Goal: Task Accomplishment & Management: Manage account settings

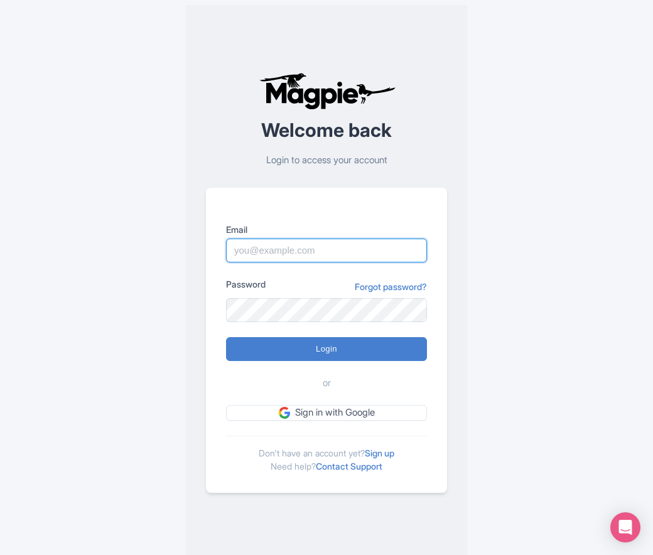
click at [334, 253] on input "Email" at bounding box center [326, 251] width 201 height 24
type input "[PERSON_NAME][EMAIL_ADDRESS][PERSON_NAME][DOMAIN_NAME]"
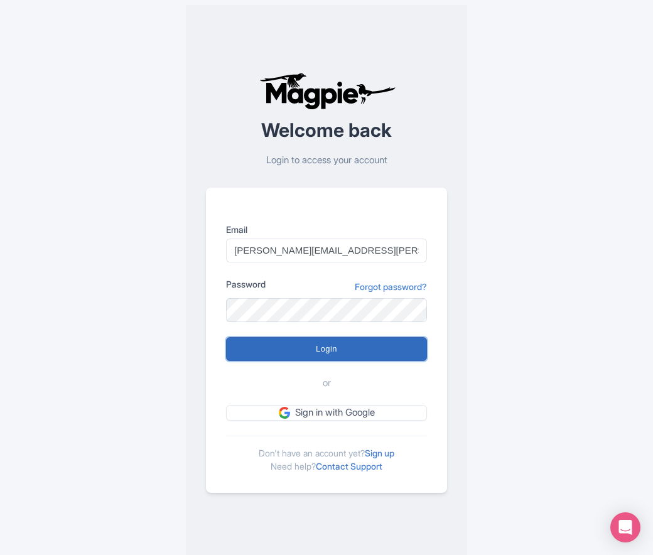
click at [330, 355] on input "Login" at bounding box center [326, 349] width 201 height 24
type input "Logging in..."
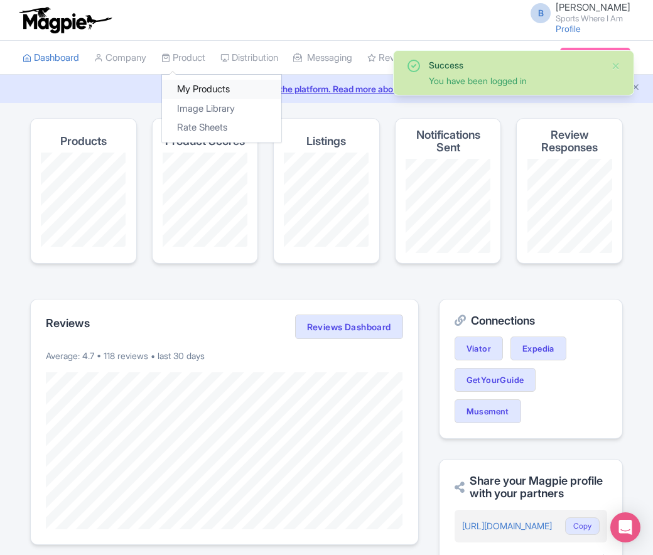
click at [186, 85] on link "My Products" at bounding box center [221, 89] width 119 height 19
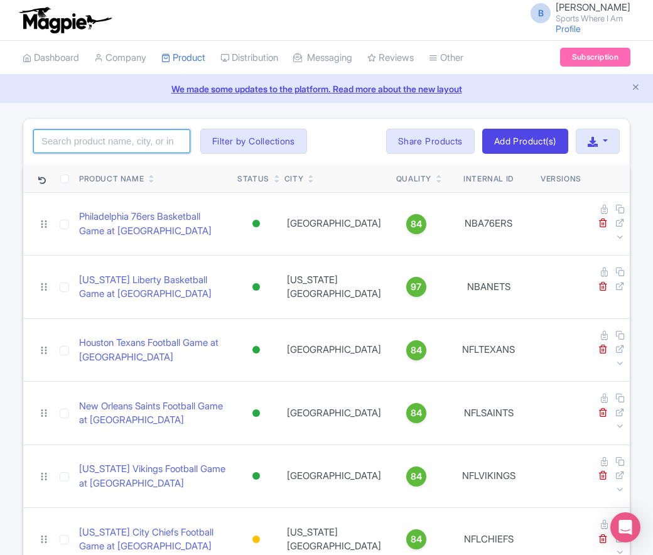
click at [127, 141] on input "search" at bounding box center [111, 141] width 157 height 24
type input "capitals"
click button "Search" at bounding box center [0, 0] width 0 height 0
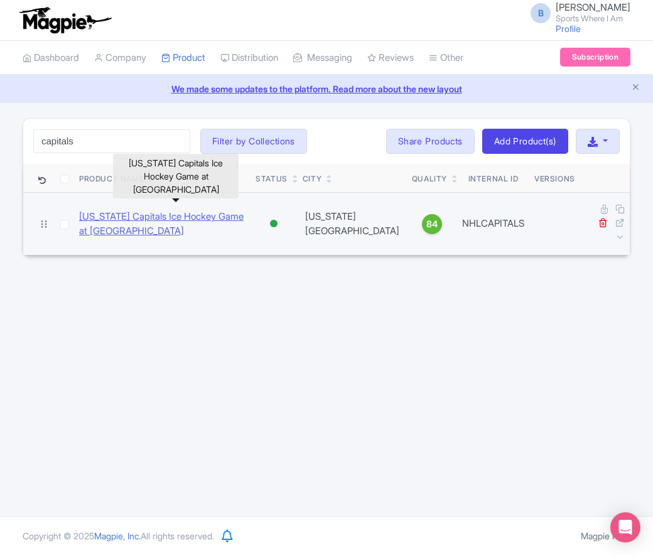
click at [148, 210] on link "Washington Capitals Ice Hockey Game at Capital One Arena" at bounding box center [162, 224] width 166 height 28
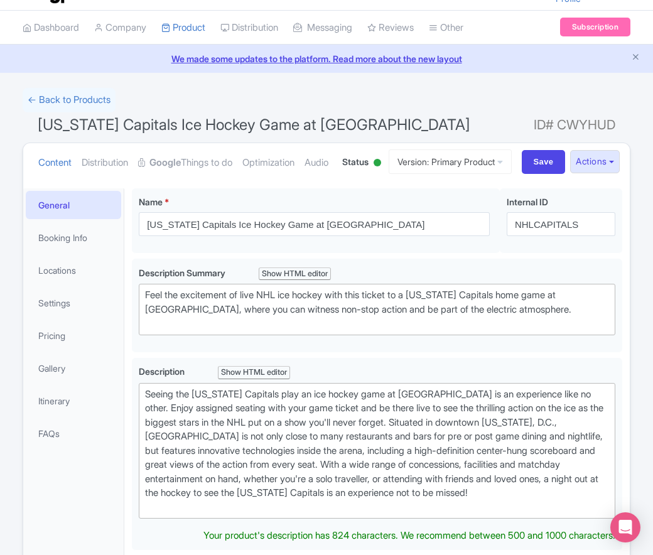
scroll to position [181, 0]
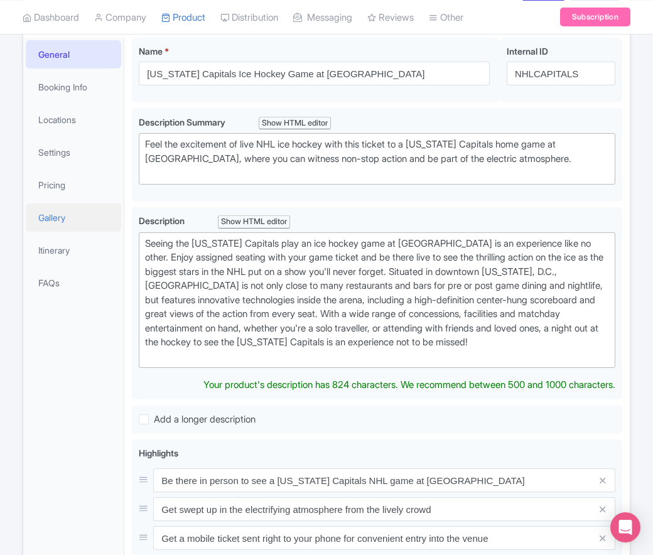
click at [72, 232] on link "Gallery" at bounding box center [73, 217] width 95 height 28
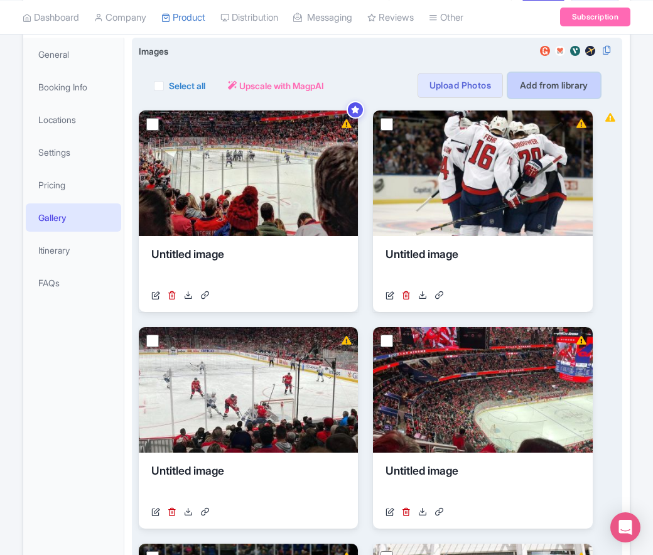
click at [566, 98] on link "Add from library" at bounding box center [554, 85] width 92 height 25
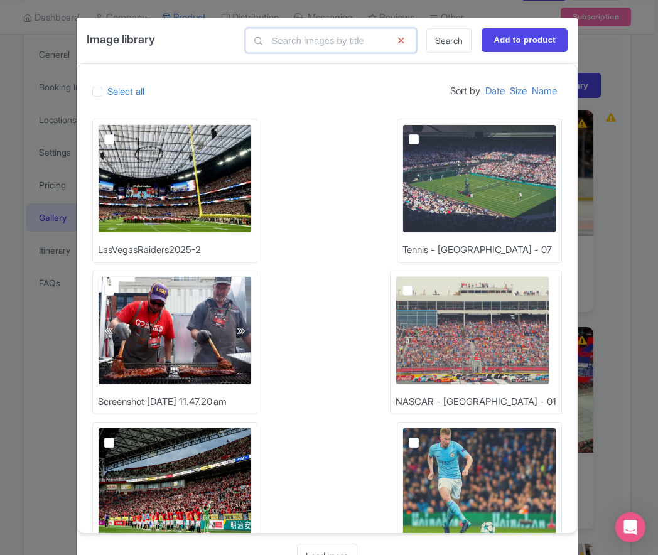
click at [340, 45] on input "text" at bounding box center [331, 40] width 171 height 24
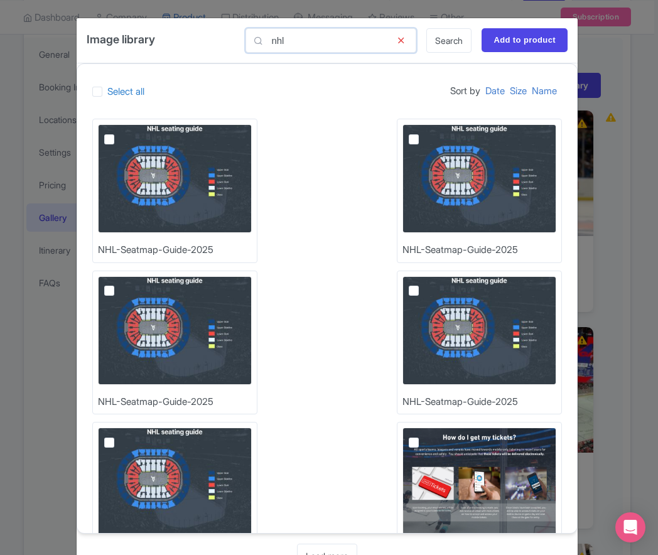
type input "nhl"
click at [144, 141] on img at bounding box center [175, 178] width 154 height 109
click at [127, 132] on input "checkbox" at bounding box center [123, 128] width 8 height 8
checkbox input "true"
click at [527, 40] on input "Add to product" at bounding box center [525, 40] width 86 height 24
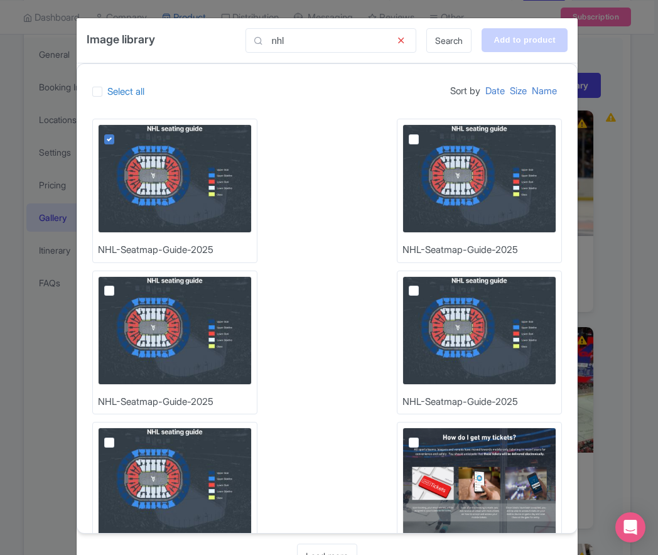
type input "Adding..."
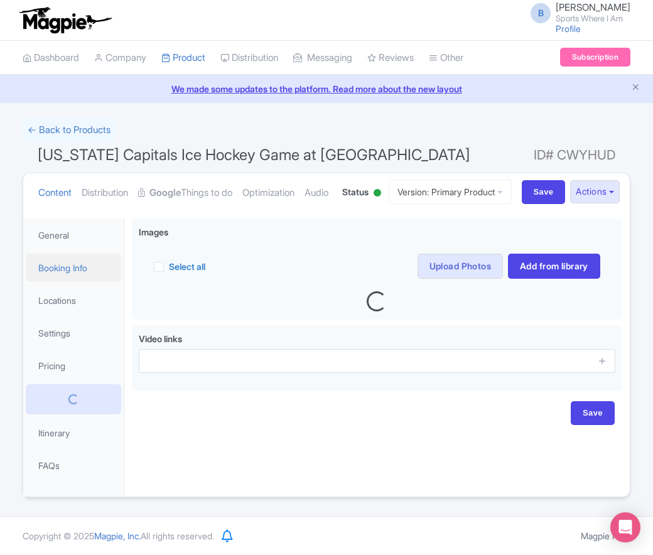
scroll to position [43, 0]
click at [78, 271] on link "Booking Info" at bounding box center [73, 268] width 95 height 28
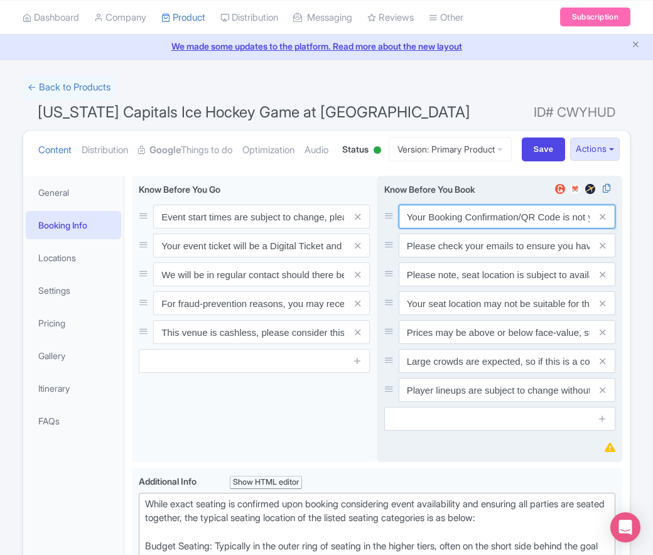
click at [503, 229] on input "Your Booking Confirmation/QR Code is not your entry ticket - your tickets and s…" at bounding box center [507, 217] width 217 height 24
paste input "PDF/QR Code is not your entry ticket - your digital tickets and seating details…"
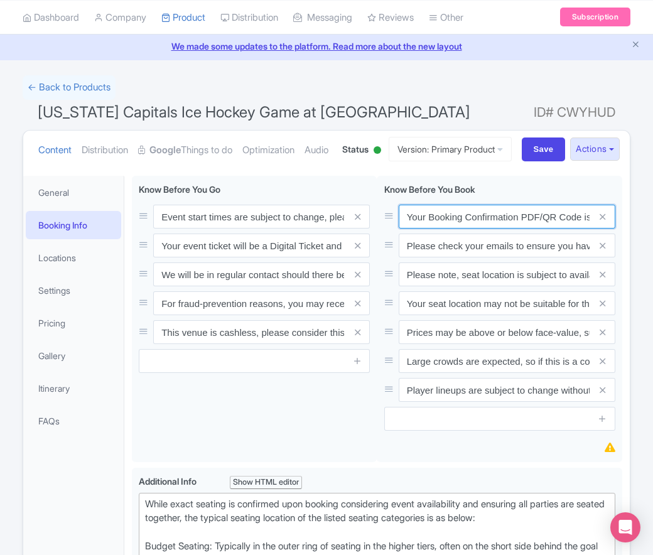
scroll to position [0, 366]
type input "Your Booking Confirmation PDF/QR Code is not your entry ticket - your digital t…"
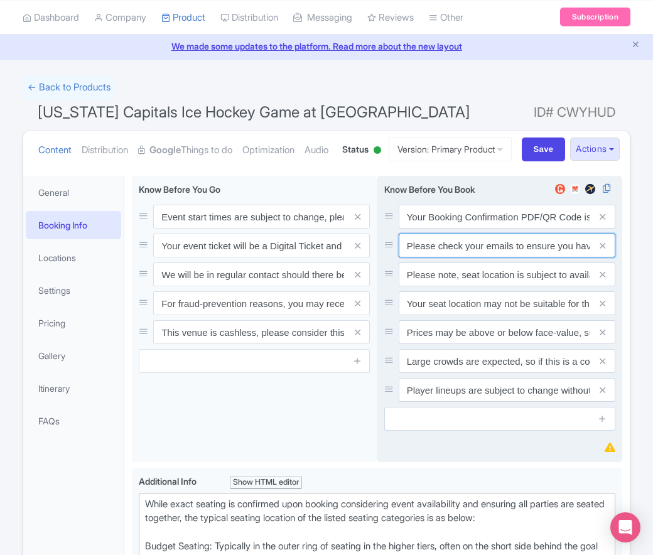
click at [497, 257] on input "Please check your emails to ensure you have accepted your mobile ticket prior t…" at bounding box center [507, 246] width 217 height 24
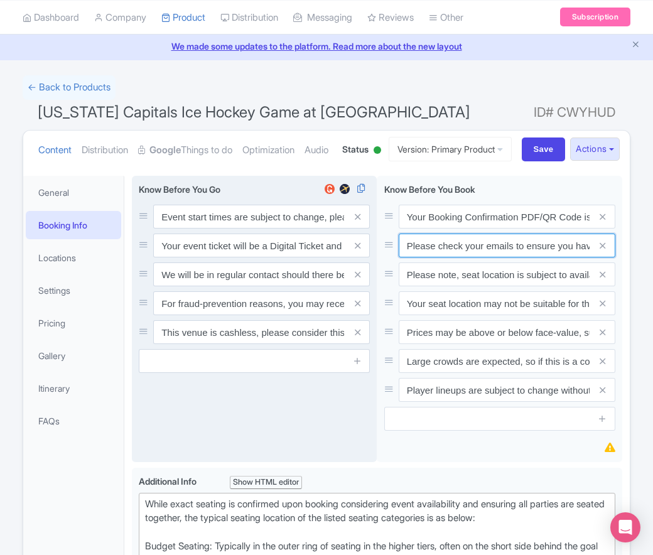
paste input "Entry tickets will be delivered via a digital ticketing provider selected by th…"
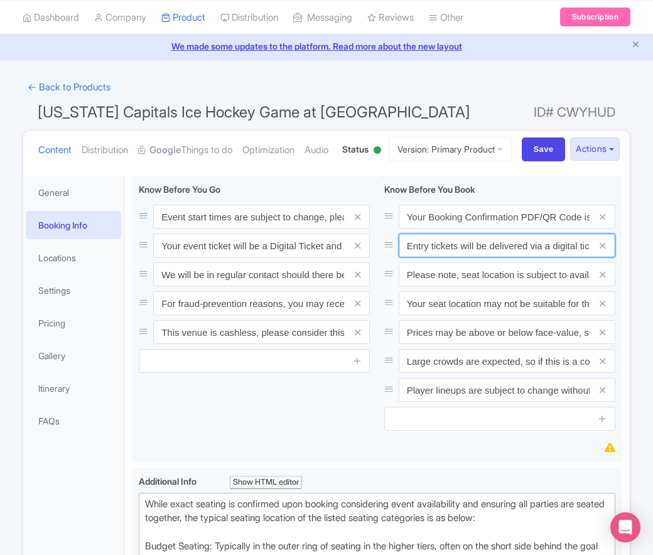
scroll to position [0, 470]
type input "Entry tickets will be delivered via a digital ticketing provider selected by th…"
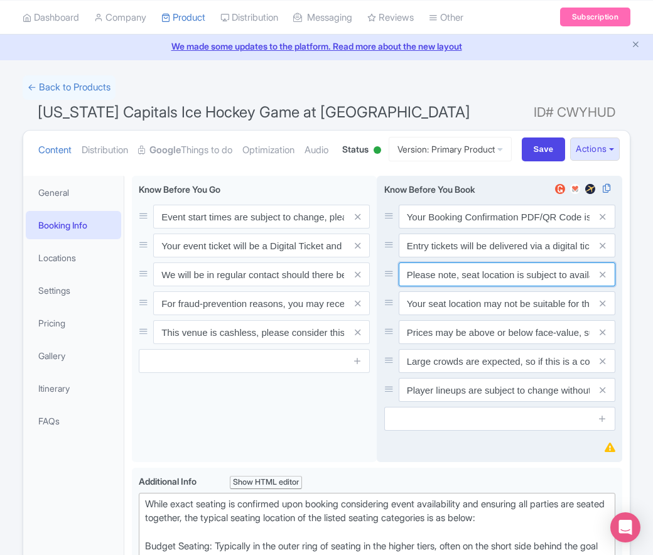
click at [450, 286] on input "Please note, seat location is subject to availability, based on the quantity of…" at bounding box center [507, 274] width 217 height 24
paste input "Ticket prices may be above or below face-value, subject to the popularity of th…"
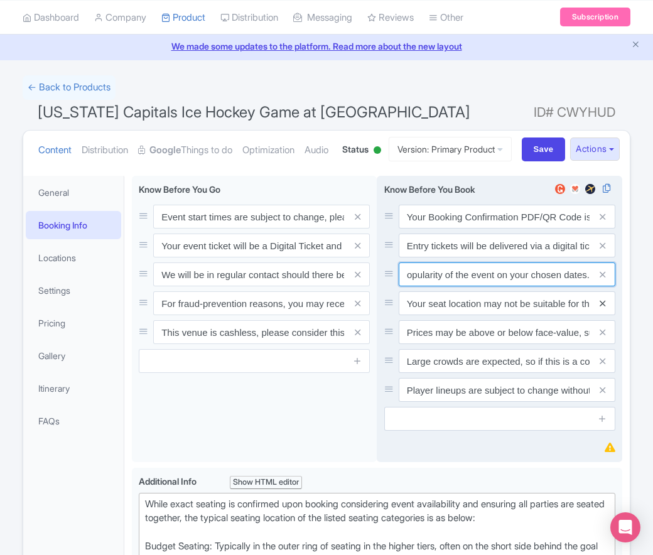
type input "Ticket prices may be above or below face-value, subject to the popularity of th…"
click at [603, 308] on icon at bounding box center [603, 303] width 6 height 9
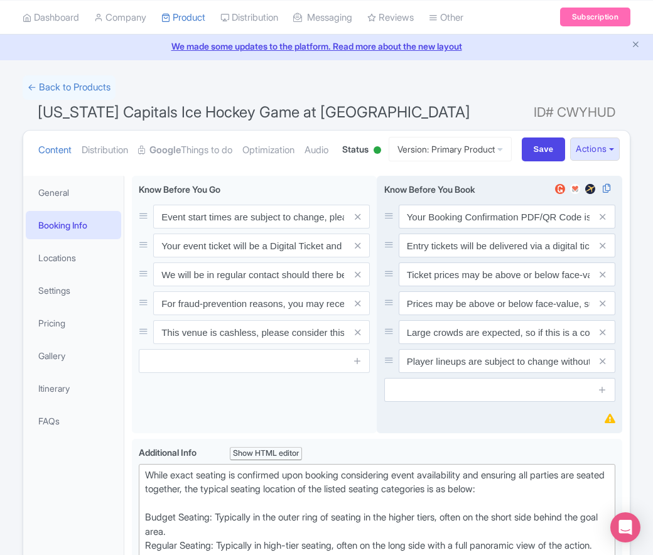
click at [603, 308] on icon at bounding box center [603, 303] width 6 height 9
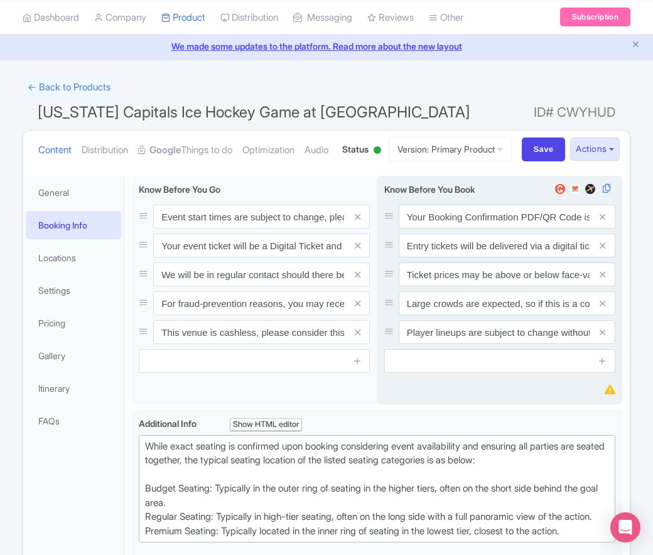
click at [603, 308] on icon at bounding box center [603, 303] width 6 height 9
click at [603, 337] on icon at bounding box center [603, 332] width 6 height 9
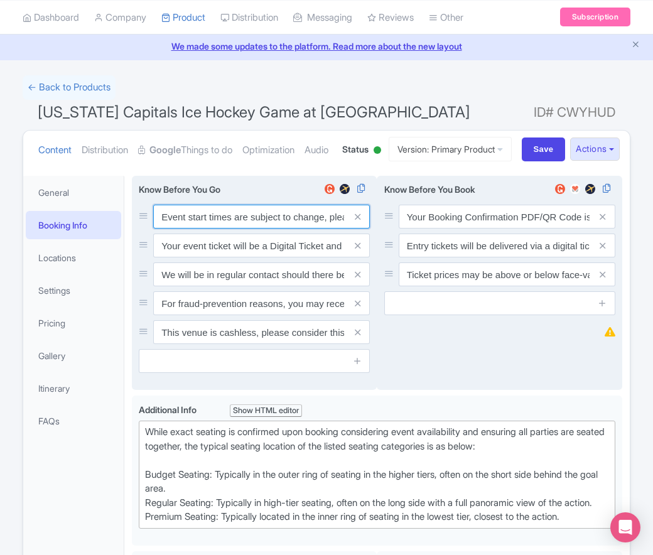
click at [260, 229] on input "Event start times are subject to change, please check these closer to the event…" at bounding box center [261, 217] width 217 height 24
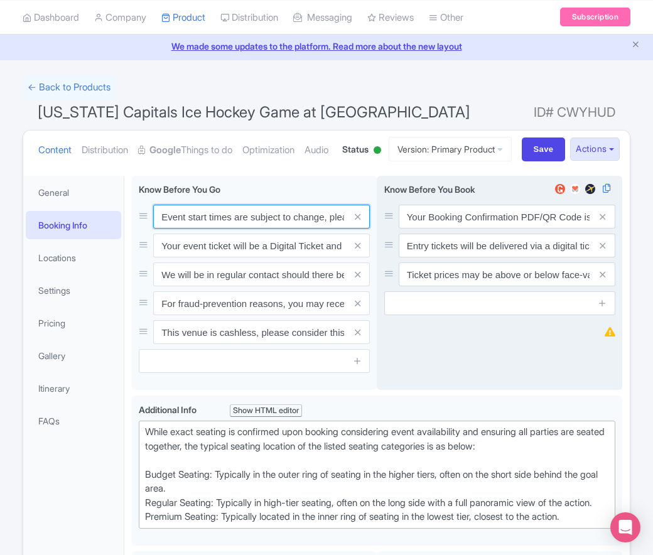
paste input ". We will be in regular contact should there be any updates or changes ahead of…"
type input "Event start times are subject to change. We will be in regular contact should t…"
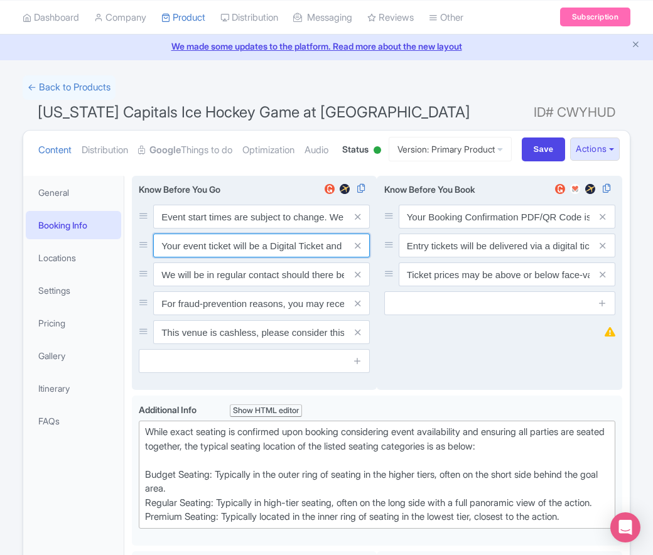
click at [206, 257] on input "Your event ticket will be a Digital Ticket and is separate from your booking co…" at bounding box center [261, 246] width 217 height 24
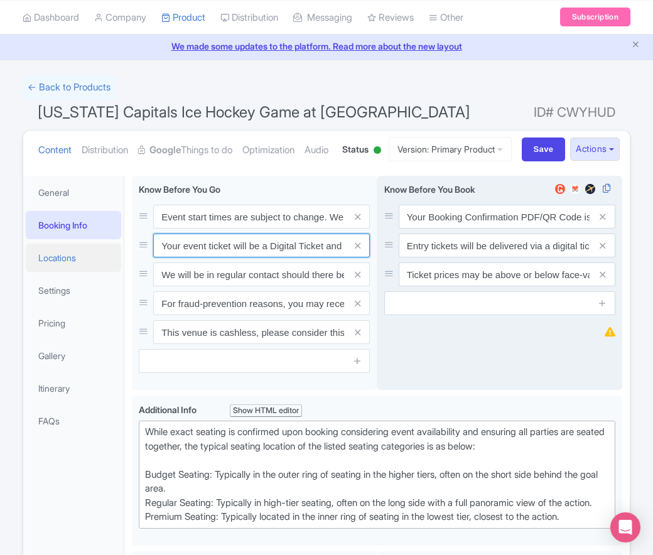
paste input "ntry"
type input "Your entry ticket will be a Digital Ticket and is separate from your booking co…"
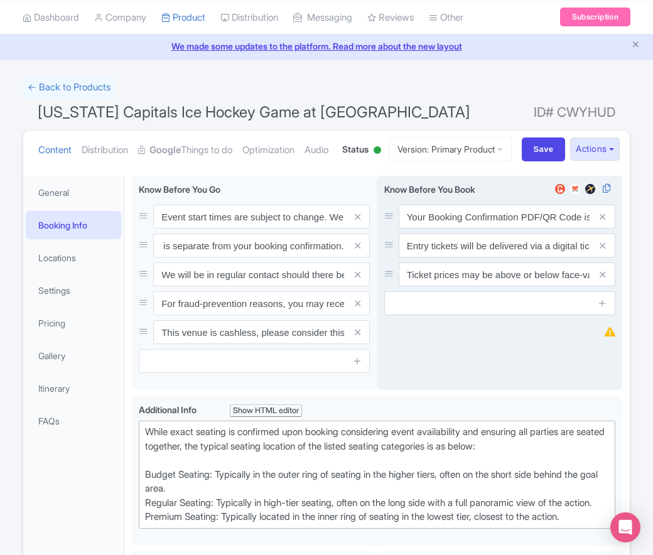
scroll to position [0, 0]
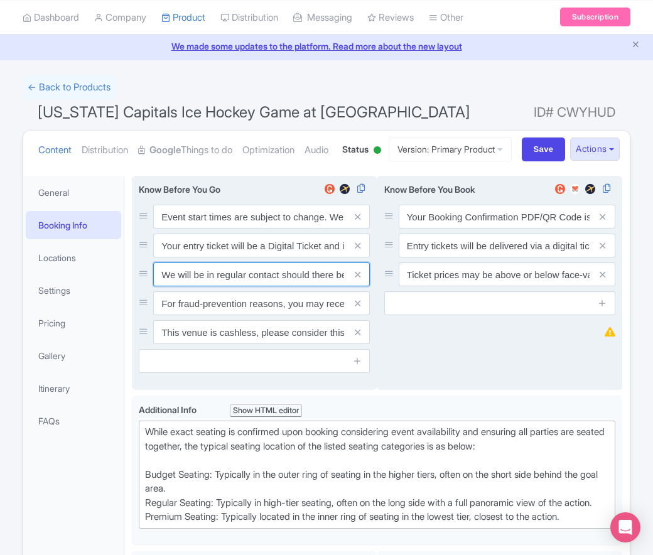
click at [219, 286] on input "We will be in regular contact should there be any updates or changes ahead of y…" at bounding box center [261, 274] width 217 height 24
paste input "For fraud-prevention reasons, most tickets are delivered between 1-3 days prior…"
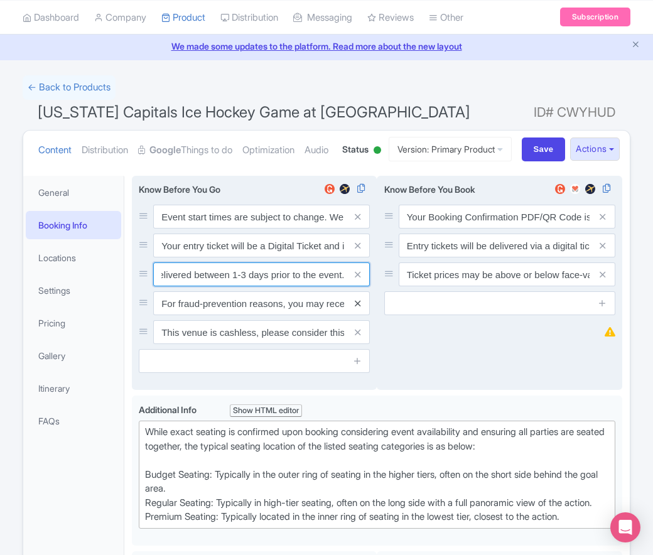
type input "For fraud-prevention reasons, most tickets are delivered between 1-3 days prior…"
click at [359, 308] on icon at bounding box center [358, 303] width 6 height 9
click at [359, 337] on icon at bounding box center [358, 332] width 6 height 9
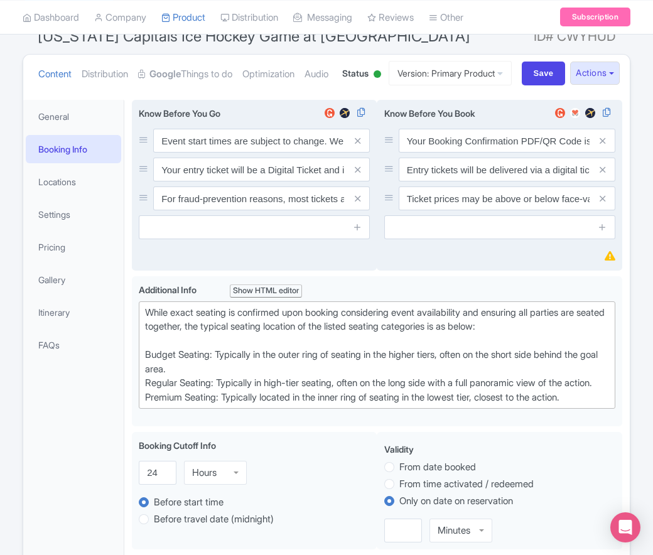
scroll to position [122, 0]
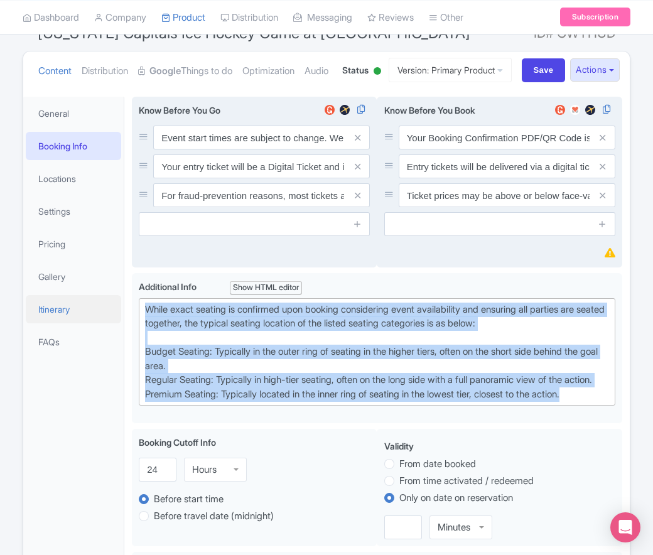
drag, startPoint x: 581, startPoint y: 453, endPoint x: 73, endPoint y: 364, distance: 516.5
paste trix-editor "Upper Goal: Located in the upper tiers of seating behind the goals at either en…"
type trix-editor "<div>Upper Goal: Located in the upper tiers of seating behind the goals at eith…"
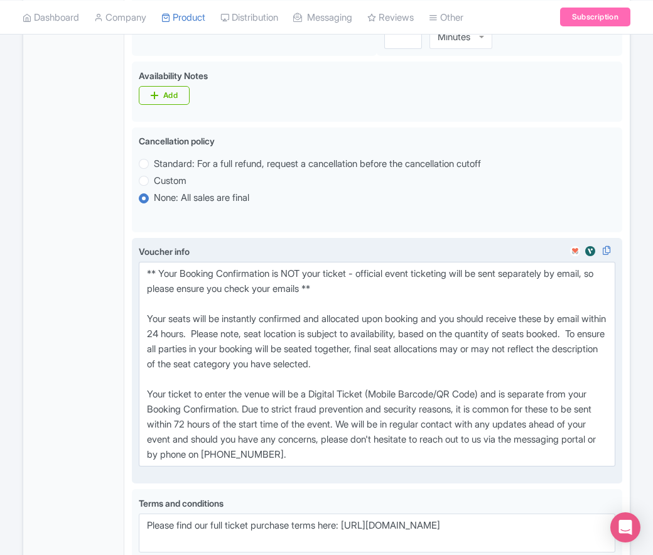
scroll to position [660, 0]
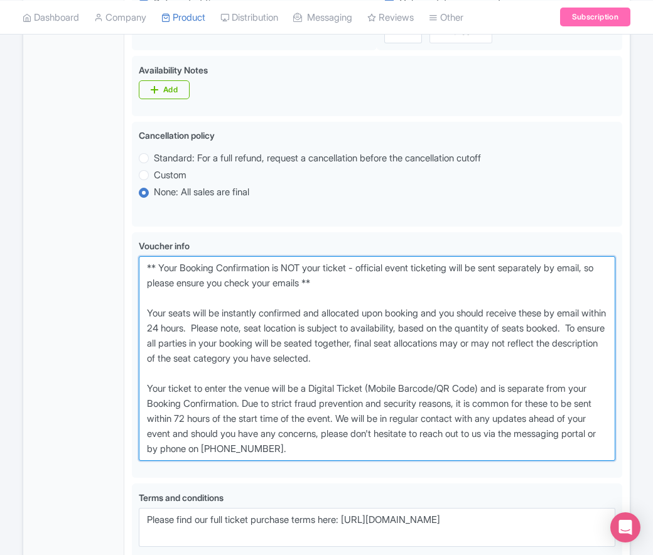
drag, startPoint x: 397, startPoint y: 500, endPoint x: 46, endPoint y: 315, distance: 397.7
click at [46, 315] on div "General Booking Info Locations Settings Pricing Gallery Itinerary FAQs Event st…" at bounding box center [326, 126] width 607 height 1150
paste textarea "entry ticket - official event ticketing will be sent separately by email, so pl…"
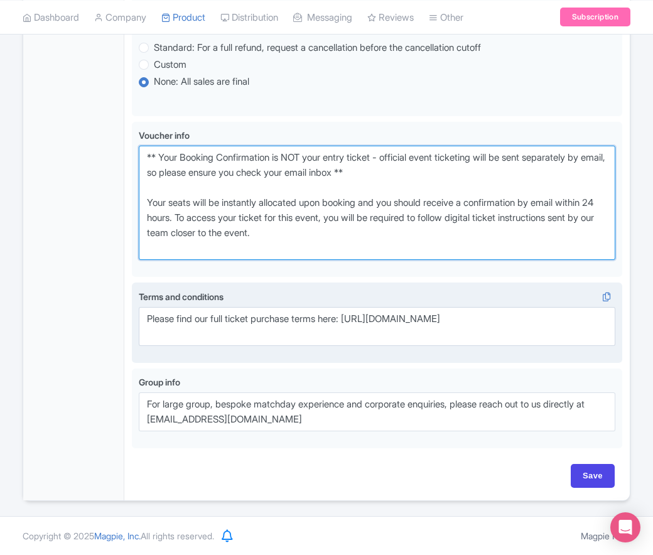
scroll to position [818, 0]
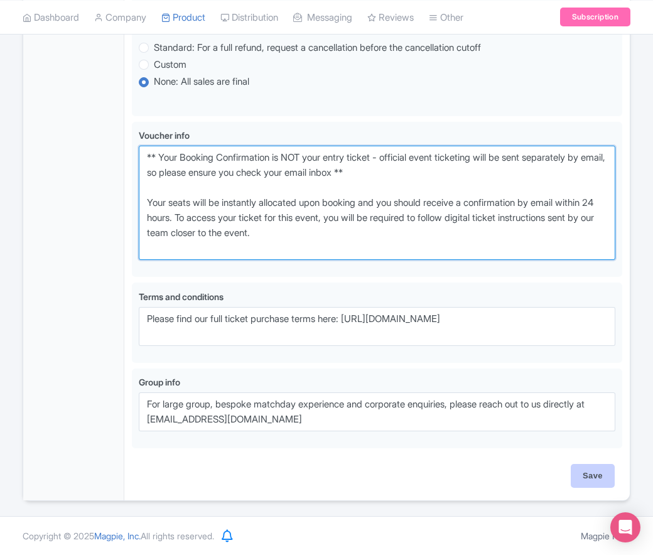
type textarea "** Your Booking Confirmation is NOT your entry ticket - official event ticketin…"
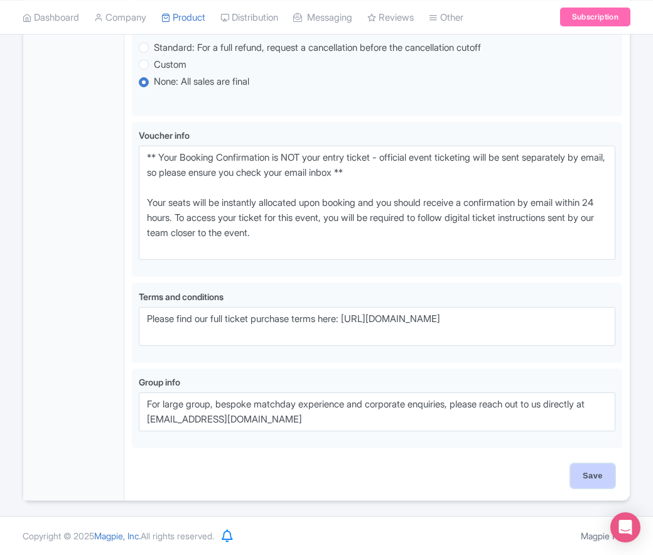
click at [582, 468] on input "Save" at bounding box center [593, 476] width 44 height 24
type input "Saving..."
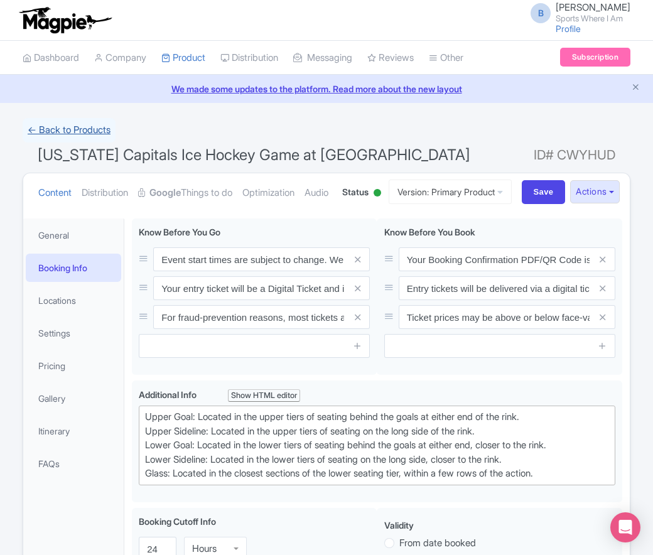
click at [84, 127] on link "← Back to Products" at bounding box center [69, 130] width 93 height 24
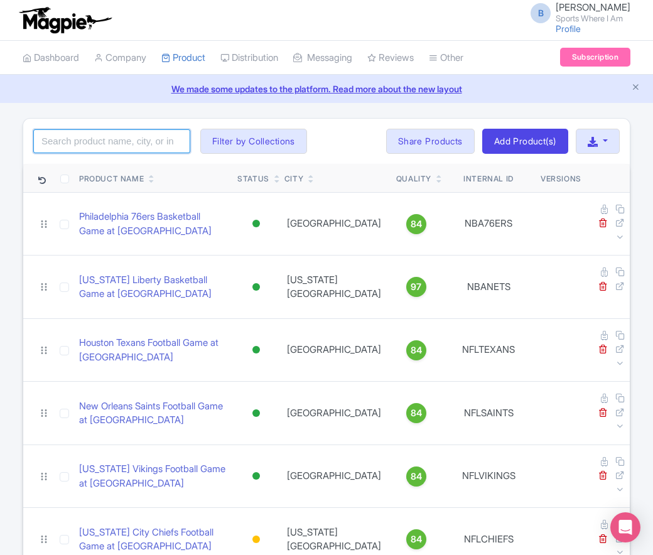
click at [111, 138] on input "search" at bounding box center [111, 141] width 157 height 24
type input "blue jackets"
click button "Search" at bounding box center [0, 0] width 0 height 0
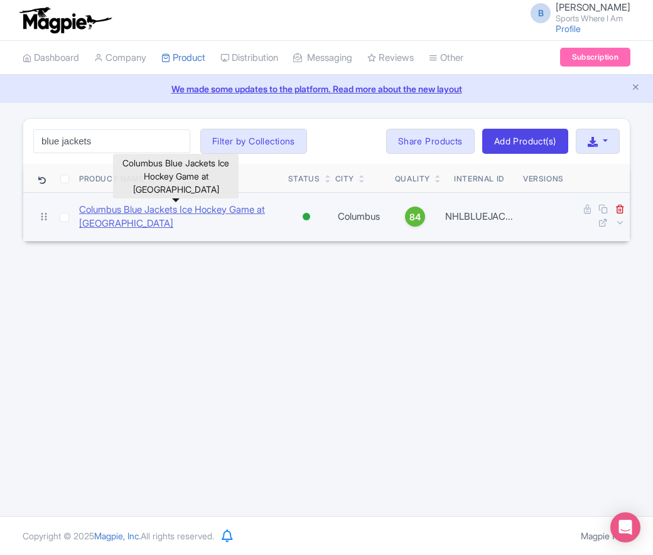
click at [158, 210] on link "Columbus Blue Jackets Ice Hockey Game at [GEOGRAPHIC_DATA]" at bounding box center [178, 217] width 199 height 28
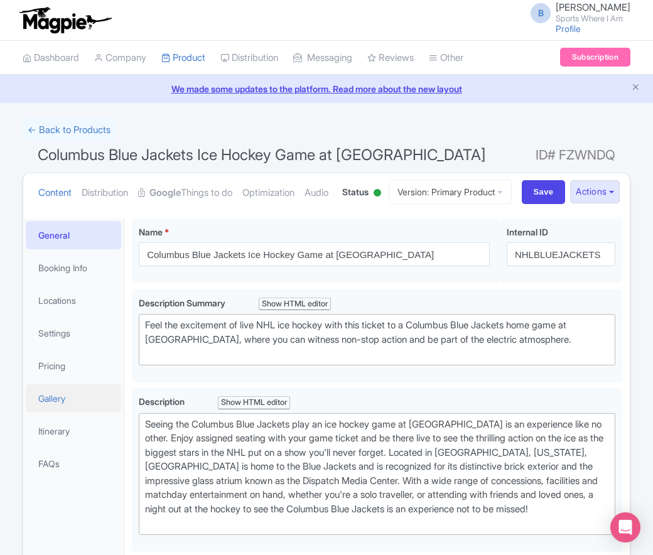
click at [73, 413] on link "Gallery" at bounding box center [73, 398] width 95 height 28
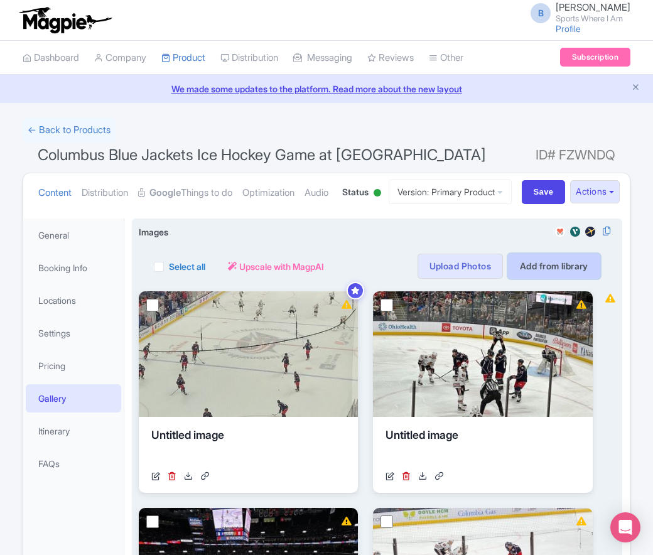
click at [529, 279] on link "Add from library" at bounding box center [554, 266] width 92 height 25
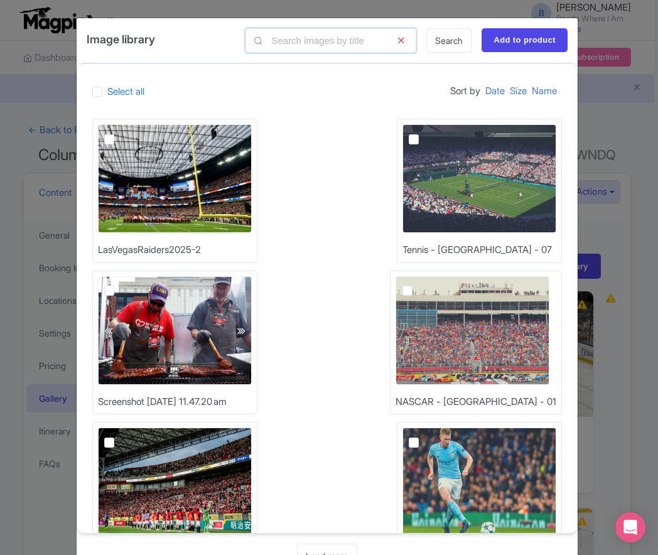
click at [300, 48] on input "text" at bounding box center [331, 40] width 171 height 24
type input "nhl"
click at [426, 47] on link "Search" at bounding box center [448, 40] width 45 height 24
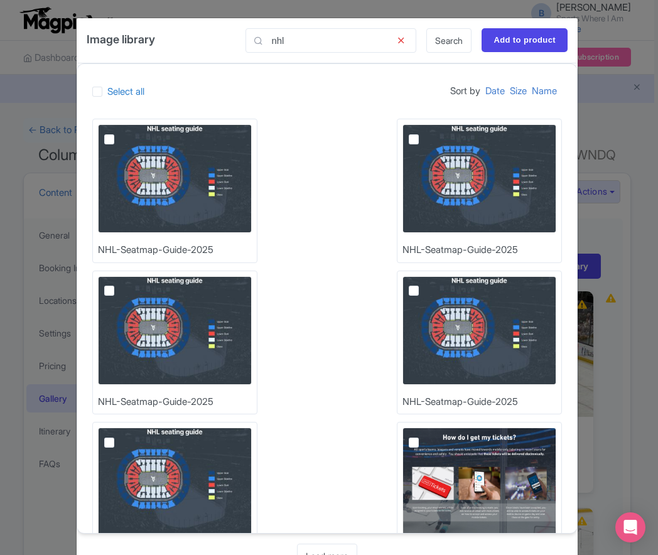
click at [119, 132] on label at bounding box center [119, 132] width 0 height 0
click at [119, 132] on input "checkbox" at bounding box center [123, 128] width 8 height 8
checkbox input "true"
click at [517, 40] on input "Add to product" at bounding box center [525, 40] width 86 height 24
type input "Adding..."
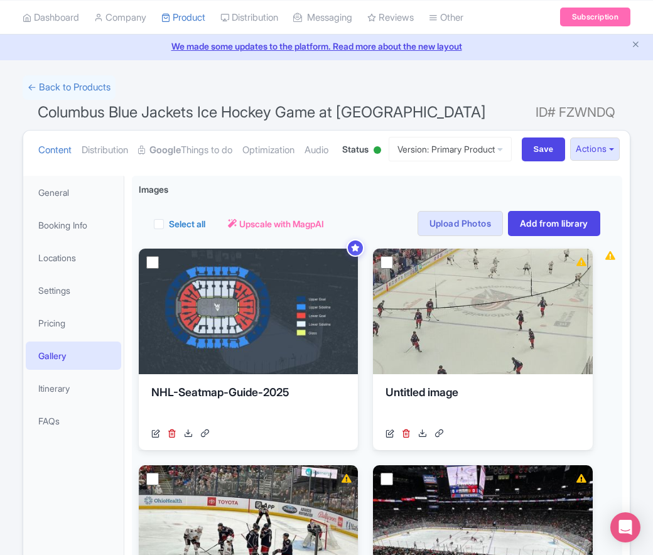
scroll to position [45, 0]
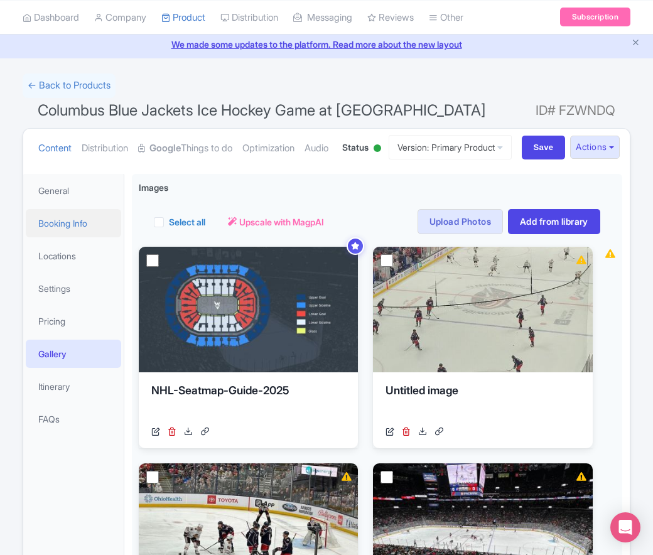
click at [92, 237] on link "Booking Info" at bounding box center [73, 223] width 95 height 28
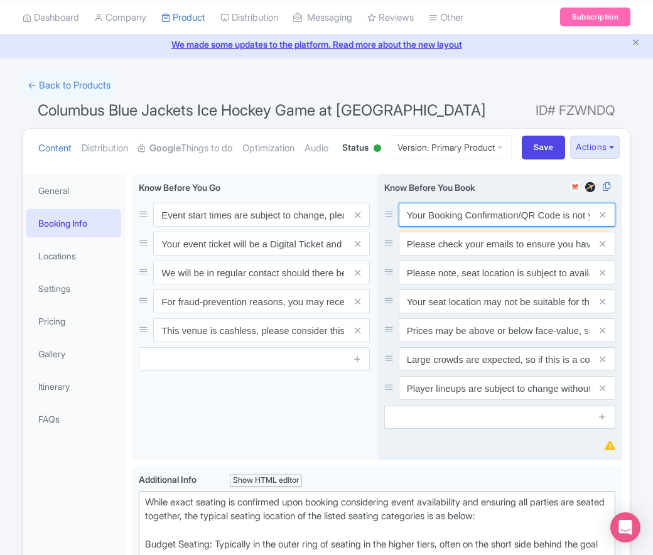
click at [447, 227] on input "Your Booking Confirmation/QR Code is not your entry ticket - your tickets and s…" at bounding box center [507, 215] width 217 height 24
paste input "PDF/QR Code is not your entry ticket - your digital tickets and seating details…"
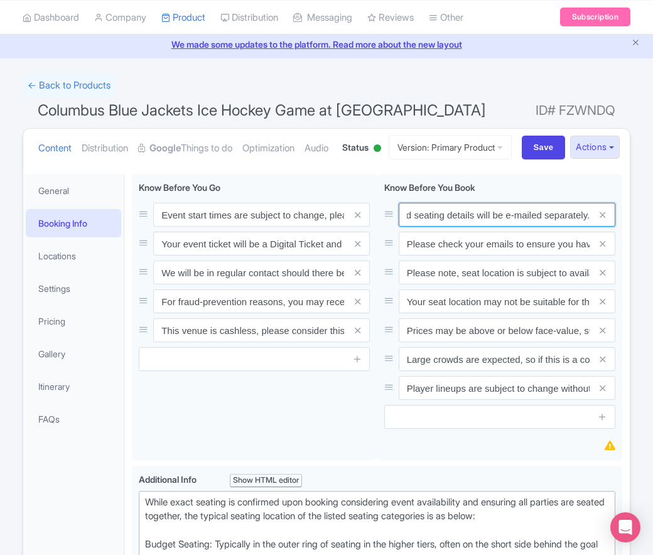
type input "Your Booking Confirmation PDF/QR Code is not your entry ticket - your digital t…"
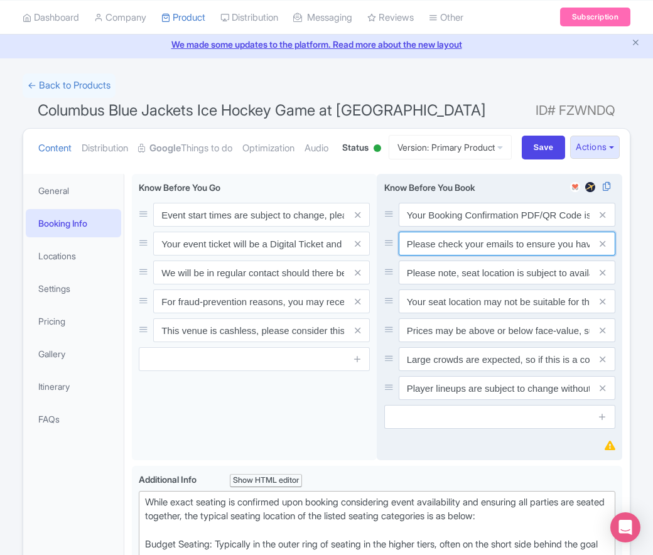
click at [497, 256] on input "Please check your emails to ensure you have accepted your mobile ticket prior t…" at bounding box center [507, 244] width 217 height 24
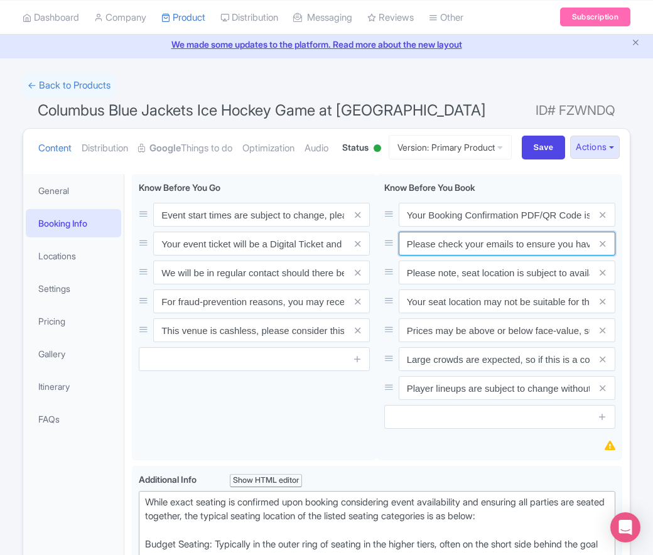
paste input "Entry tickets will be delivered via a digital ticketing provider selected by th…"
type input "Entry tickets will be delivered via a digital ticketing provider selected by th…"
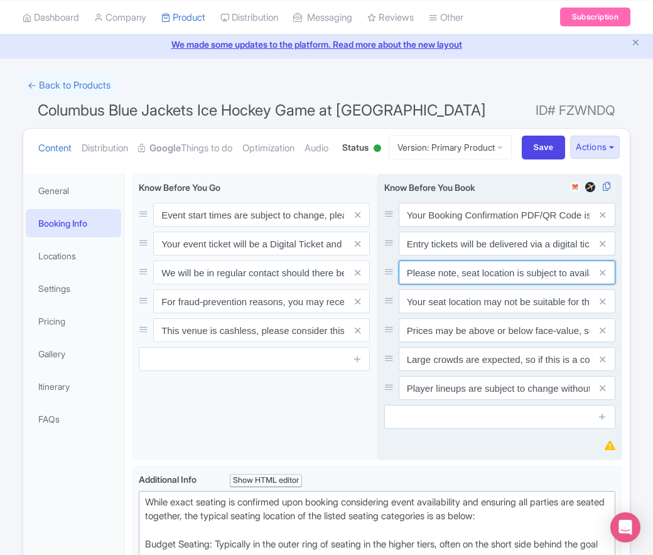
click at [476, 284] on input "Please note, seat location is subject to availability, based on the quantity of…" at bounding box center [507, 273] width 217 height 24
paste input "Ticket prices may be above or below face-value, subject to the popularity of th…"
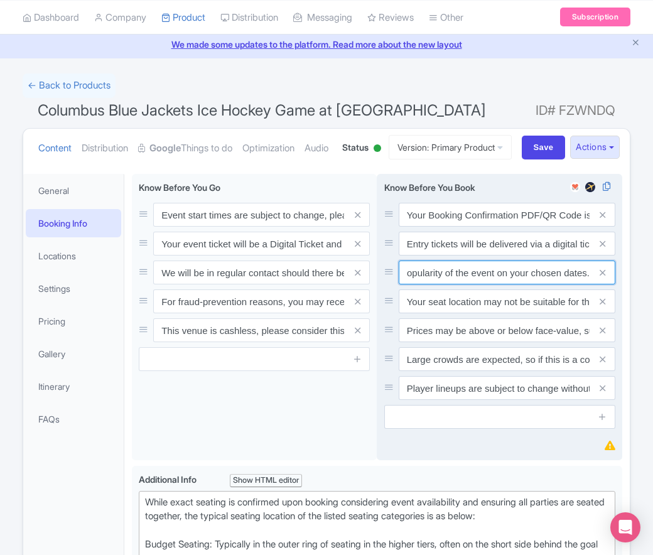
type input "Ticket prices may be above or below face-value, subject to the popularity of th…"
click at [607, 313] on span at bounding box center [602, 301] width 25 height 24
click at [605, 306] on icon at bounding box center [603, 301] width 6 height 9
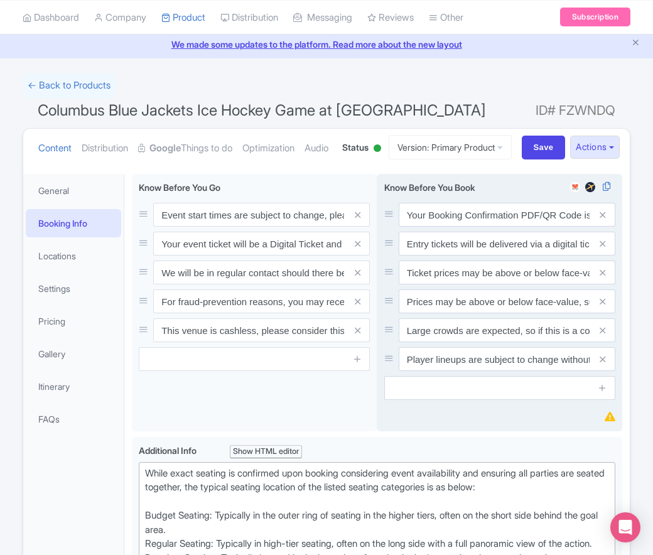
click at [605, 306] on icon at bounding box center [603, 301] width 6 height 9
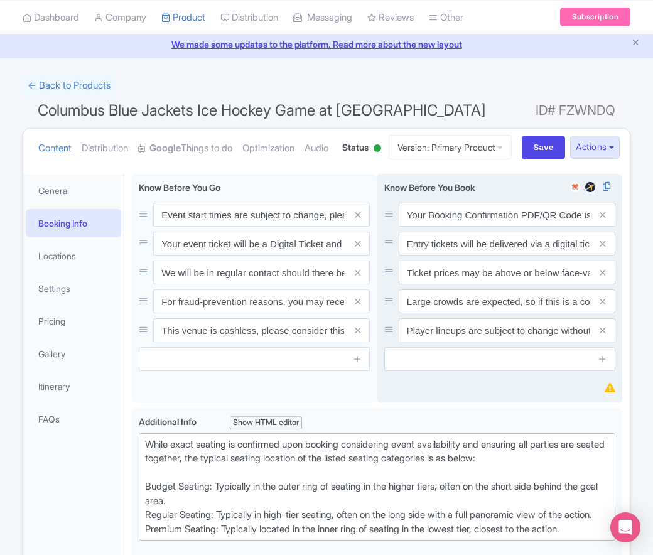
click at [605, 306] on icon at bounding box center [603, 301] width 6 height 9
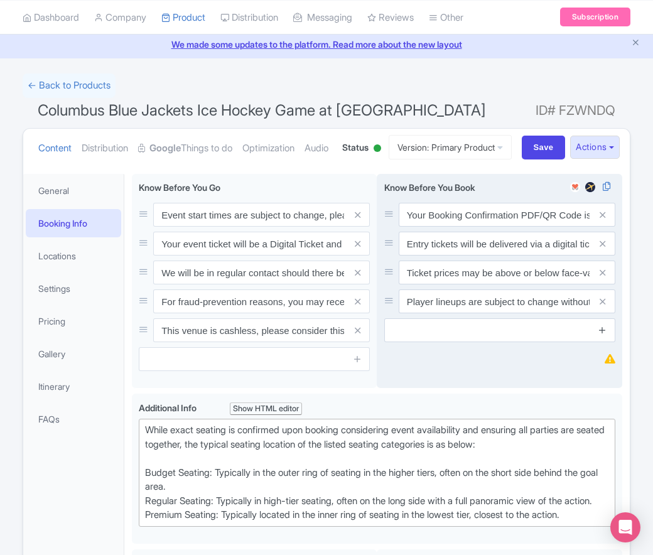
click at [605, 306] on icon at bounding box center [603, 301] width 6 height 9
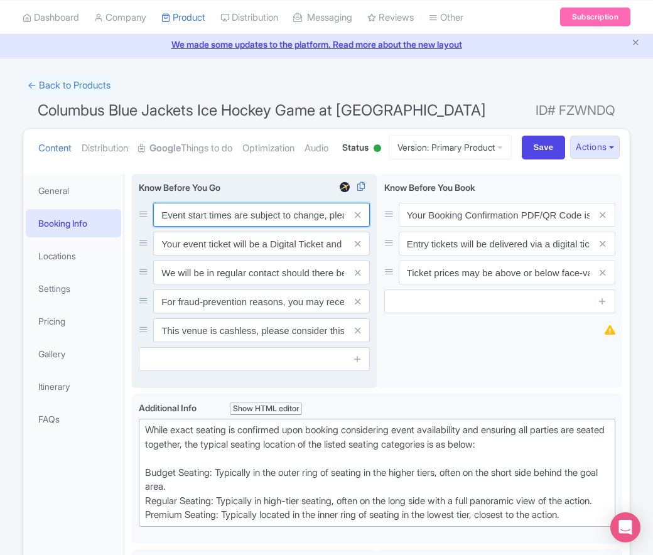
click at [285, 227] on input "Event start times are subject to change, please check these closer to the event…" at bounding box center [261, 215] width 217 height 24
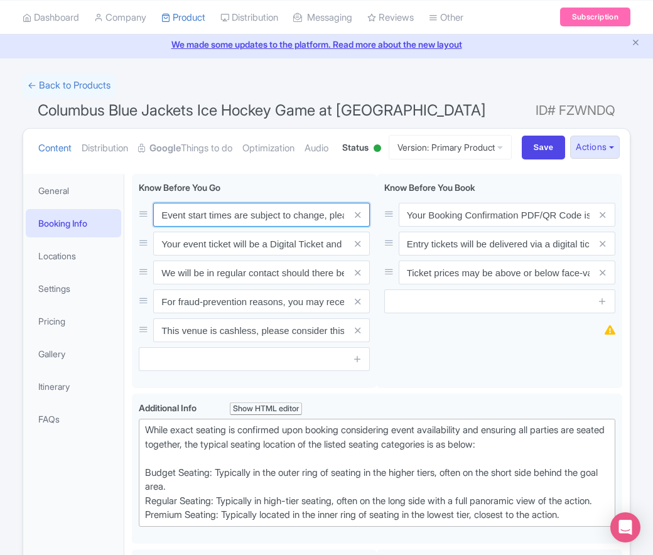
paste input ". We will be in regular contact should there be any updates or changes ahead of…"
type input "Event start times are subject to change. We will be in regular contact should t…"
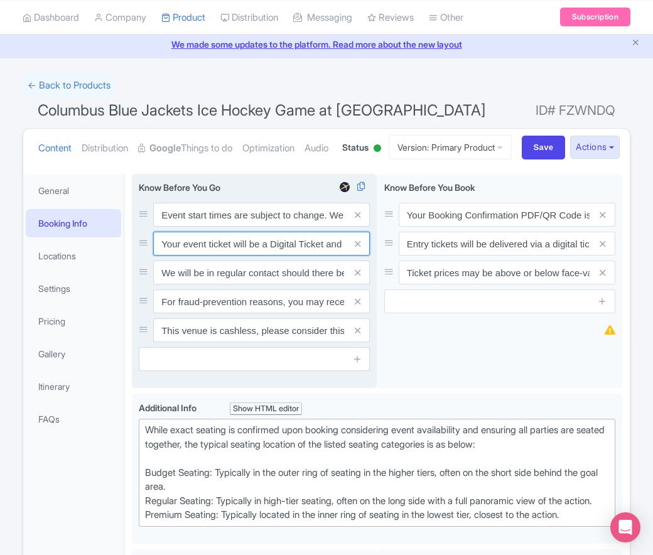
click at [210, 256] on input "Your event ticket will be a Digital Ticket and is separate from your booking co…" at bounding box center [261, 244] width 217 height 24
paste input "ntry"
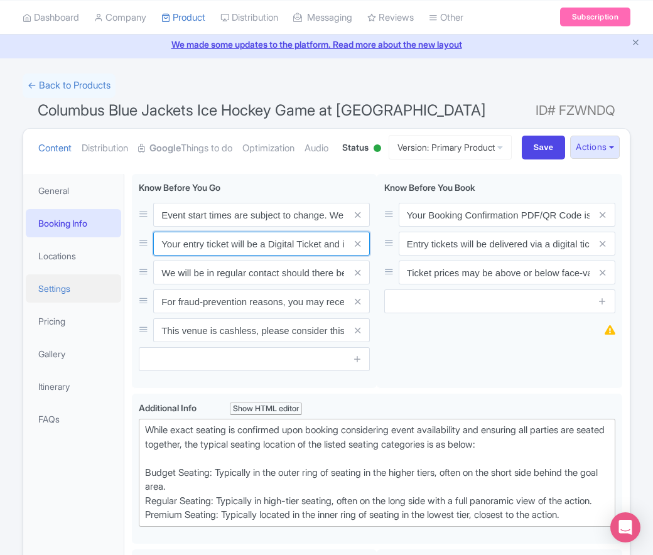
scroll to position [0, 179]
type input "Your entry ticket will be a Digital Ticket and is separate from your booking co…"
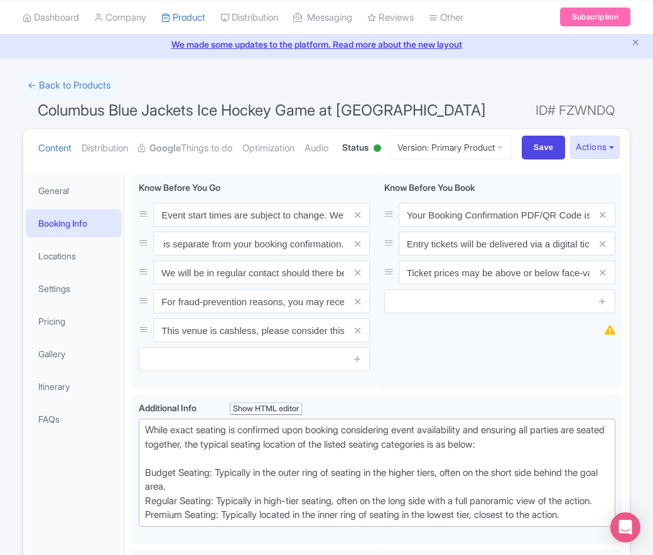
scroll to position [0, 0]
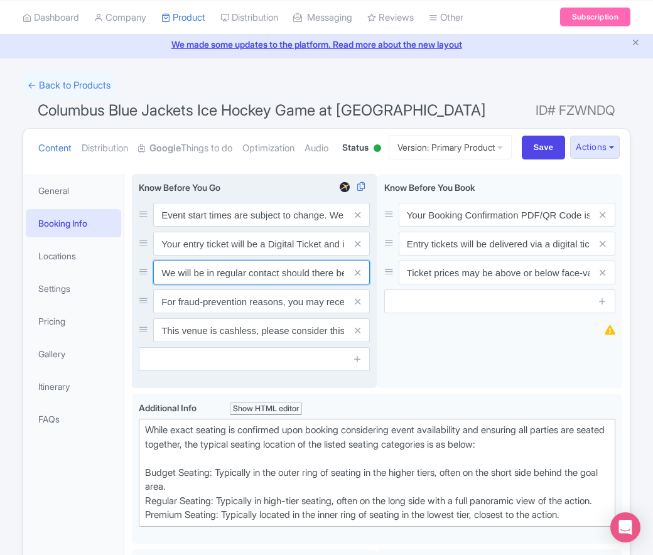
click at [219, 284] on input "We will be in regular contact should there be any updates or changes ahead of y…" at bounding box center [261, 273] width 217 height 24
paste input "For fraud-prevention reasons, most tickets are delivered between 1-3 days prior…"
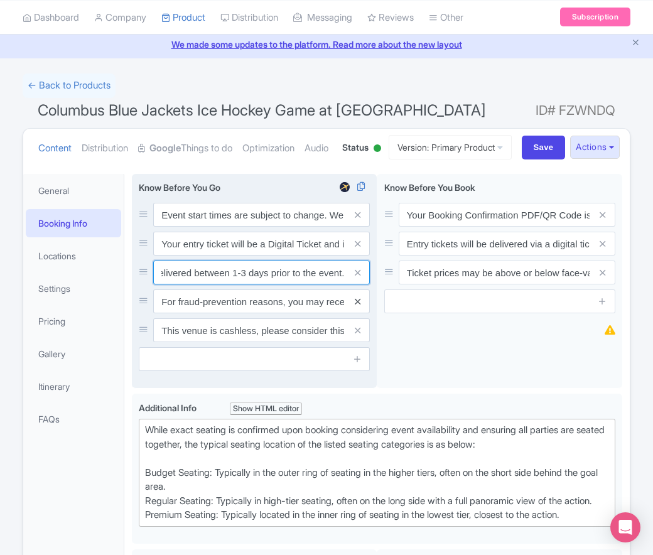
type input "For fraud-prevention reasons, most tickets are delivered between 1-3 days prior…"
click at [359, 306] on icon at bounding box center [358, 301] width 6 height 9
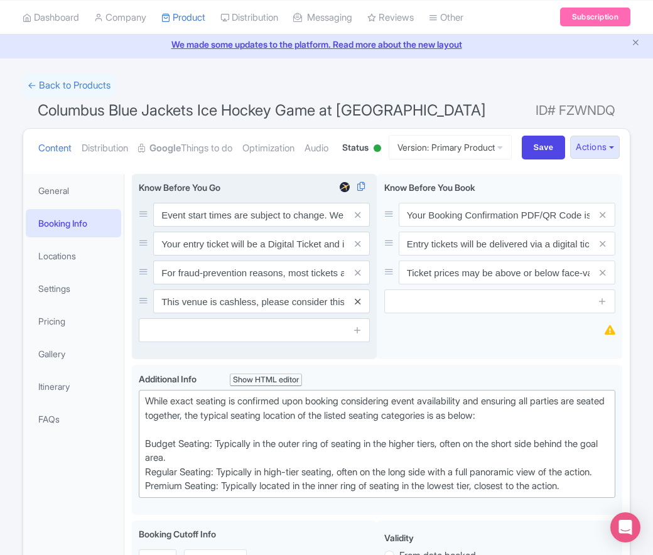
click at [358, 306] on icon at bounding box center [358, 301] width 6 height 9
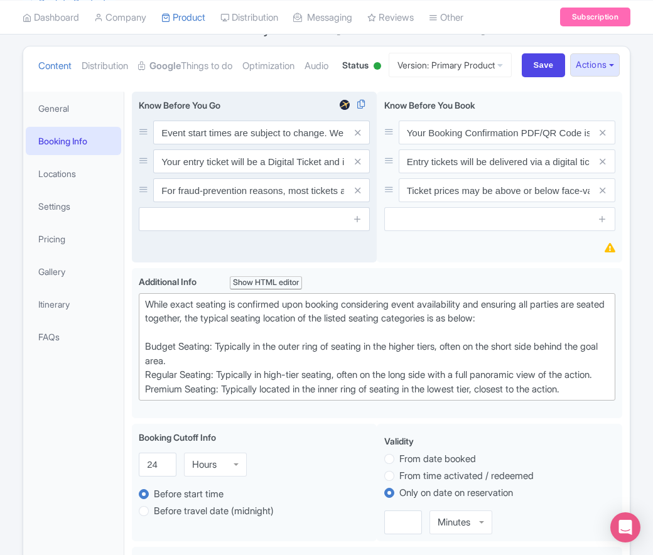
scroll to position [134, 0]
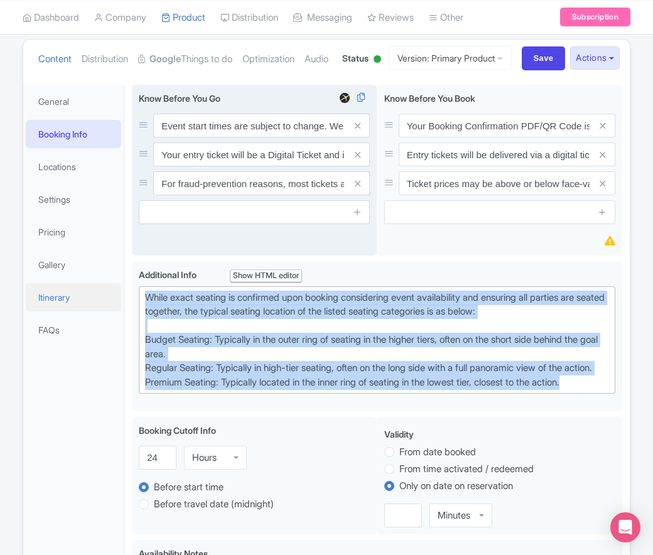
drag, startPoint x: 593, startPoint y: 446, endPoint x: 114, endPoint y: 335, distance: 491.2
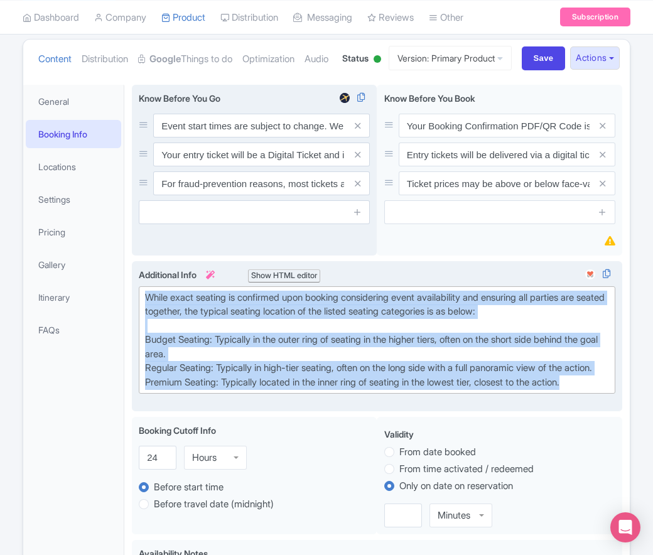
paste trix-editor "Upper Goal: Located in the upper tiers of seating behind the goals at either en…"
type trix-editor "<div>Upper Goal: Located in the upper tiers of seating behind the goals at eith…"
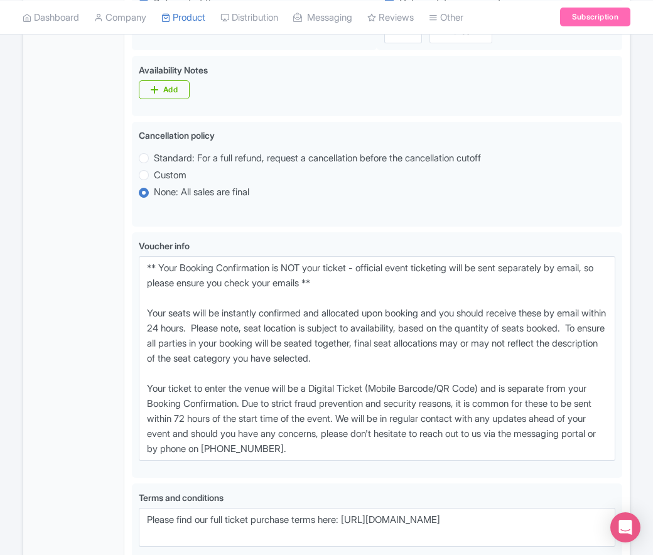
scroll to position [668, 0]
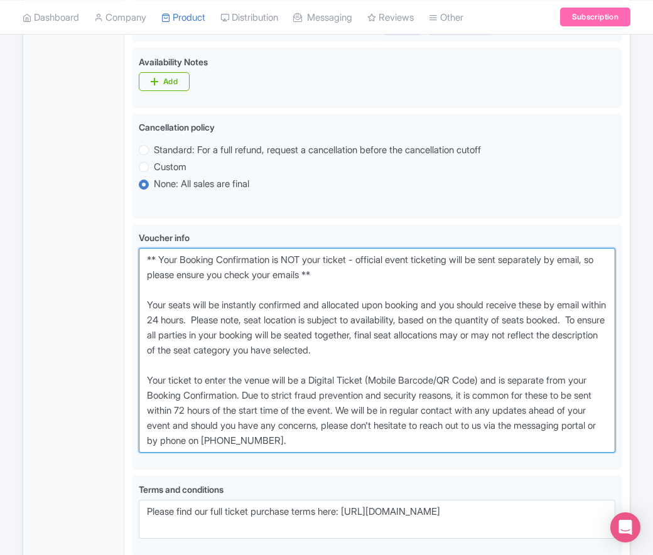
drag, startPoint x: 392, startPoint y: 488, endPoint x: 102, endPoint y: 308, distance: 341.2
click at [102, 308] on div "General Booking Info Locations Settings Pricing Gallery Itinerary FAQs Event st…" at bounding box center [326, 118] width 607 height 1150
paste textarea "entry ticket - official event ticketing will be sent separately by email, so pl…"
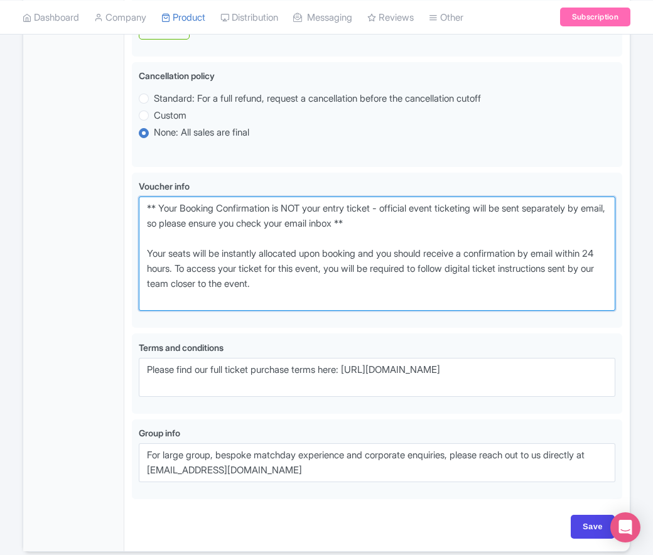
scroll to position [818, 0]
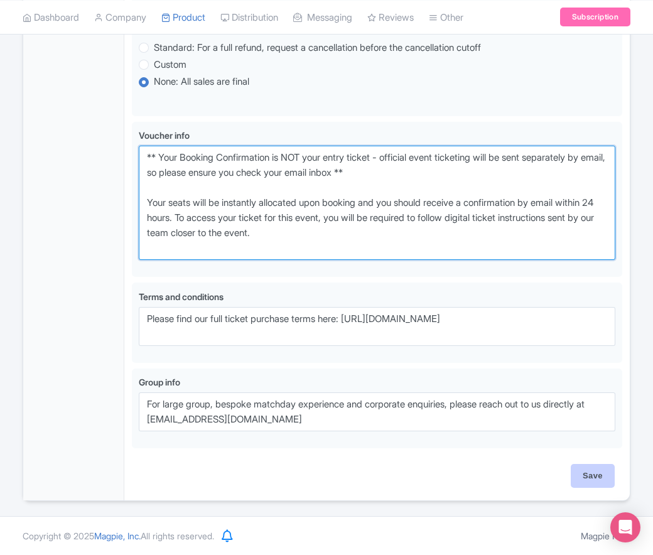
type textarea "** Your Booking Confirmation is NOT your entry ticket - official event ticketin…"
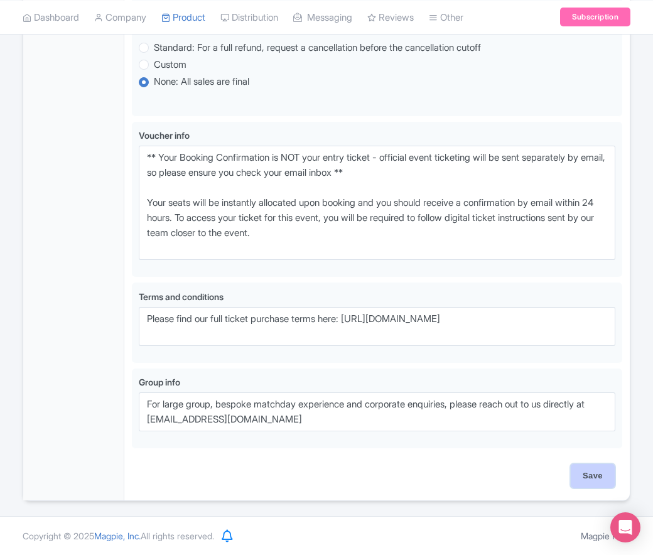
click at [588, 482] on input "Save" at bounding box center [593, 476] width 44 height 24
type input "Saving..."
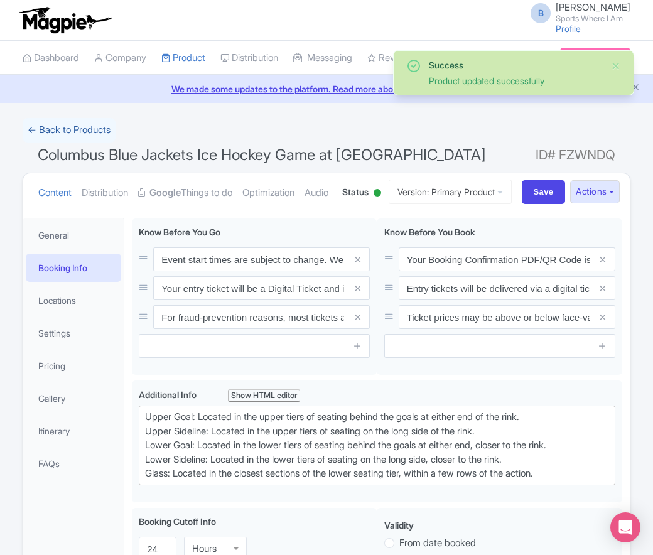
click at [67, 131] on link "← Back to Products" at bounding box center [69, 130] width 93 height 24
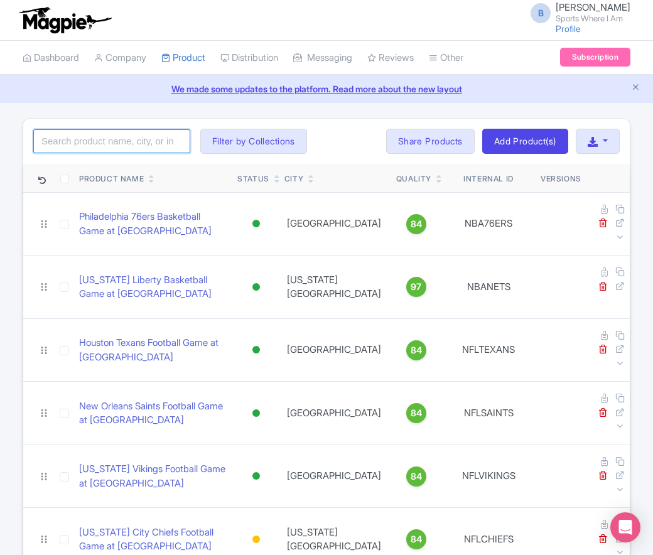
click at [122, 146] on input "search" at bounding box center [111, 141] width 157 height 24
type input "new jersey devils"
click button "Search" at bounding box center [0, 0] width 0 height 0
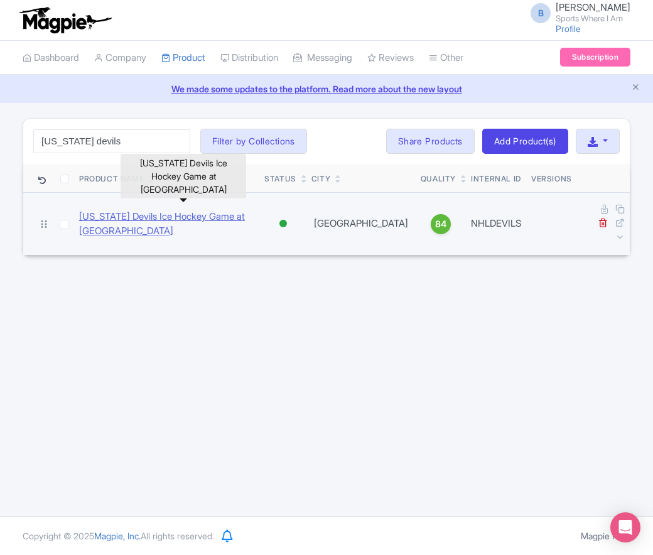
click at [145, 212] on link "New Jersey Devils Ice Hockey Game at Prudential Center" at bounding box center [166, 224] width 175 height 28
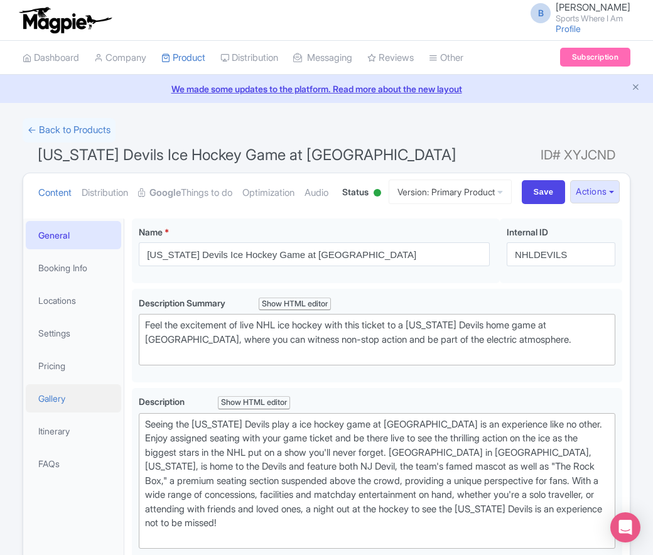
click at [77, 413] on link "Gallery" at bounding box center [73, 398] width 95 height 28
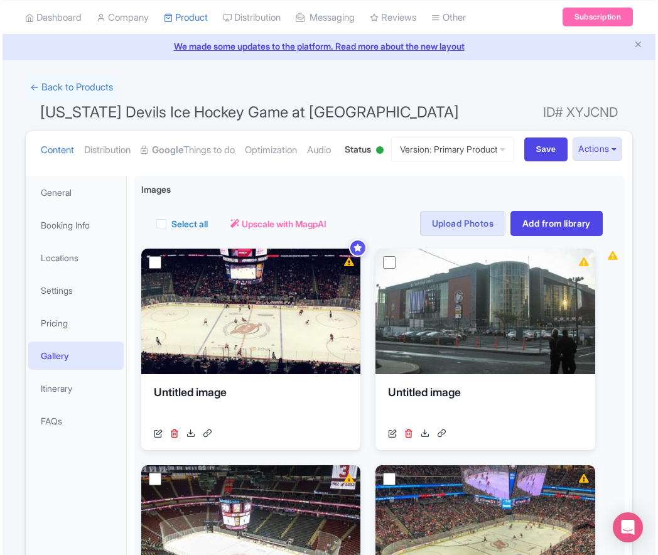
scroll to position [60, 0]
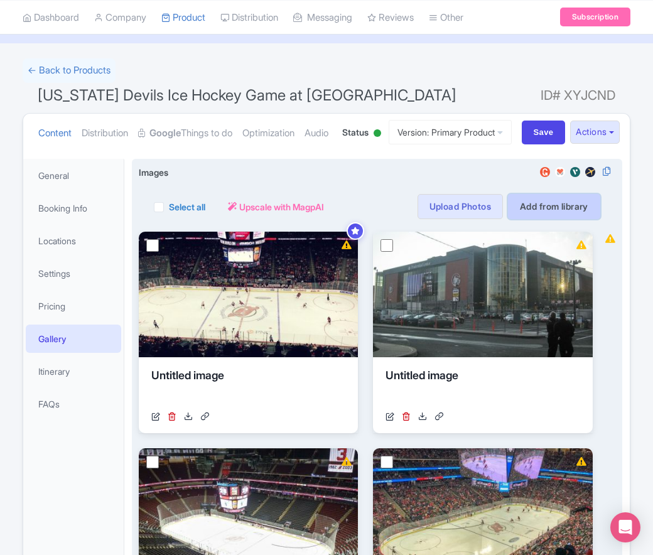
click at [528, 219] on link "Add from library" at bounding box center [554, 206] width 92 height 25
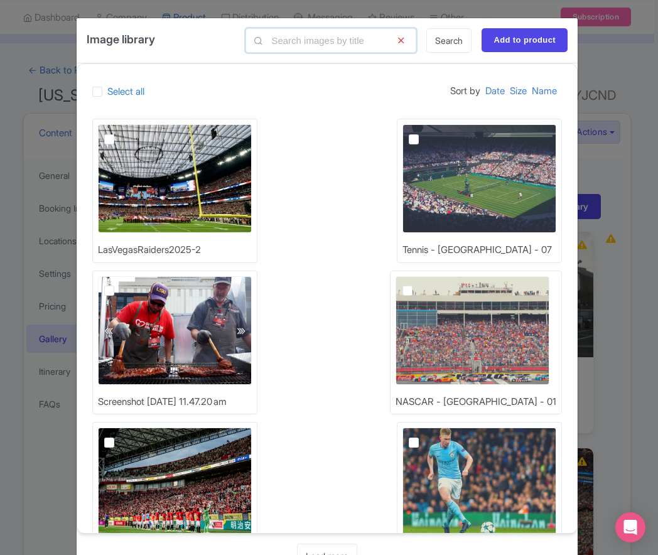
click at [374, 39] on input "text" at bounding box center [331, 40] width 171 height 24
type input "nhl"
click at [442, 48] on link "Search" at bounding box center [448, 40] width 45 height 24
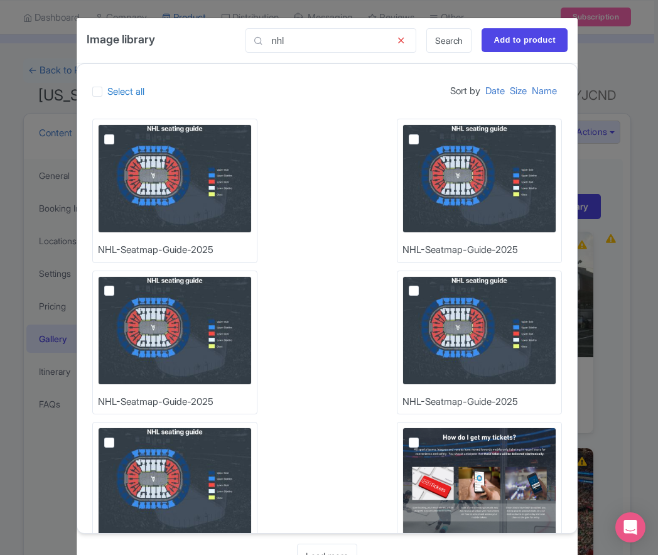
click at [119, 132] on label at bounding box center [119, 132] width 0 height 0
click at [119, 132] on input "checkbox" at bounding box center [123, 128] width 8 height 8
checkbox input "true"
click at [499, 45] on input "Add to product" at bounding box center [525, 40] width 86 height 24
type input "Adding..."
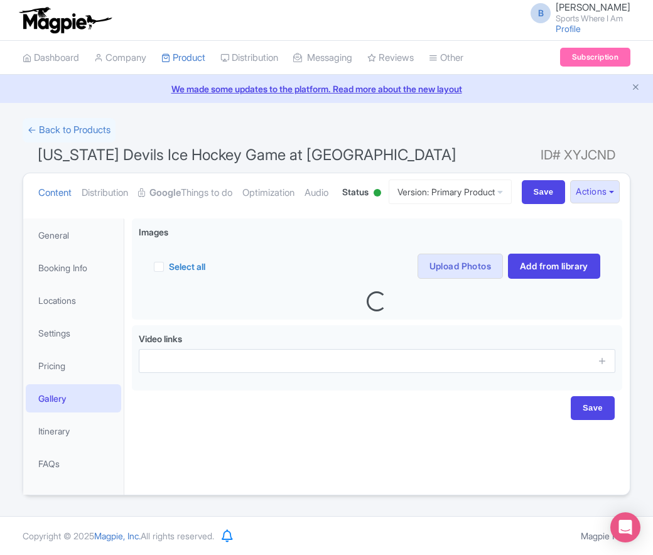
scroll to position [45, 0]
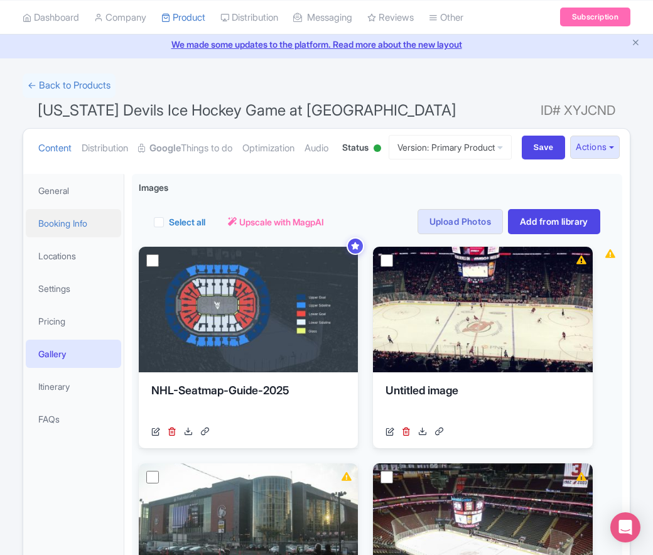
click at [92, 237] on link "Booking Info" at bounding box center [73, 223] width 95 height 28
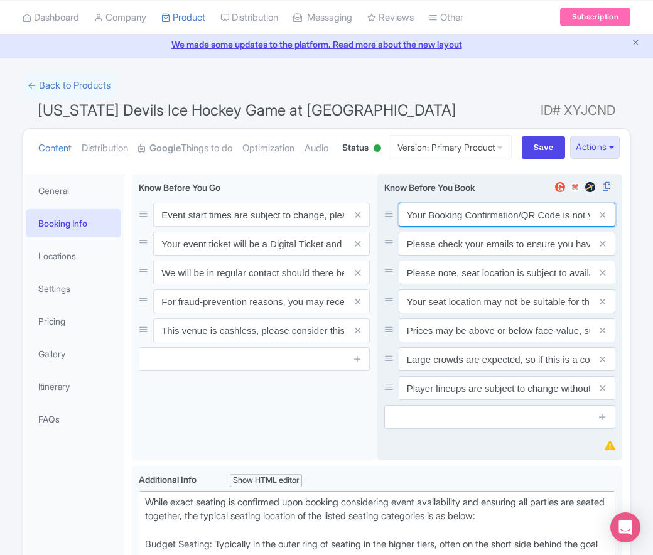
click at [444, 227] on input "Your Booking Confirmation/QR Code is not your entry ticket - your tickets and s…" at bounding box center [507, 215] width 217 height 24
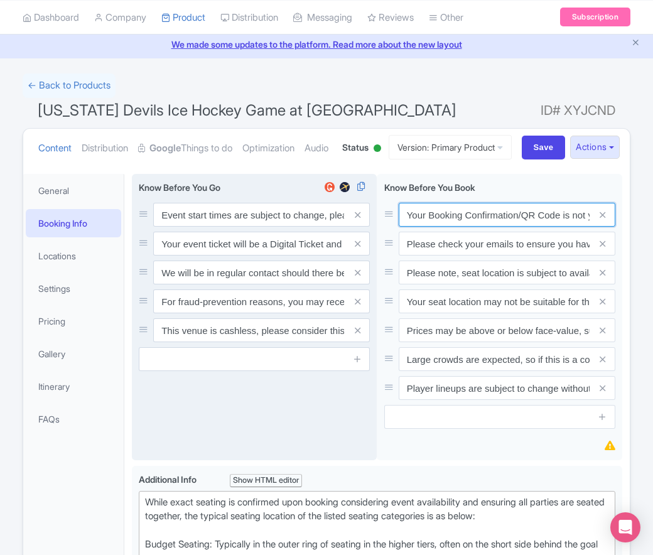
paste input "PDF/QR Code is not your entry ticket - your digital tickets and seating details…"
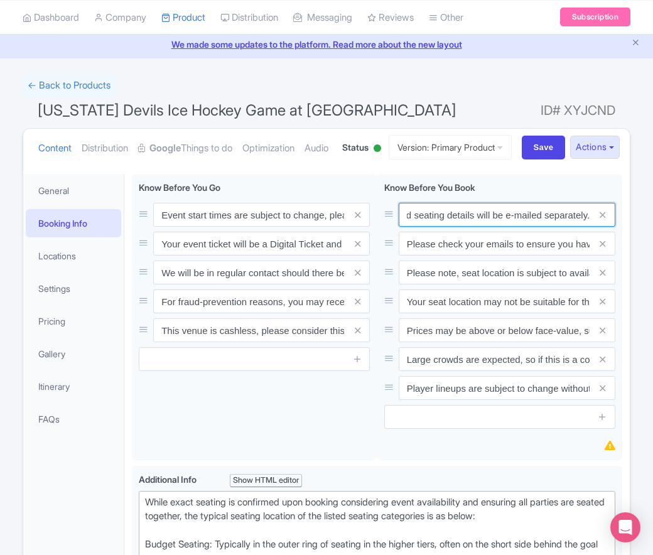
type input "Your Booking Confirmation PDF/QR Code is not your entry ticket - your digital t…"
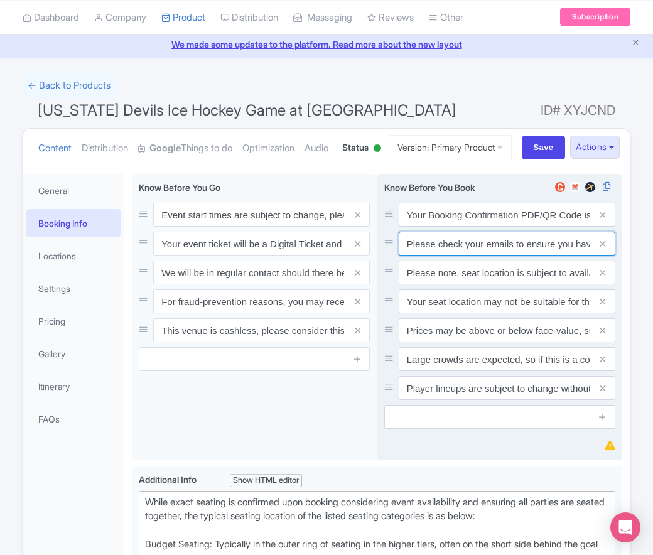
click at [447, 256] on input "Please check your emails to ensure you have accepted your mobile ticket prior t…" at bounding box center [507, 244] width 217 height 24
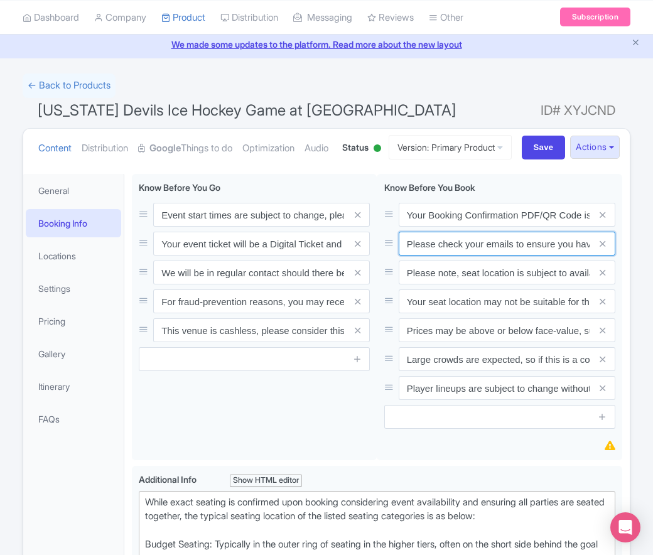
paste input "Entry tickets will be delivered via a digital ticketing provider selected by th…"
type input "Entry tickets will be delivered via a digital ticketing provider selected by th…"
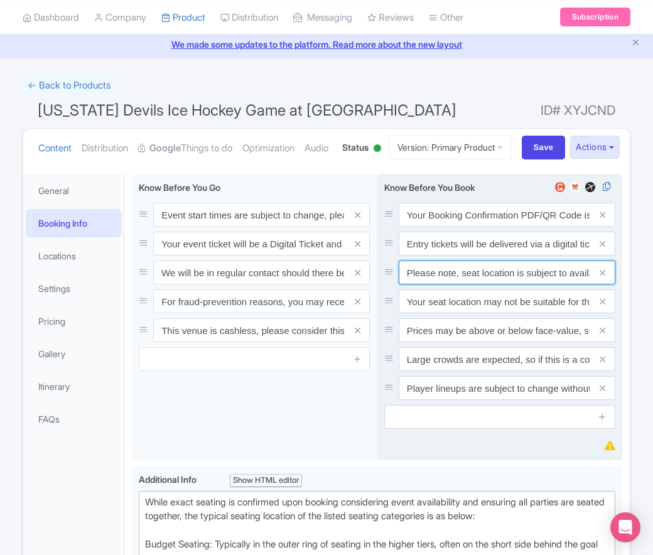
click at [466, 284] on input "Please note, seat location is subject to availability, based on the quantity of…" at bounding box center [507, 273] width 217 height 24
click at [467, 284] on input "Please note, seat location is subject to availability, based on the quantity of…" at bounding box center [507, 273] width 217 height 24
paste input "Ticket prices may be above or below face-value, subject to the popularity of th…"
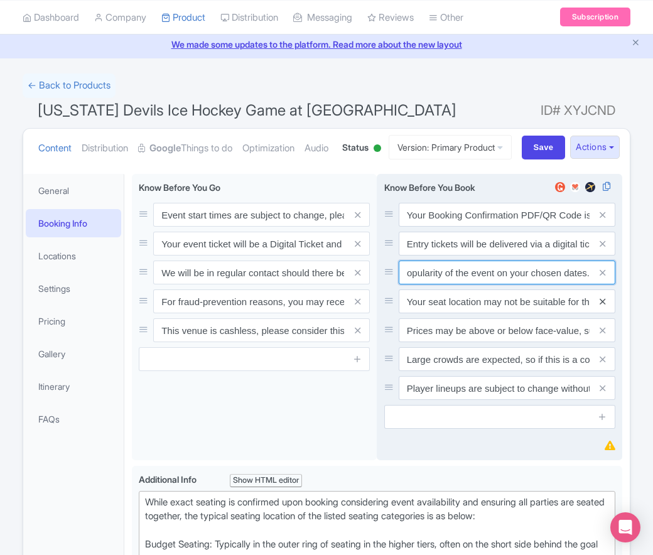
type input "Ticket prices may be above or below face-value, subject to the popularity of th…"
click at [603, 306] on icon at bounding box center [603, 301] width 6 height 9
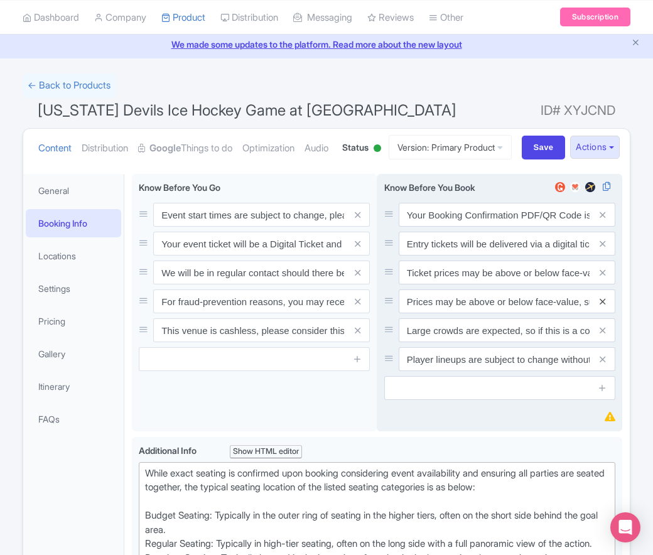
click at [603, 306] on icon at bounding box center [603, 301] width 6 height 9
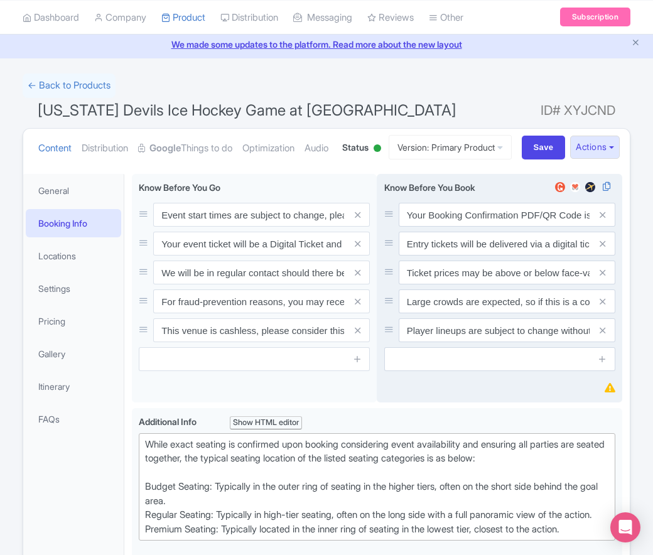
click at [603, 306] on icon at bounding box center [603, 301] width 6 height 9
click at [603, 335] on icon at bounding box center [603, 330] width 6 height 9
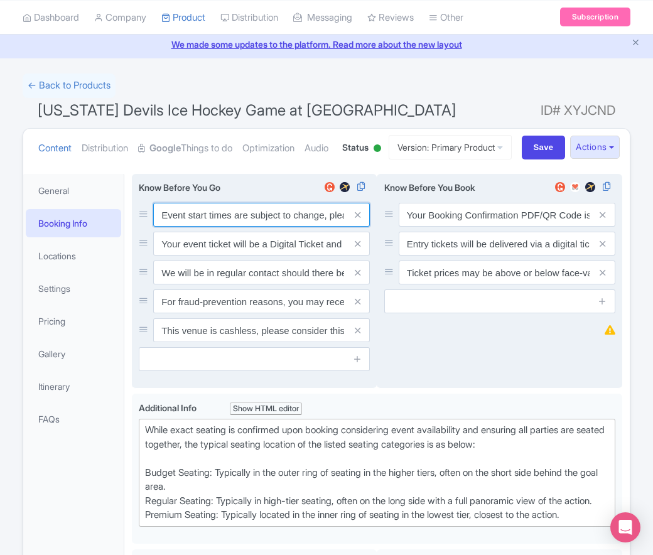
click at [181, 227] on input "Event start times are subject to change, please check these closer to the event…" at bounding box center [261, 215] width 217 height 24
click at [182, 227] on input "Event start times are subject to change, please check these closer to the event…" at bounding box center [261, 215] width 217 height 24
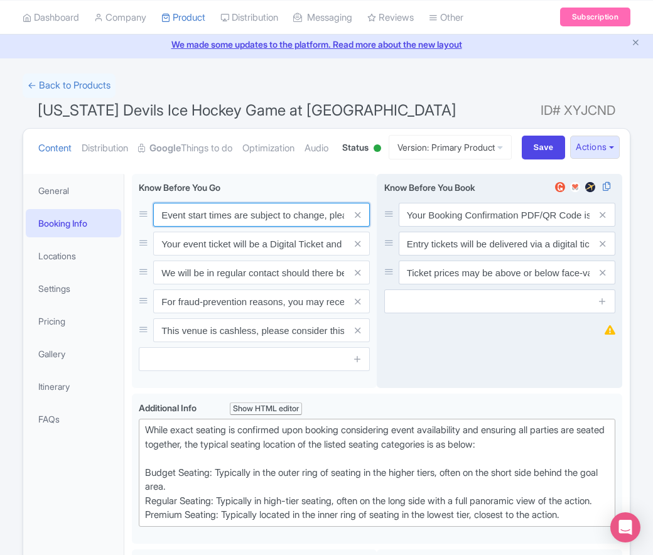
paste input ". We will be in regular contact should there be any updates or changes ahead of…"
type input "Event start times are subject to change. We will be in regular contact should t…"
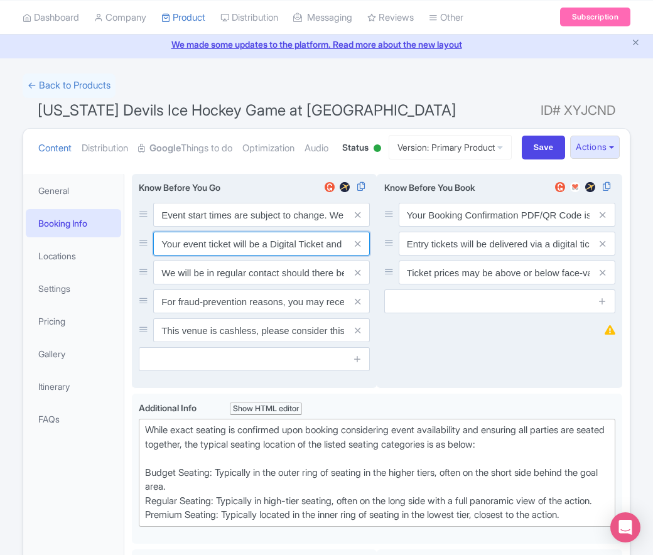
click at [205, 256] on input "Your event ticket will be a Digital Ticket and is separate from your booking co…" at bounding box center [261, 244] width 217 height 24
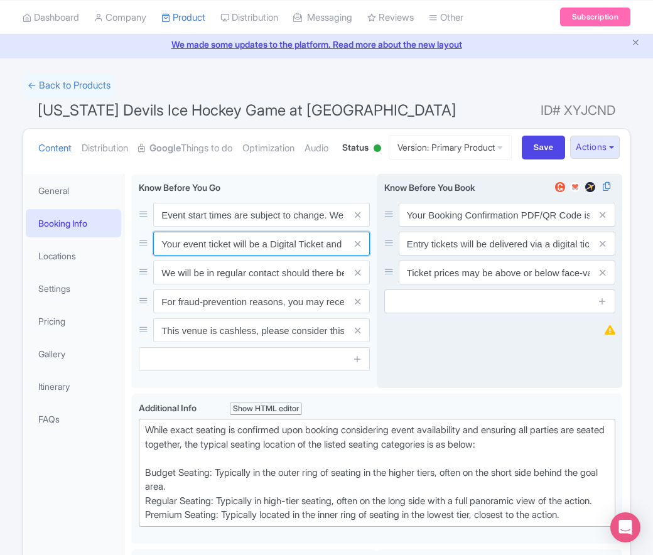
paste input "Your entry ticket will be a Digital Ticket and is separate from your booking co…"
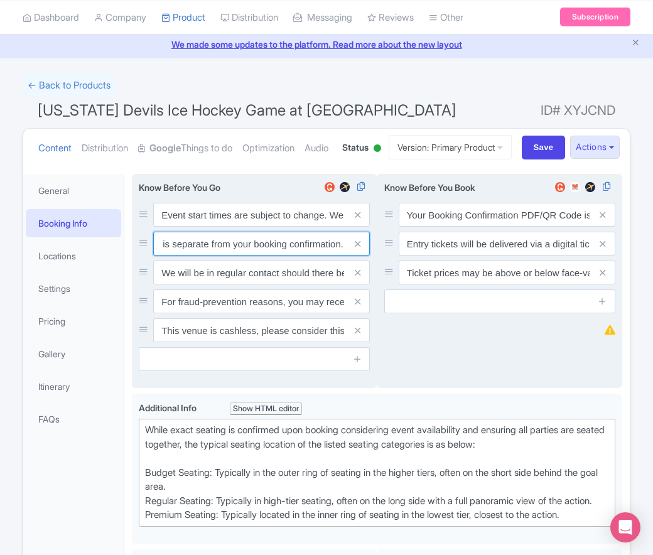
click at [218, 256] on input "Your eventYour entry ticket will be a Digital Ticket and is separate from your …" at bounding box center [261, 244] width 217 height 24
click at [219, 256] on input "Your eventYour entry ticket will be a Digital Ticket and is separate from your …" at bounding box center [261, 244] width 217 height 24
paste input "ntry"
type input "Your entry ticket will be a Digital Ticket and is separate from your booking co…"
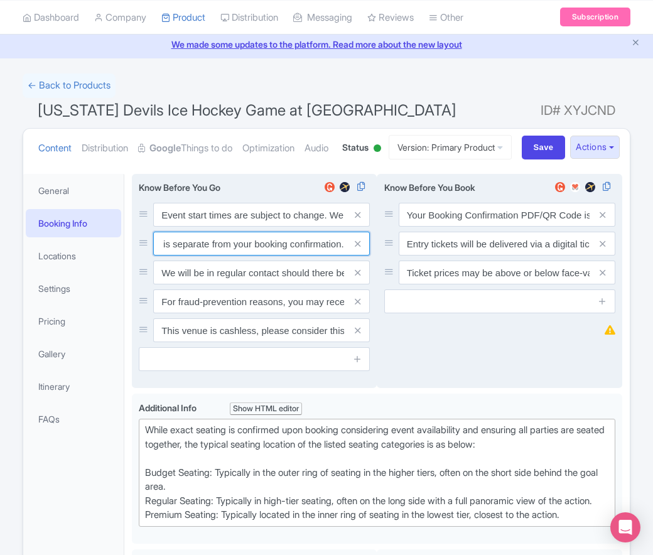
scroll to position [0, 179]
click at [289, 256] on input "Your entry ticket will be a Digital Ticket and is separate from your booking co…" at bounding box center [261, 244] width 217 height 24
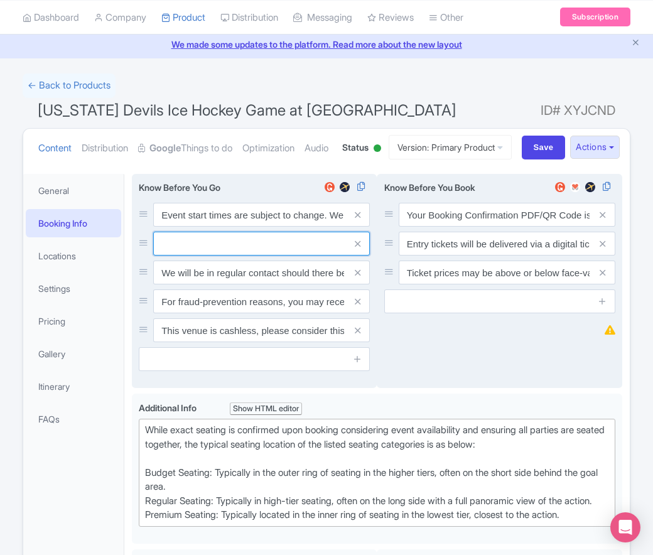
paste input "Your entry ticket will be a Digital Ticket and is separate from your booking co…"
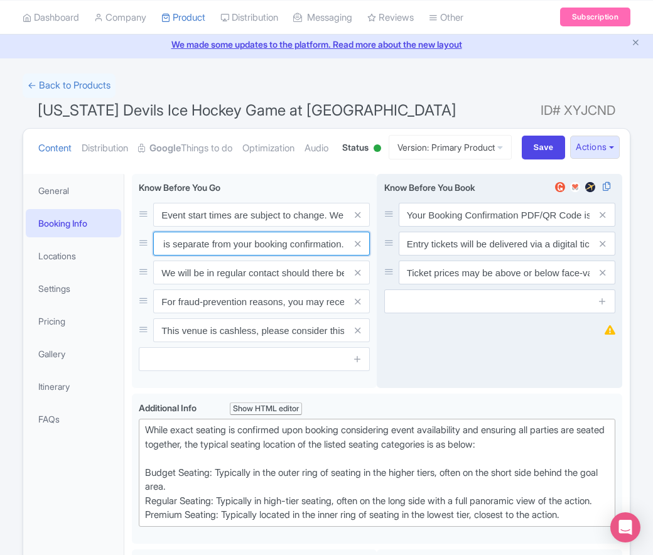
type input "Your entry ticket will be a Digital Ticket and is separate from your booking co…"
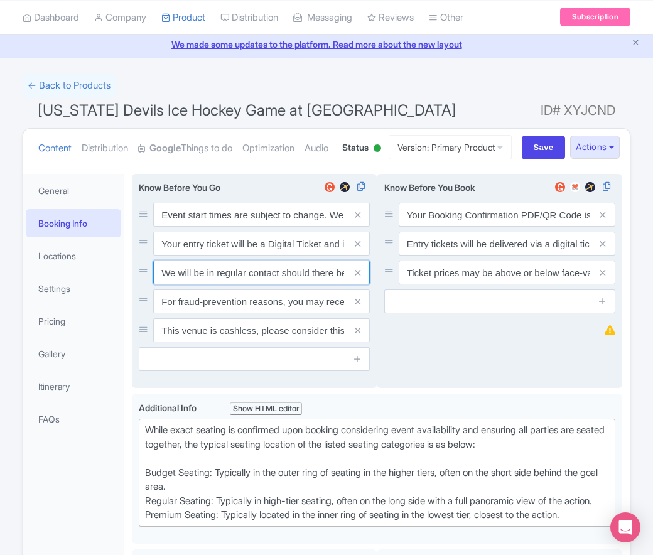
click at [187, 284] on input "We will be in regular contact should there be any updates or changes ahead of y…" at bounding box center [261, 273] width 217 height 24
paste input "For fraud-prevention reasons, most tickets are delivered between 1-3 days prior…"
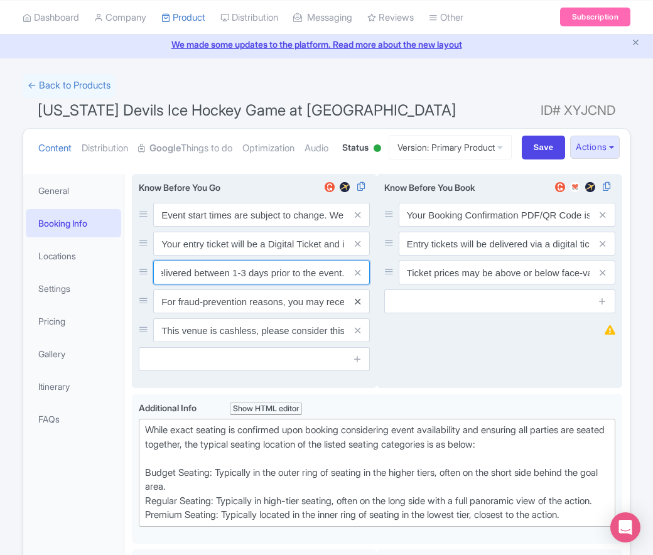
type input "For fraud-prevention reasons, most tickets are delivered between 1-3 days prior…"
click at [356, 306] on icon at bounding box center [358, 301] width 6 height 9
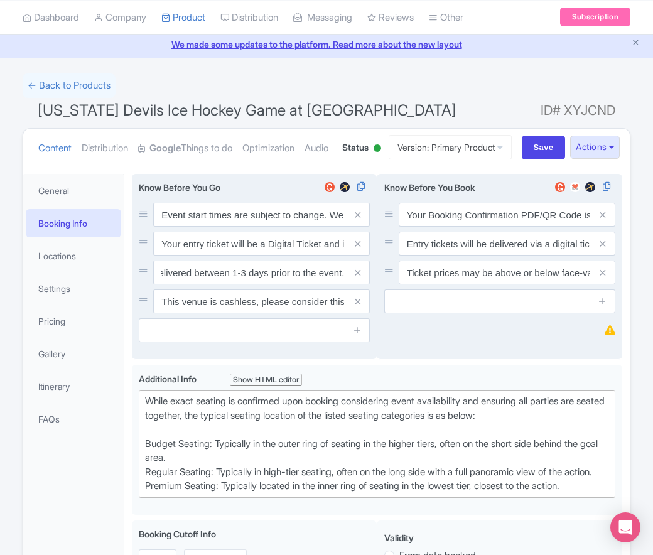
scroll to position [0, 0]
click at [356, 306] on icon at bounding box center [358, 301] width 6 height 9
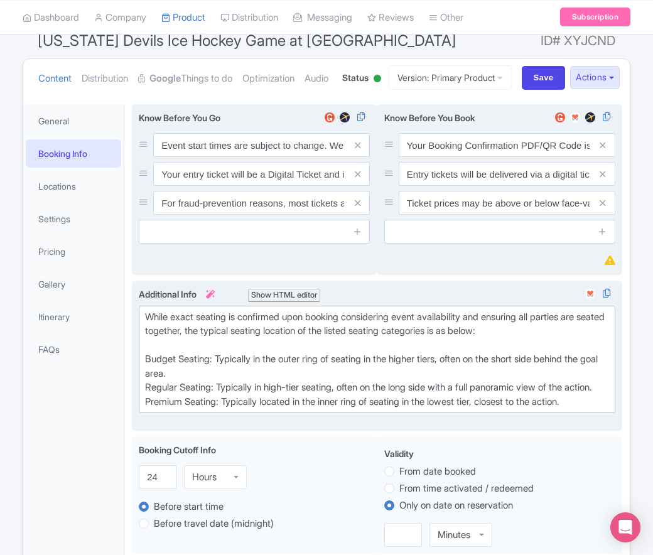
scroll to position [127, 0]
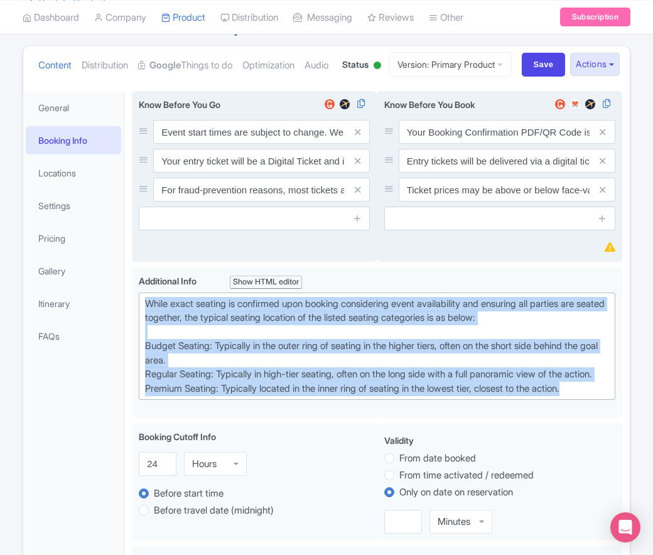
drag, startPoint x: 591, startPoint y: 451, endPoint x: 129, endPoint y: 350, distance: 473.1
paste trix-editor "Upper Goal: Located in the upper tiers of seating behind the goals at either en…"
type trix-editor "<div>Upper Goal: Located in the upper tiers of seating behind the goals at eith…"
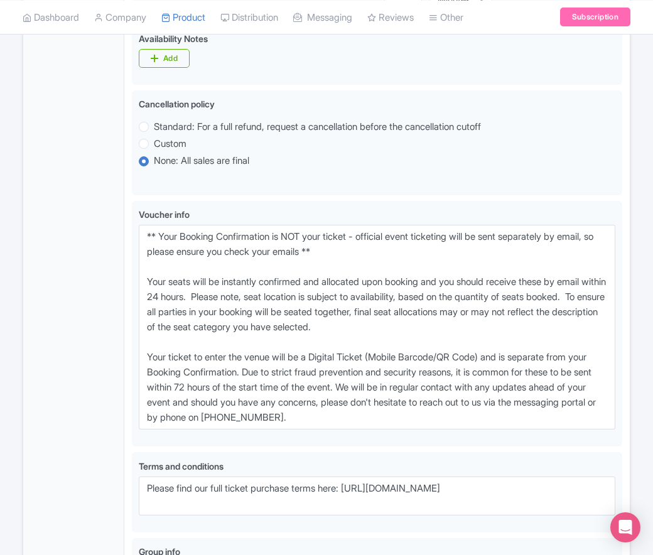
scroll to position [702, 0]
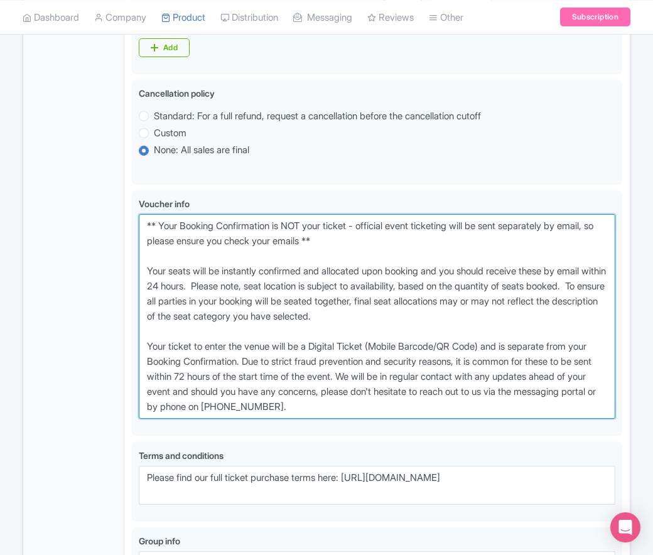
drag, startPoint x: 387, startPoint y: 453, endPoint x: 45, endPoint y: 252, distance: 396.0
click at [46, 253] on div "General Booking Info Locations Settings Pricing Gallery Itinerary FAQs Event st…" at bounding box center [326, 84] width 607 height 1150
paste textarea "entry ticket - official event ticketing will be sent separately by email, so pl…"
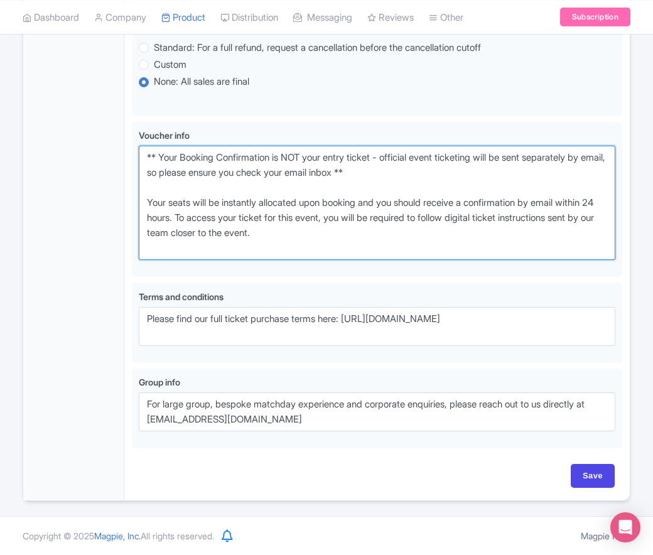
scroll to position [818, 0]
type textarea "** Your Booking Confirmation is NOT your entry ticket - official event ticketin…"
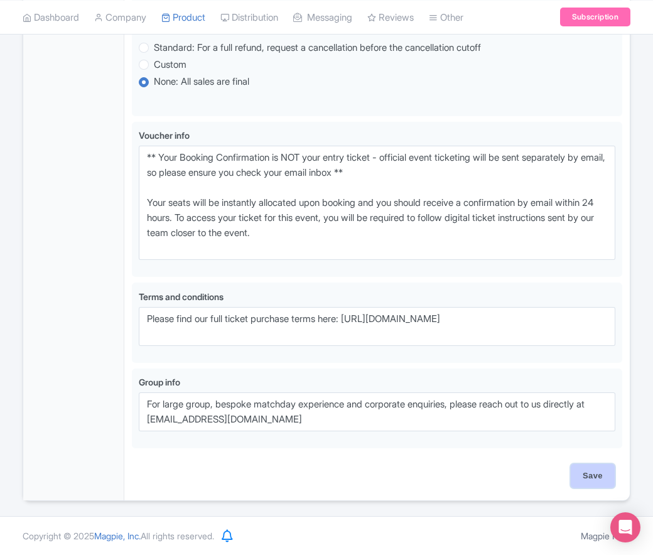
click at [586, 478] on input "Save" at bounding box center [593, 476] width 44 height 24
type input "Saving..."
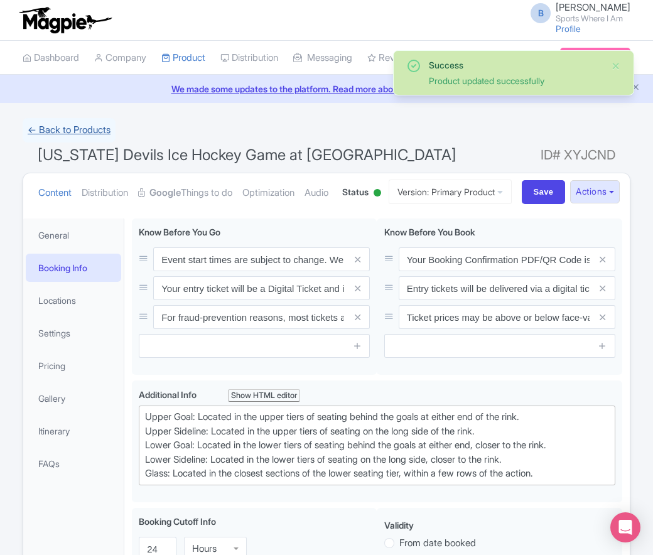
click at [67, 132] on link "← Back to Products" at bounding box center [69, 130] width 93 height 24
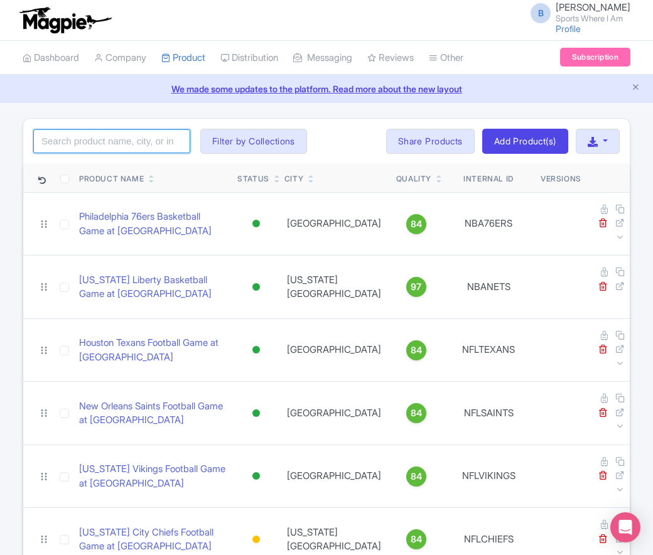
click at [105, 141] on input "search" at bounding box center [111, 141] width 157 height 24
type input "ottawa senators"
click button "Search" at bounding box center [0, 0] width 0 height 0
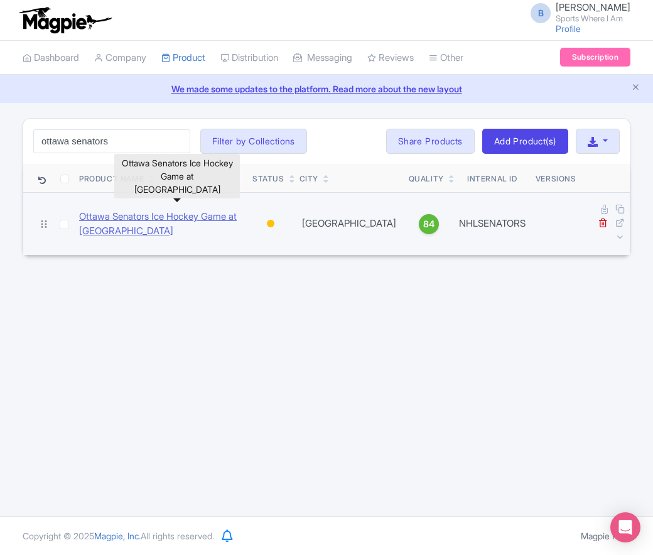
click at [129, 216] on link "Ottawa Senators Ice Hockey Game at [GEOGRAPHIC_DATA]" at bounding box center [160, 224] width 163 height 28
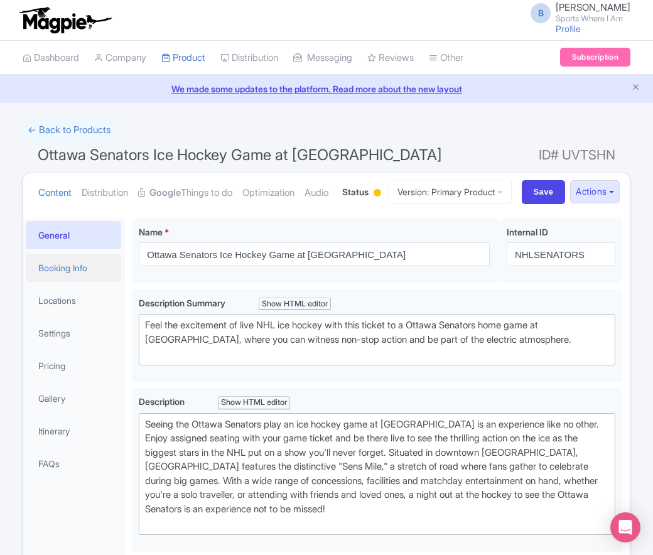
click at [73, 282] on link "Booking Info" at bounding box center [73, 268] width 95 height 28
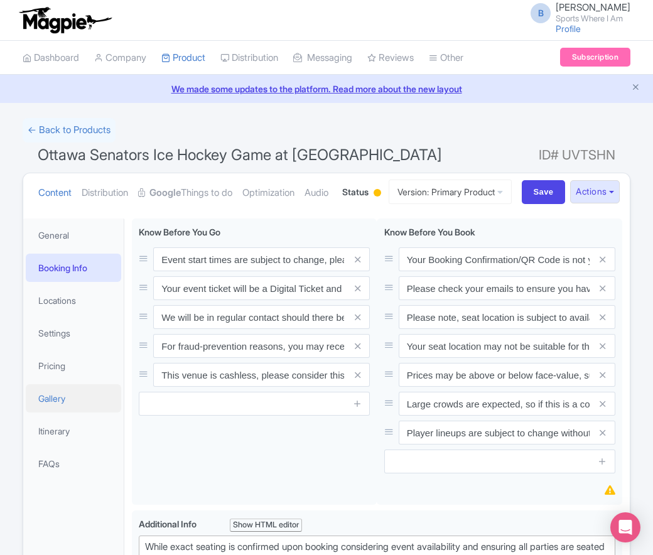
click at [78, 415] on li "Gallery" at bounding box center [73, 398] width 100 height 33
click at [75, 413] on link "Gallery" at bounding box center [73, 398] width 95 height 28
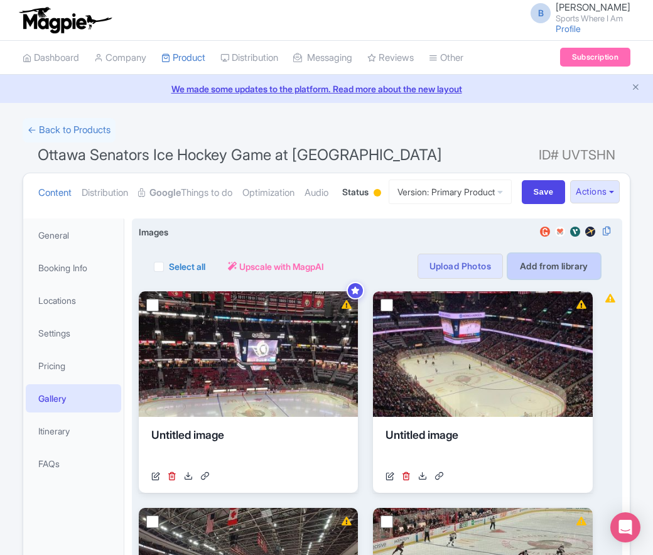
click at [548, 279] on link "Add from library" at bounding box center [554, 266] width 92 height 25
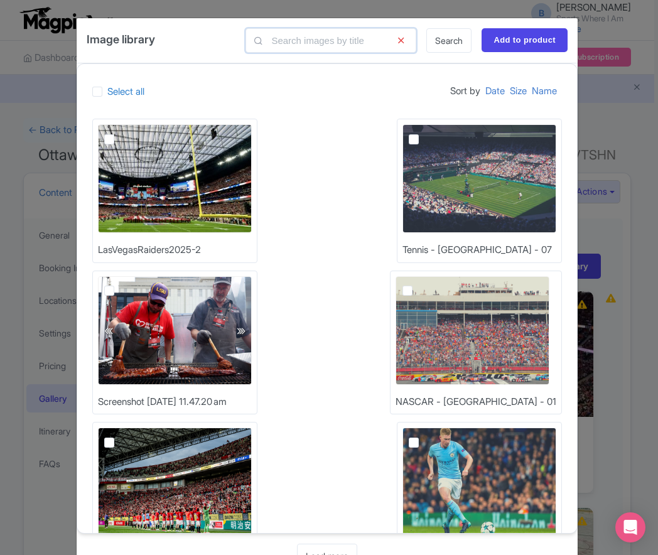
click at [320, 43] on input "text" at bounding box center [331, 40] width 171 height 24
type input "nhl"
click at [436, 43] on link "Search" at bounding box center [448, 40] width 45 height 24
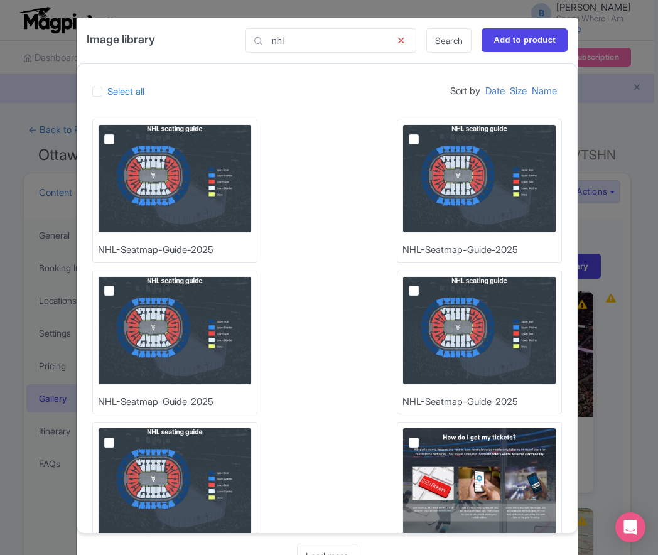
click at [119, 132] on label at bounding box center [119, 132] width 0 height 0
click at [119, 132] on input "checkbox" at bounding box center [123, 128] width 8 height 8
checkbox input "true"
click at [507, 40] on input "Add to product" at bounding box center [525, 40] width 86 height 24
type input "Adding..."
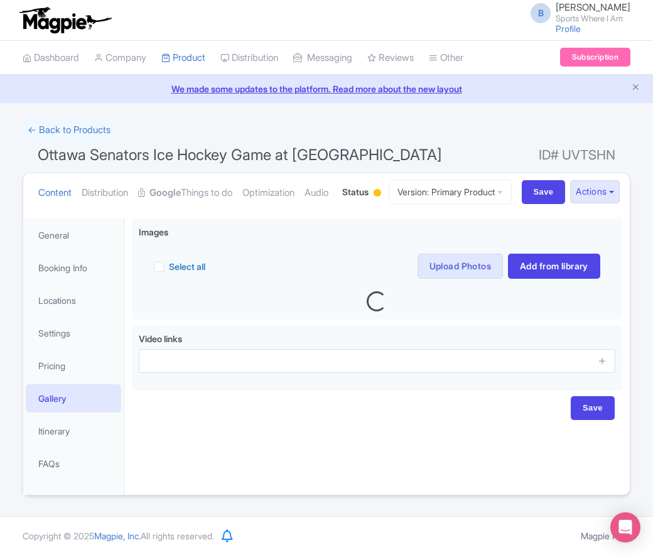
scroll to position [45, 0]
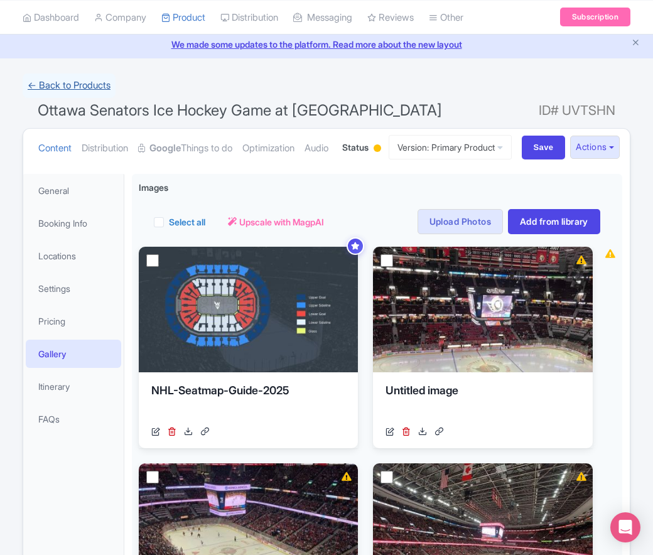
click at [53, 84] on link "← Back to Products" at bounding box center [69, 85] width 93 height 24
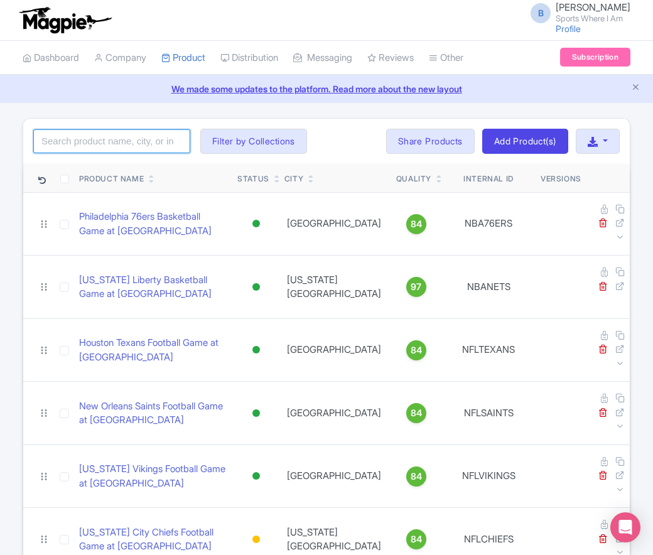
click at [116, 138] on input "search" at bounding box center [111, 141] width 157 height 24
type input "colts"
click button "Search" at bounding box center [0, 0] width 0 height 0
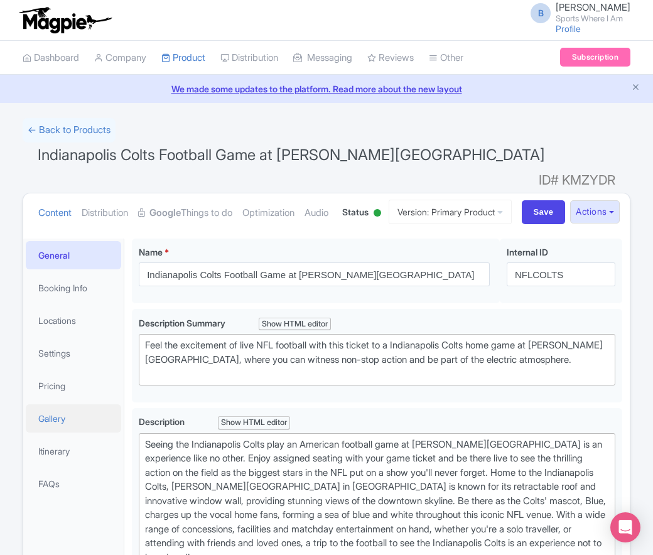
click at [75, 433] on link "Gallery" at bounding box center [73, 418] width 95 height 28
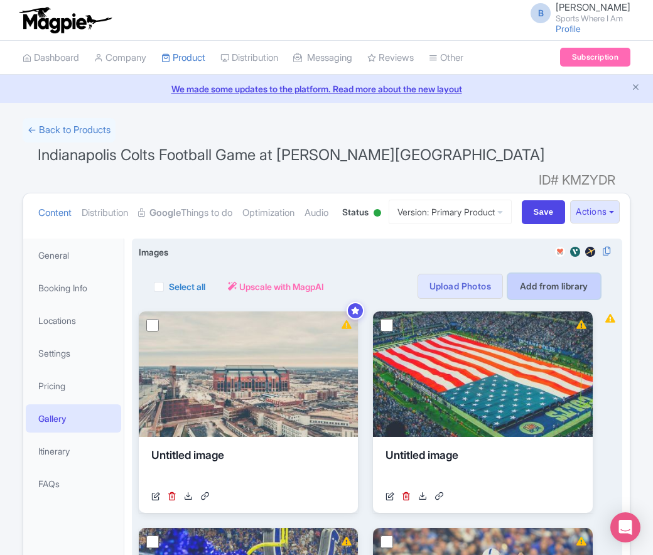
click at [556, 299] on link "Add from library" at bounding box center [554, 286] width 92 height 25
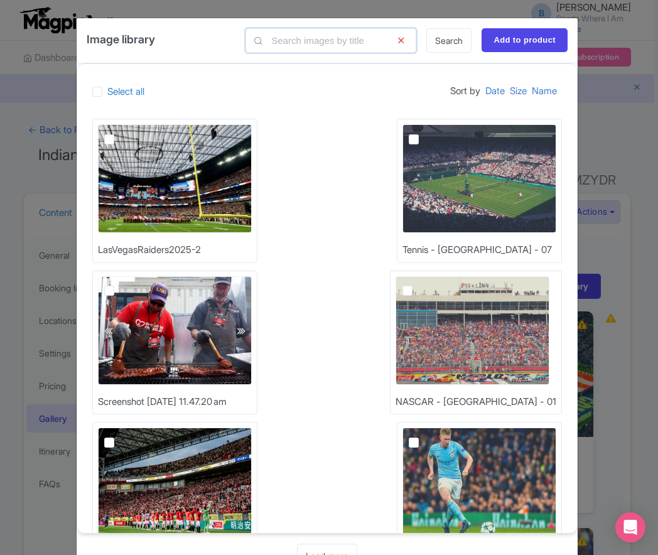
click at [294, 43] on input "text" at bounding box center [331, 40] width 171 height 24
type input "nfl"
click at [445, 43] on link "Search" at bounding box center [448, 40] width 45 height 24
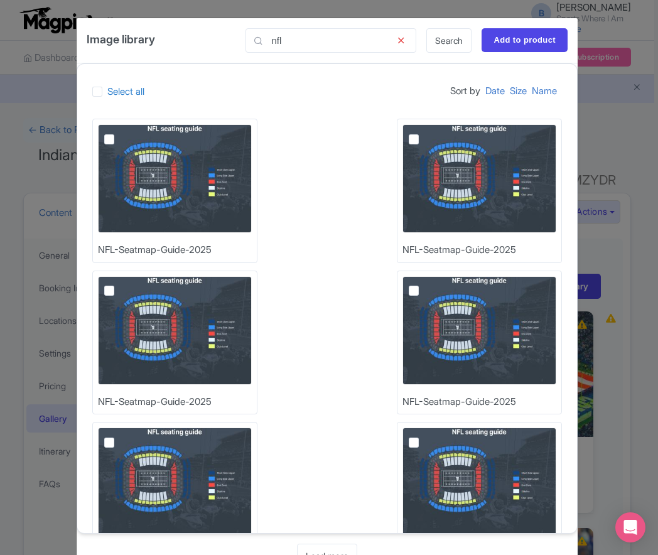
click at [119, 132] on label at bounding box center [119, 132] width 0 height 0
click at [119, 132] on input "checkbox" at bounding box center [123, 128] width 8 height 8
checkbox input "true"
click at [509, 38] on input "Add to product" at bounding box center [525, 40] width 86 height 24
type input "Adding..."
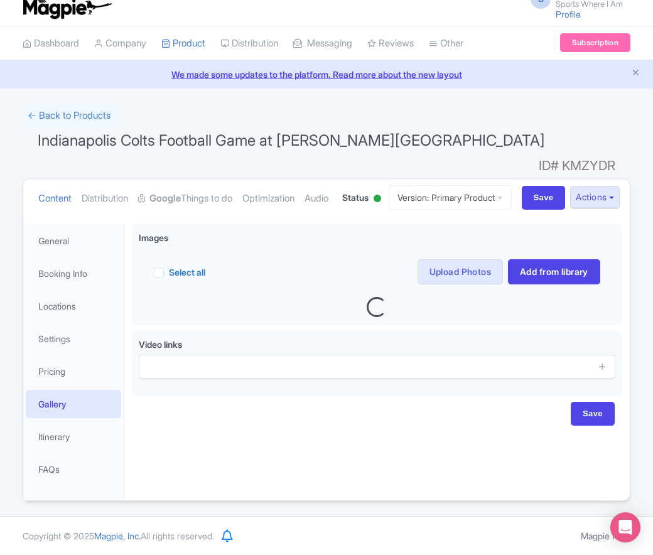
scroll to position [45, 0]
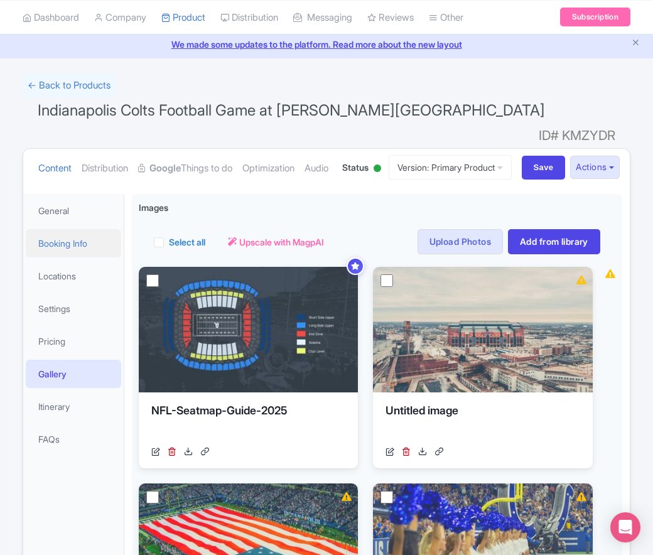
click at [73, 257] on link "Booking Info" at bounding box center [73, 243] width 95 height 28
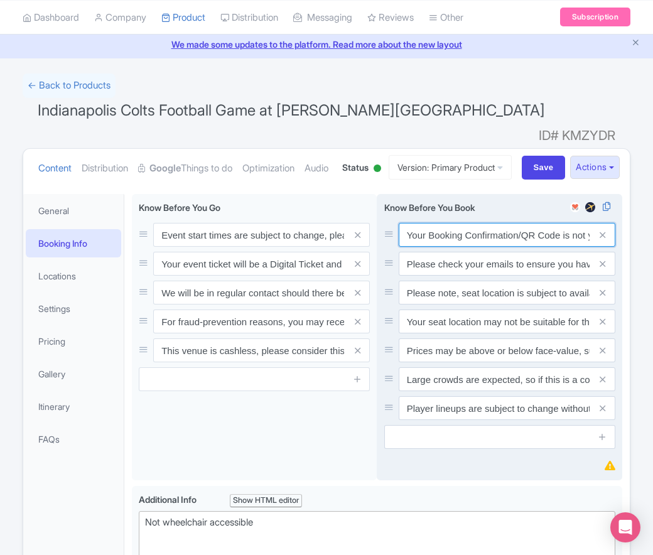
click at [428, 247] on input "Your Booking Confirmation/QR Code is not your entry ticket - your tickets and s…" at bounding box center [507, 235] width 217 height 24
paste input "PDF/QR Code is not your entry ticket - your digital tickets and seating details…"
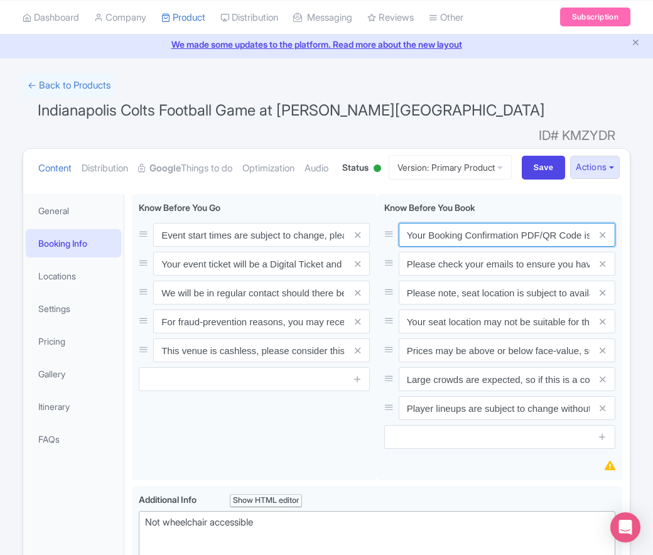
scroll to position [0, 366]
type input "Your Booking Confirmation PDF/QR Code is not your entry ticket - your digital t…"
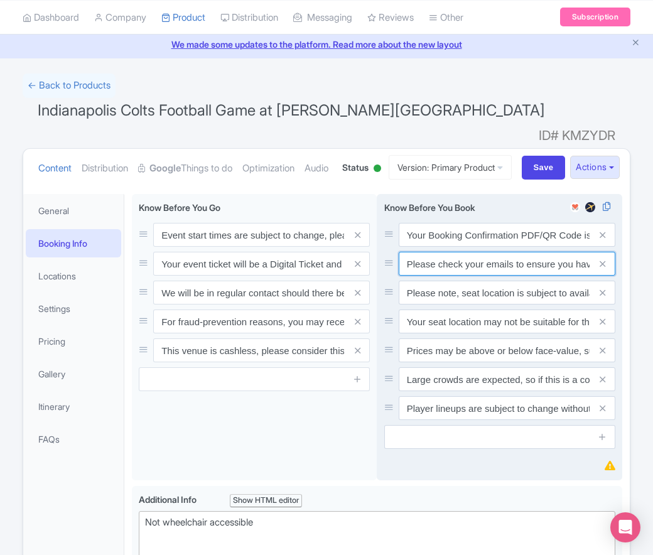
click at [500, 276] on input "Please check your emails to ensure you have accepted your mobile ticket prior t…" at bounding box center [507, 264] width 217 height 24
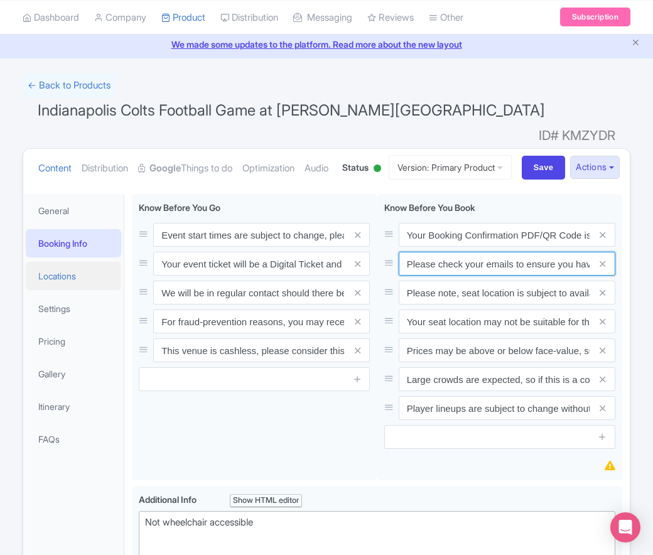
paste input "Entry tickets will be delivered via a digital ticketing provider selected by th…"
type input "Entry tickets will be delivered via a digital ticketing provider selected by th…"
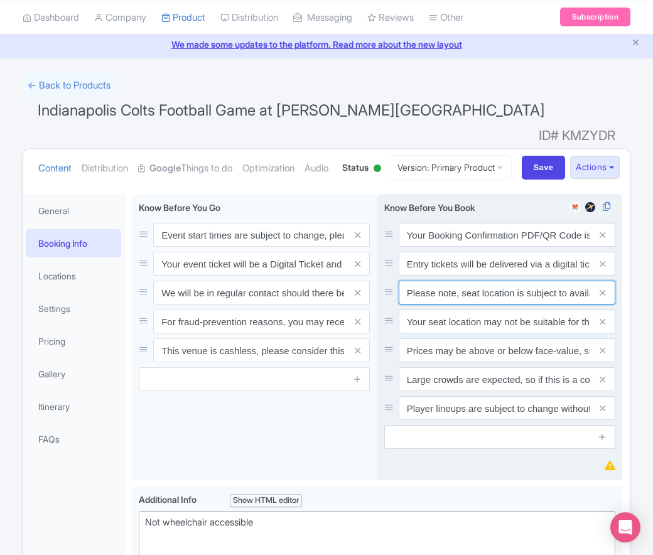
click at [500, 305] on input "Please note, seat location is subject to availability, based on the quantity of…" at bounding box center [507, 293] width 217 height 24
paste input "Ticket prices may be above or below face-value, subject to the popularity of th…"
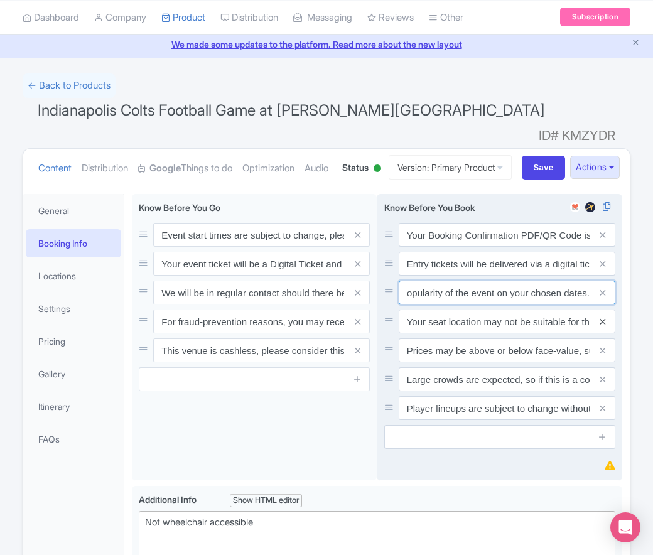
type input "Ticket prices may be above or below face-value, subject to the popularity of th…"
click at [601, 327] on icon at bounding box center [603, 321] width 6 height 9
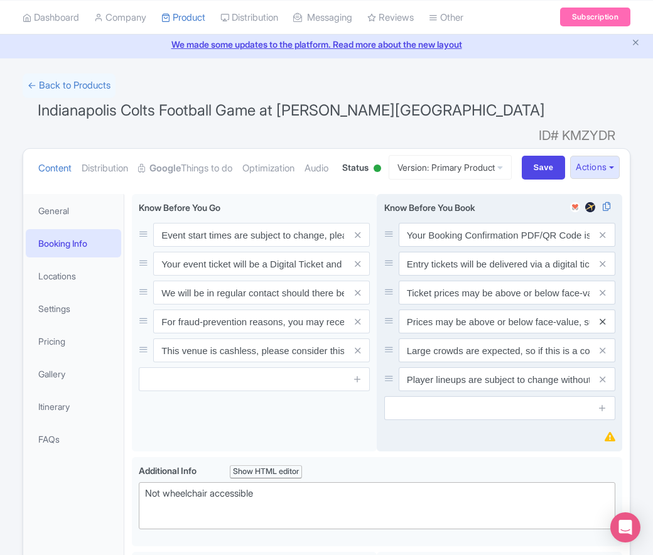
click at [602, 327] on icon at bounding box center [603, 321] width 6 height 9
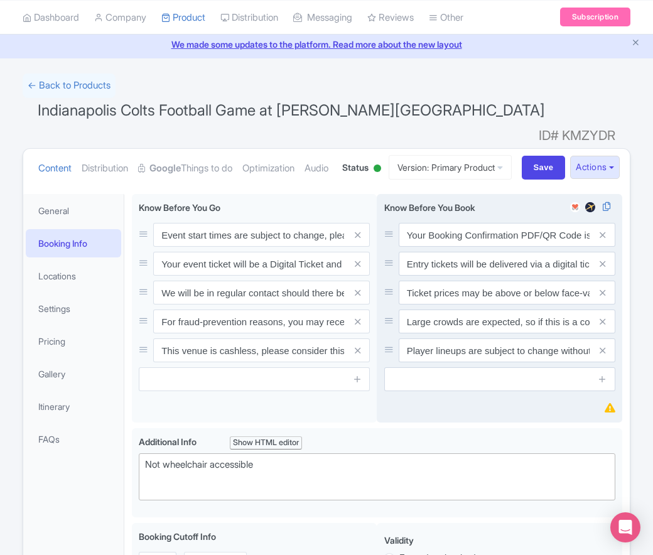
click at [602, 327] on icon at bounding box center [603, 321] width 6 height 9
click at [602, 348] on icon at bounding box center [603, 350] width 6 height 9
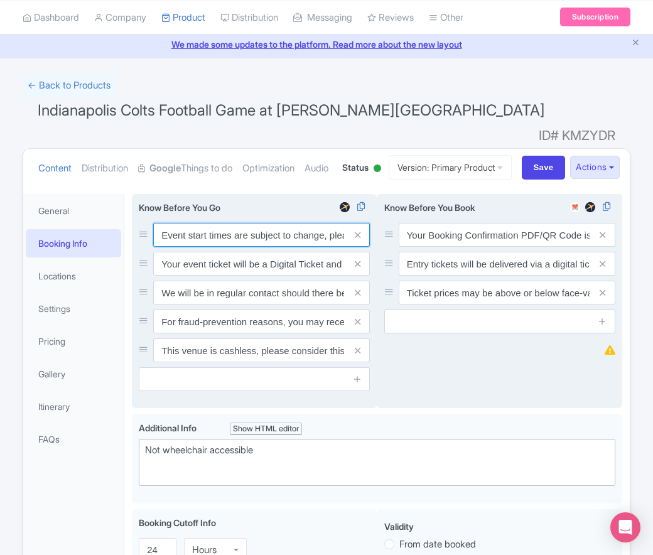
click at [232, 247] on input "Event start times are subject to change, please check these closer to the event…" at bounding box center [261, 235] width 217 height 24
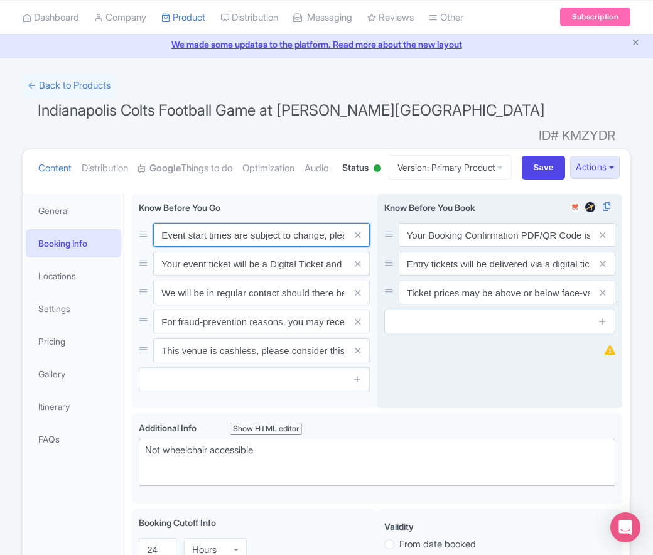
paste input ". We will be in regular contact should there be any updates or changes ahead of…"
type input "Event start times are subject to change. We will be in regular contact should t…"
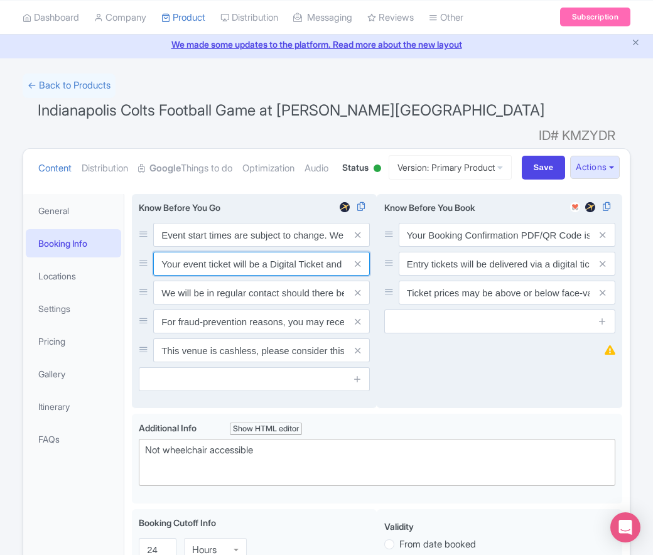
click at [199, 276] on input "Your event ticket will be a Digital Ticket and is separate from your booking co…" at bounding box center [261, 264] width 217 height 24
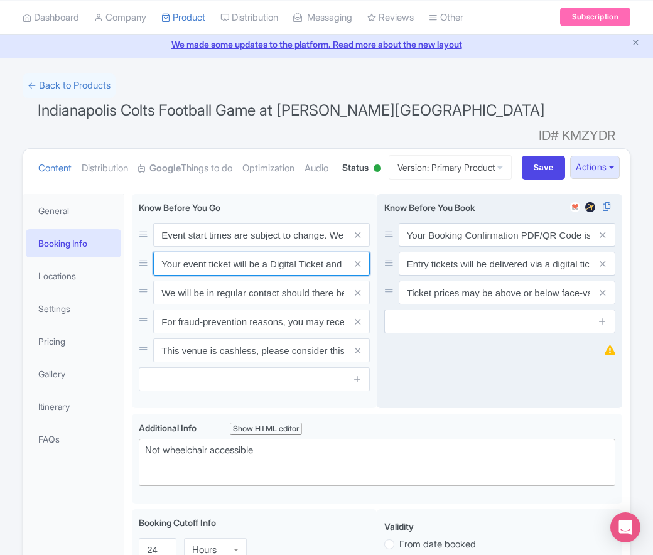
paste input "ntry"
type input "Your entry ticket will be a Digital Ticket and is separate from your booking co…"
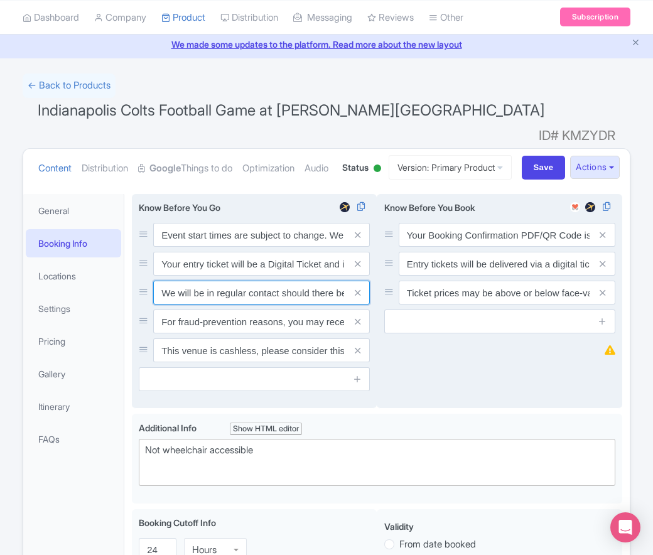
click at [227, 305] on input "We will be in regular contact should there be any updates or changes ahead of y…" at bounding box center [261, 293] width 217 height 24
paste input "For fraud-prevention reasons, most tickets are delivered between 1-3 days prior…"
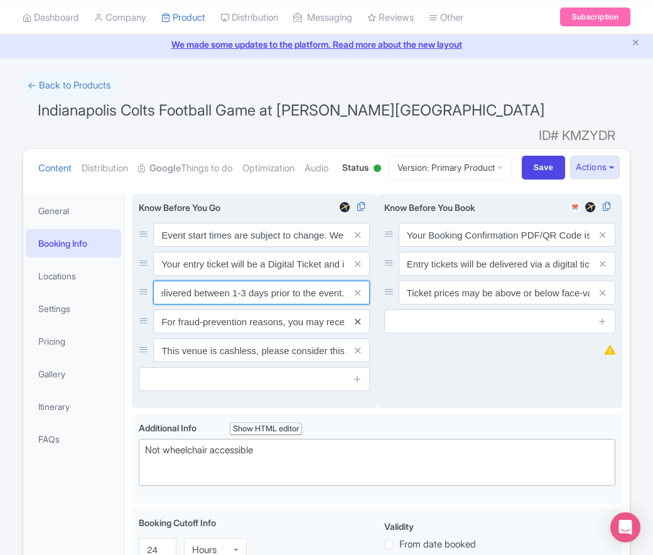
type input "For fraud-prevention reasons, most tickets are delivered between 1-3 days prior…"
click at [360, 327] on icon at bounding box center [358, 321] width 6 height 9
click at [360, 346] on icon at bounding box center [358, 350] width 6 height 9
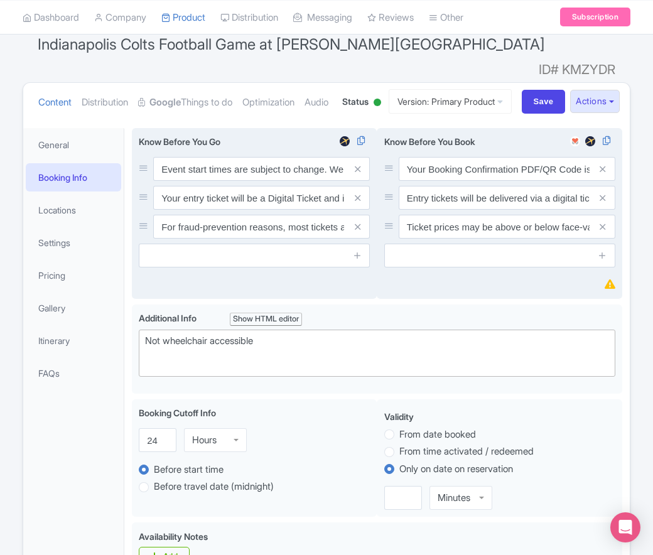
scroll to position [123, 0]
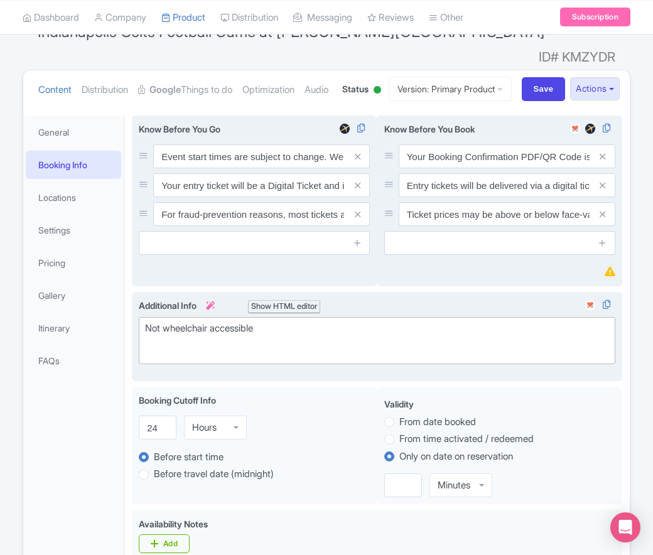
click at [186, 350] on div "Not wheelchair accessible" at bounding box center [377, 335] width 464 height 28
click at [181, 350] on div "Not wheelchair accessible" at bounding box center [377, 335] width 464 height 28
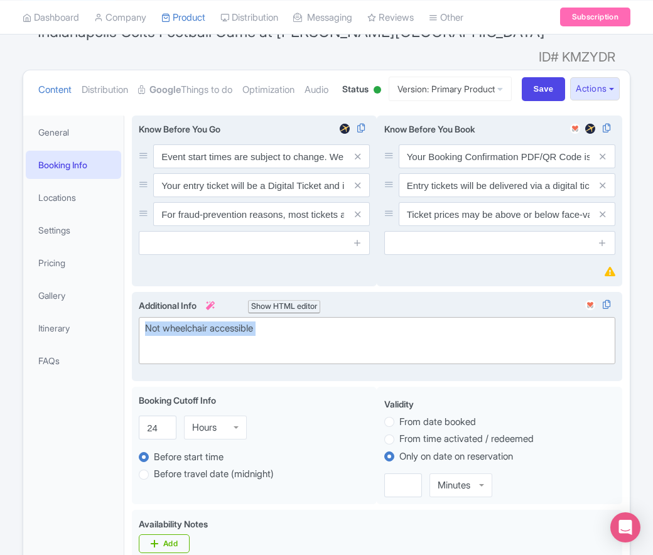
click at [181, 350] on div "Not wheelchair accessible" at bounding box center [377, 335] width 464 height 28
paste trix-editor "Short Side Upper: Located in the outer ring of seating in the higher tiers behi…"
type trix-editor "<div>Short Side Upper: Located in the outer ring of seating in the higher tiers…"
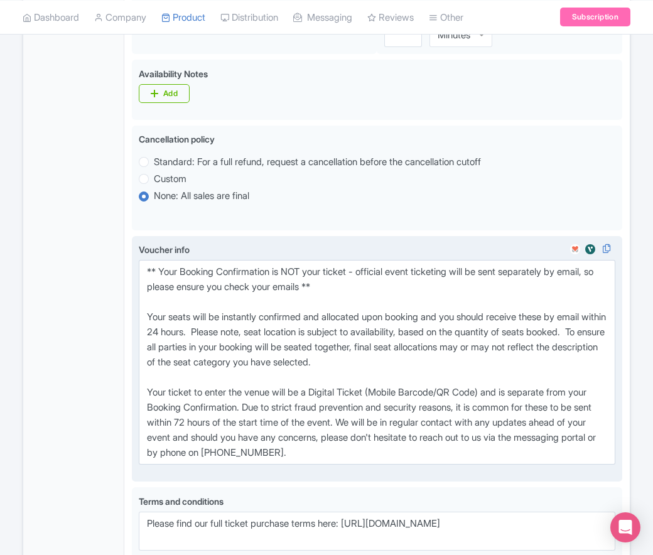
scroll to position [768, 0]
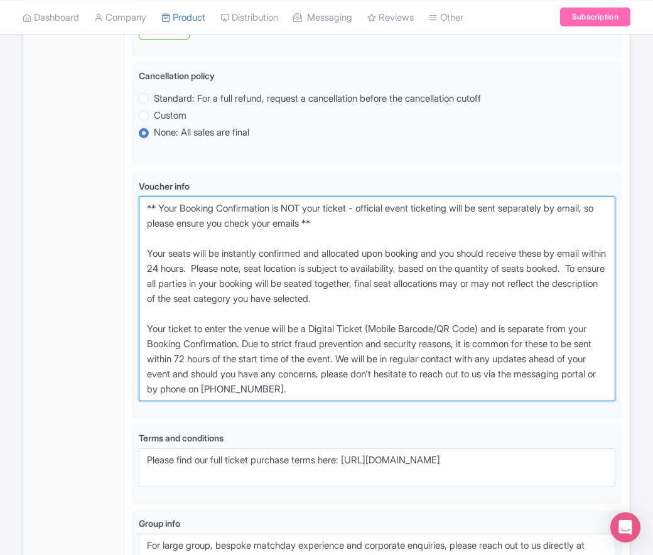
drag, startPoint x: 399, startPoint y: 417, endPoint x: 82, endPoint y: 230, distance: 367.9
click at [82, 230] on div "General Booking Info Locations Settings Pricing Gallery Itinerary FAQs Event st…" at bounding box center [326, 52] width 607 height 1179
paste textarea "entry ticket - official event ticketing will be sent separately by email, so pl…"
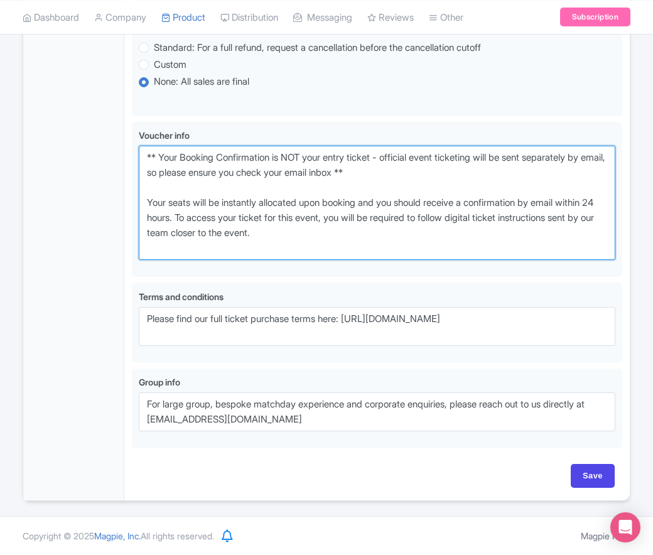
scroll to position [846, 0]
type textarea "** Your Booking Confirmation is NOT your entry ticket - official event ticketin…"
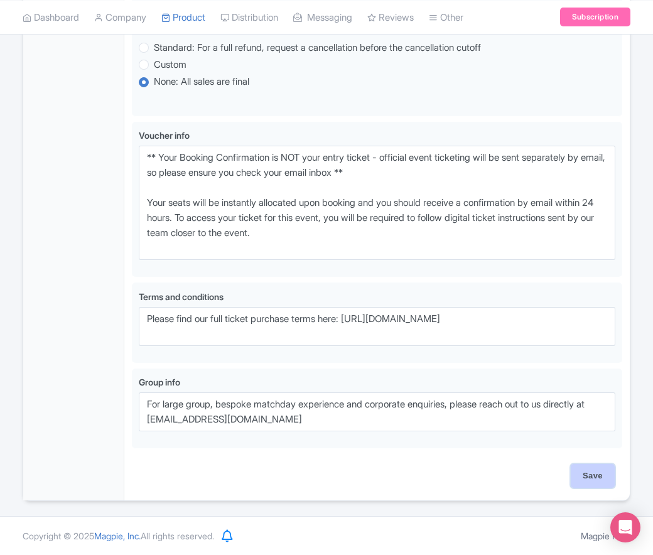
click at [587, 472] on input "Save" at bounding box center [593, 476] width 44 height 24
type input "Saving..."
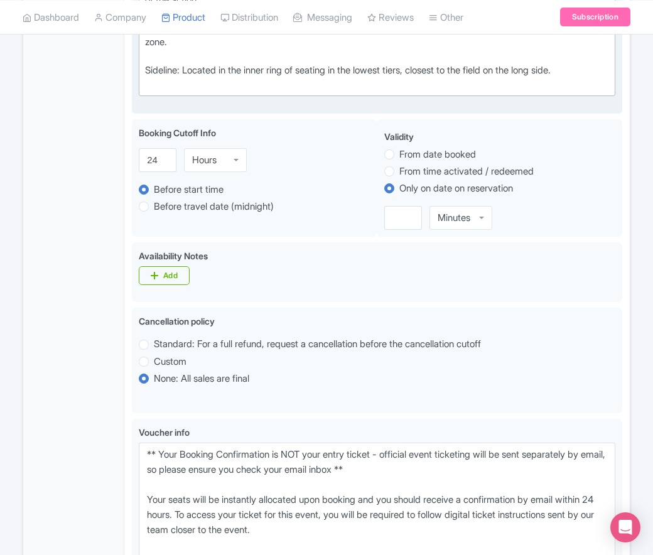
scroll to position [69, 0]
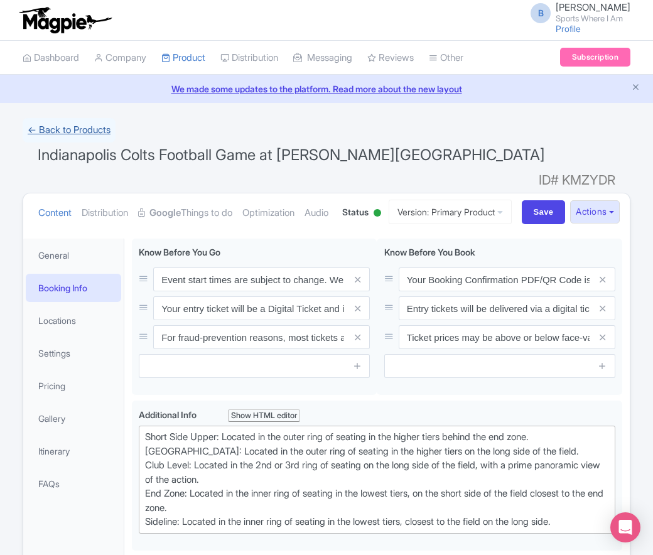
click at [100, 124] on link "← Back to Products" at bounding box center [69, 130] width 93 height 24
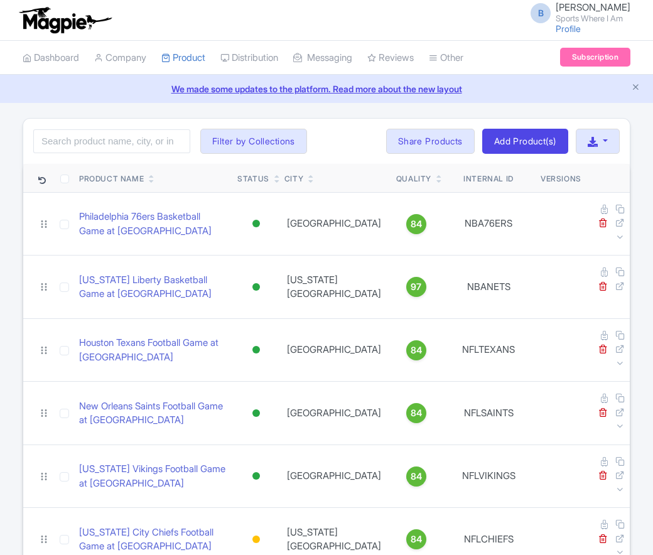
click at [99, 139] on input "search" at bounding box center [111, 141] width 157 height 24
type input "patriots"
click button "Search" at bounding box center [0, 0] width 0 height 0
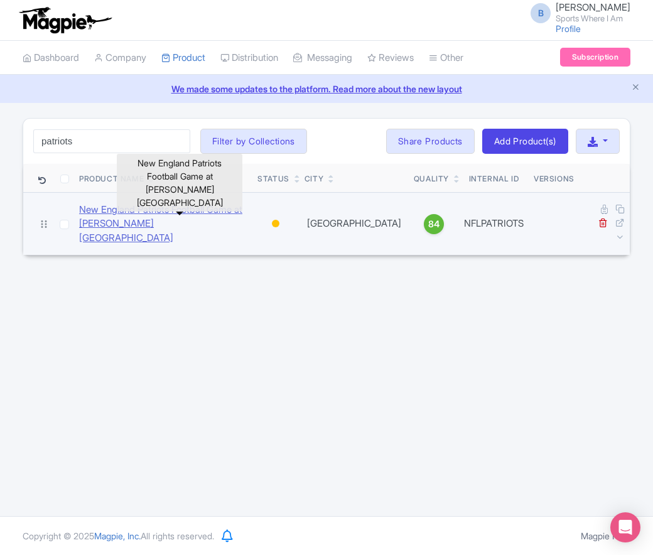
click at [129, 208] on link "New England Patriots Football Game at [PERSON_NAME][GEOGRAPHIC_DATA]" at bounding box center [163, 224] width 168 height 43
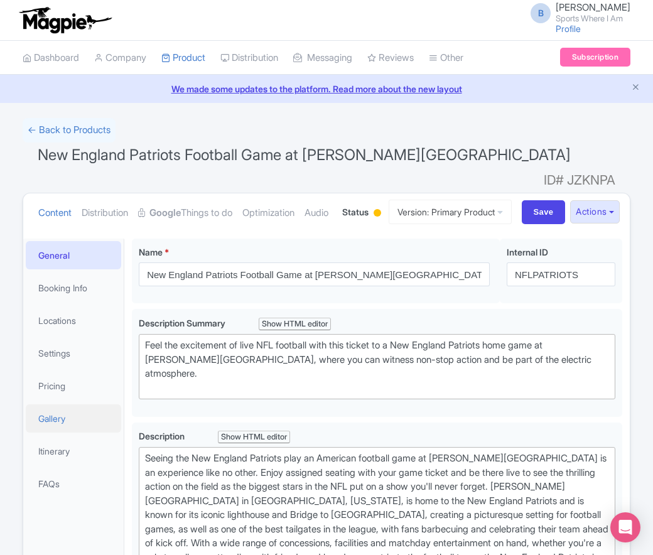
click at [75, 433] on link "Gallery" at bounding box center [73, 418] width 95 height 28
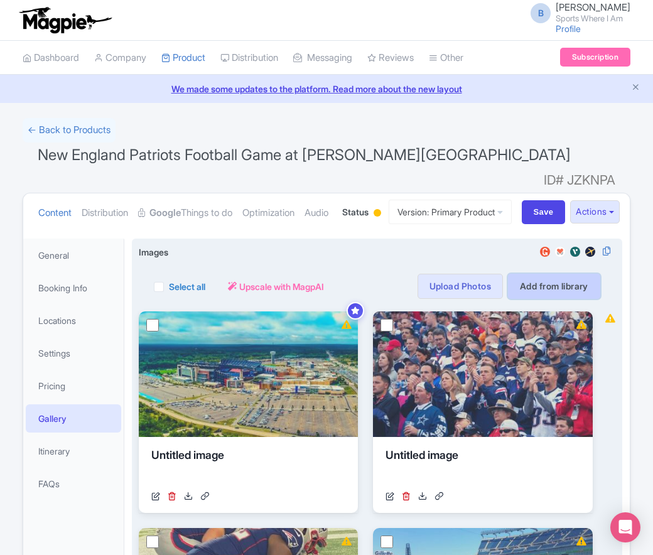
click at [555, 299] on link "Add from library" at bounding box center [554, 286] width 92 height 25
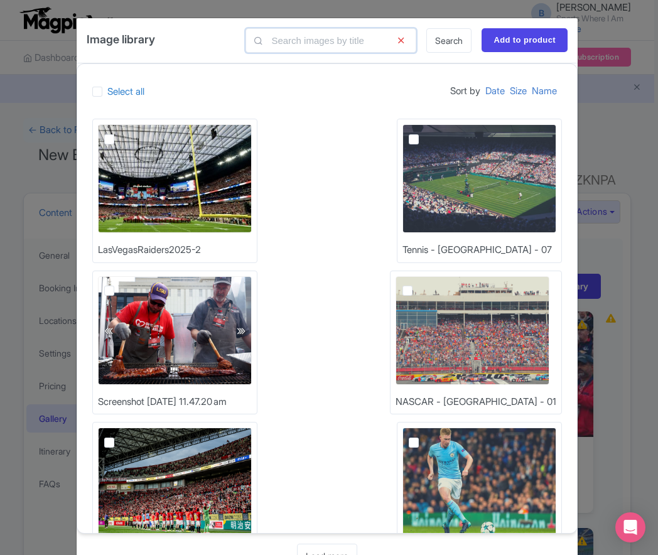
click at [332, 45] on input "text" at bounding box center [331, 40] width 171 height 24
type input "nfl"
click at [437, 40] on link "Search" at bounding box center [448, 40] width 45 height 24
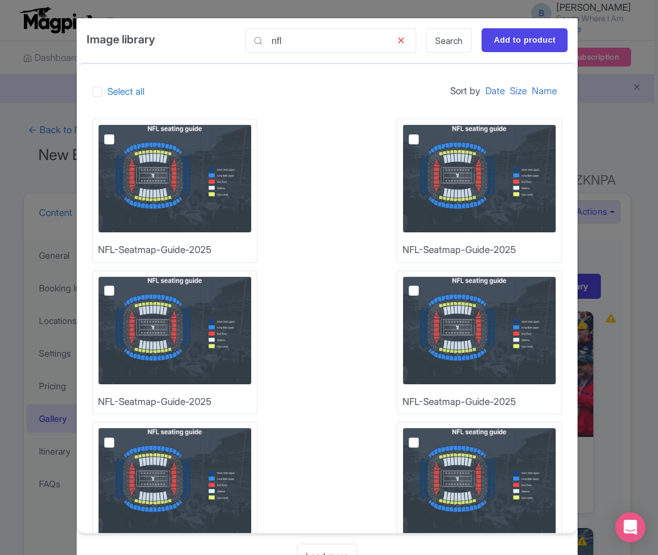
click at [119, 132] on label at bounding box center [119, 132] width 0 height 0
click at [119, 132] on input "checkbox" at bounding box center [123, 128] width 8 height 8
checkbox input "true"
click at [496, 46] on input "Add to product" at bounding box center [525, 40] width 86 height 24
type input "Adding..."
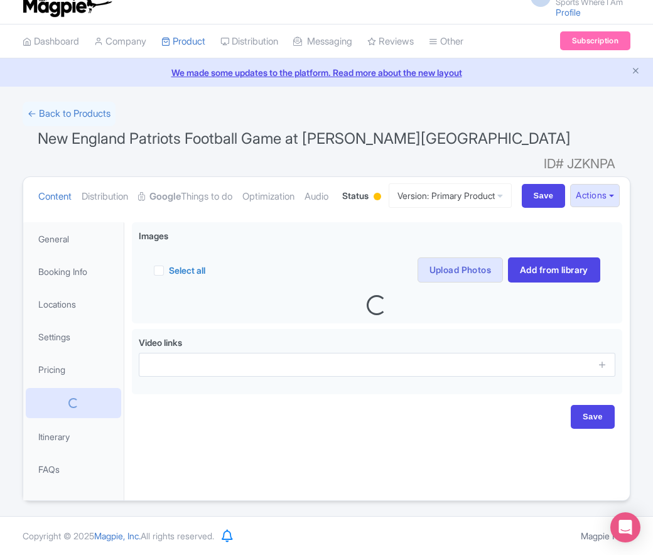
scroll to position [45, 0]
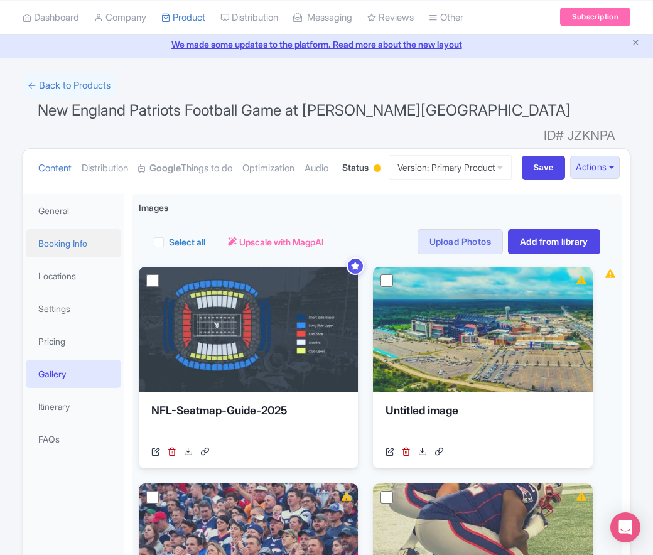
click at [73, 257] on link "Booking Info" at bounding box center [73, 243] width 95 height 28
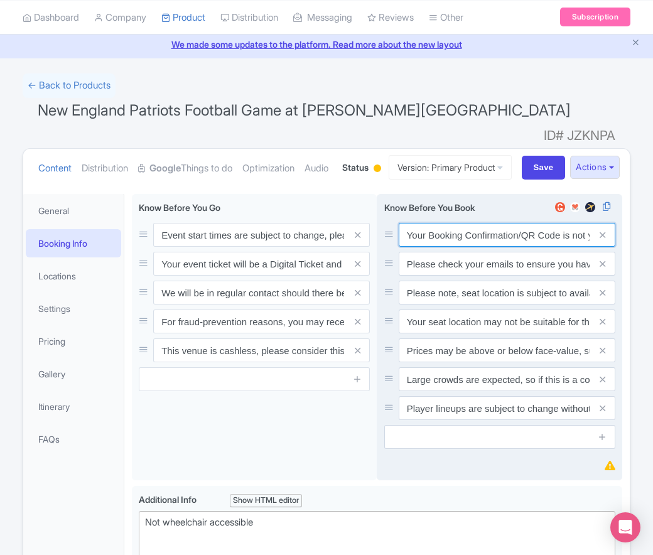
click at [489, 247] on input "Your Booking Confirmation/QR Code is not your entry ticket - your tickets and s…" at bounding box center [507, 235] width 217 height 24
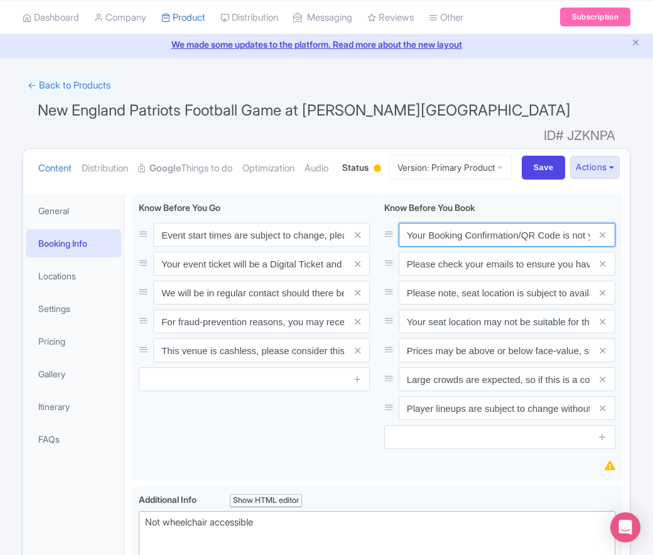
paste input "PDF/QR Code is not your entry ticket - your digital tickets and seating details…"
type input "Your Booking Confirmation PDF/QR Code is not your entry ticket - your digital t…"
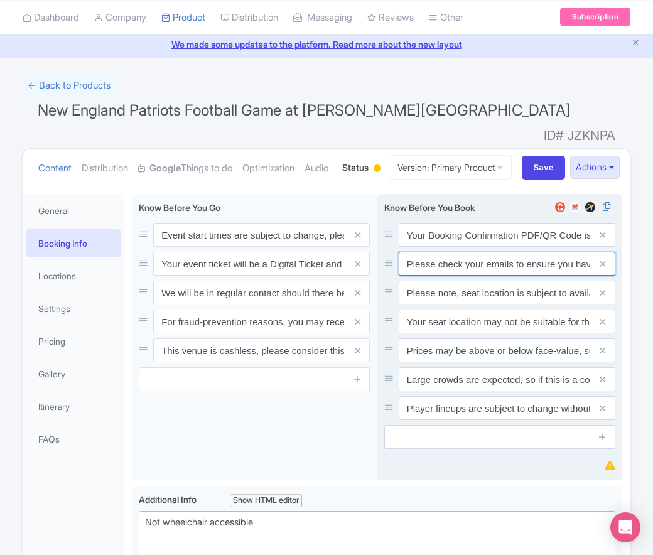
click at [436, 276] on input "Please check your emails to ensure you have accepted your mobile ticket prior t…" at bounding box center [507, 264] width 217 height 24
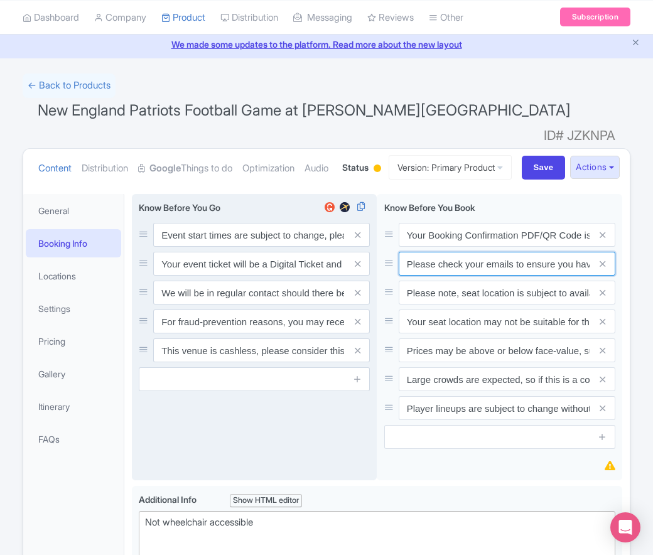
paste input "Entry tickets will be delivered via a digital ticketing provider selected by th…"
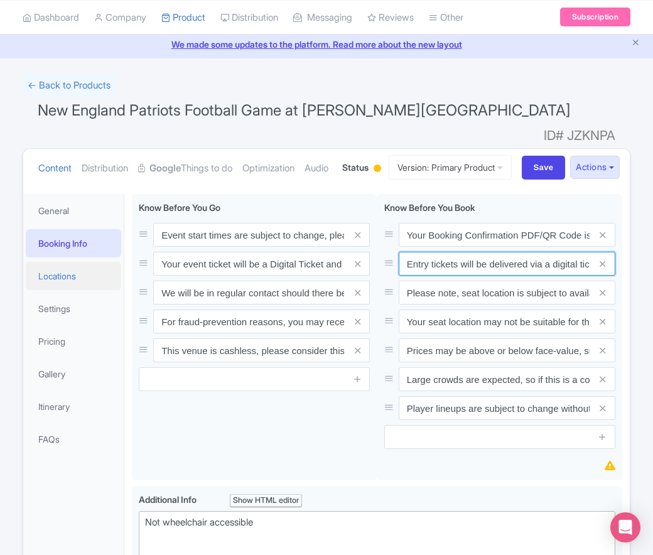
scroll to position [0, 470]
type input "Entry tickets will be delivered via a digital ticketing provider selected by th…"
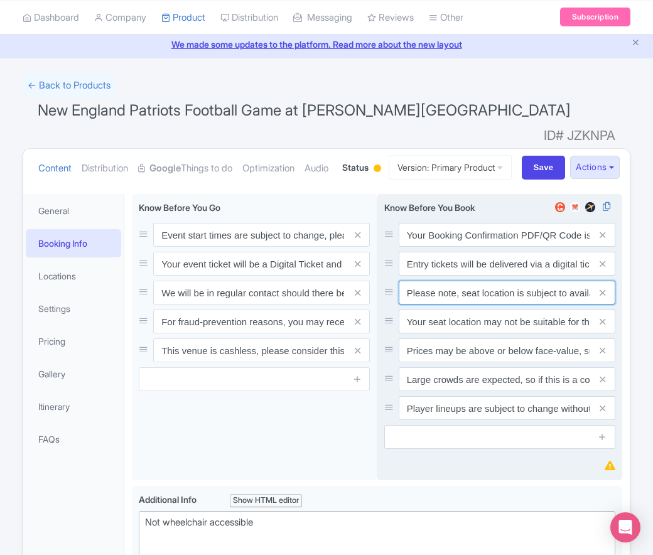
click at [437, 305] on input "Please note, seat location is subject to availability, based on the quantity of…" at bounding box center [507, 293] width 217 height 24
paste input "Ticket prices may be above or below face-value, subject to the popularity of th…"
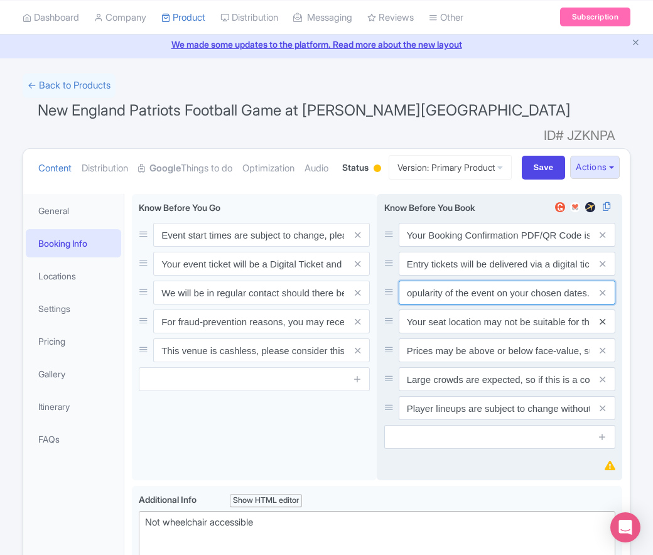
type input "Ticket prices may be above or below face-value, subject to the popularity of th…"
click at [603, 327] on icon at bounding box center [603, 321] width 6 height 9
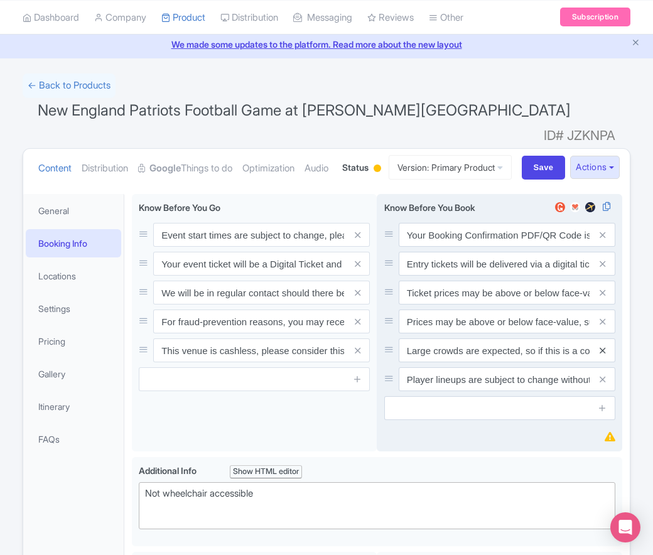
click at [603, 327] on icon at bounding box center [603, 321] width 6 height 9
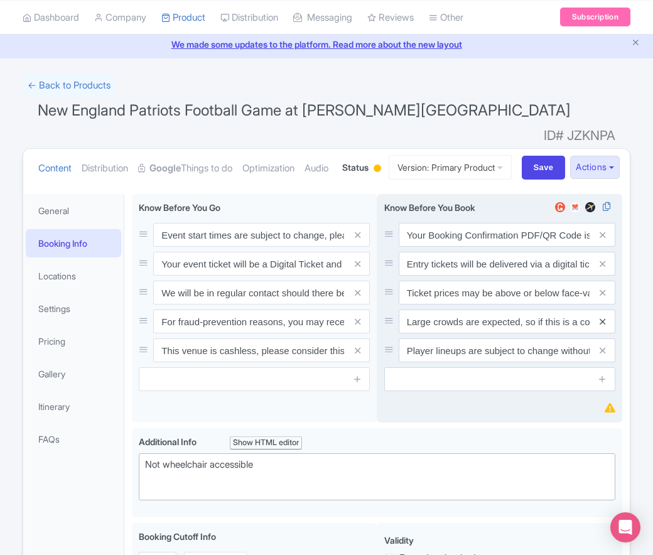
click at [604, 327] on icon at bounding box center [603, 321] width 6 height 9
click at [604, 350] on icon at bounding box center [603, 350] width 6 height 9
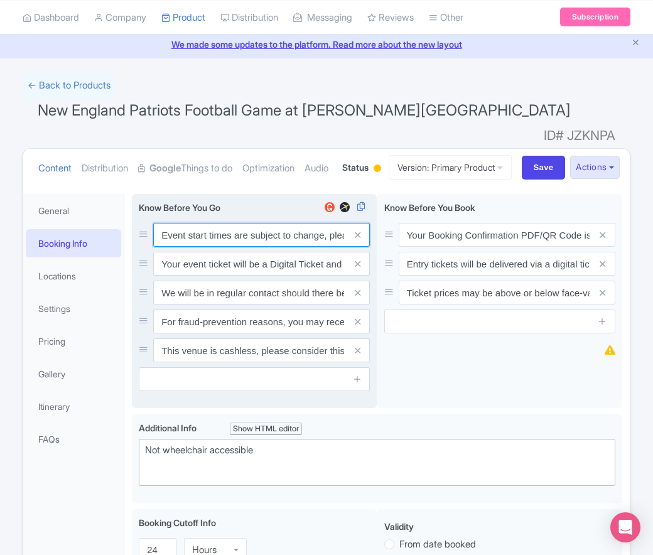
click at [256, 247] on input "Event start times are subject to change, please check these closer to the event…" at bounding box center [261, 235] width 217 height 24
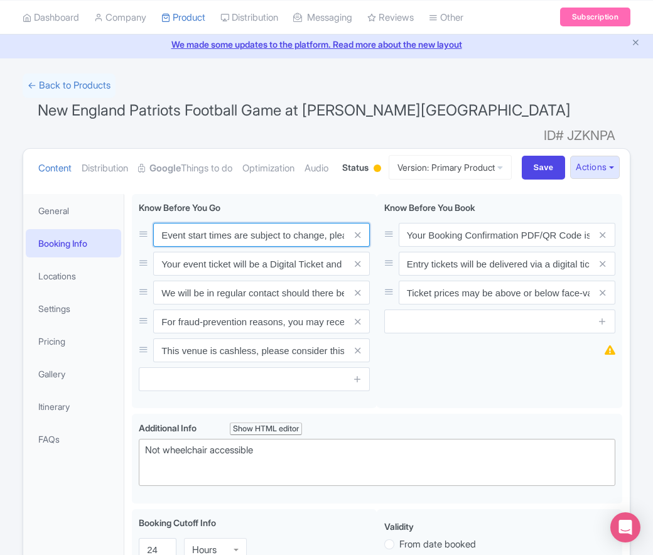
paste input ". We will be in regular contact should there be any updates or changes ahead of…"
type input "Event start times are subject to change. We will be in regular contact should t…"
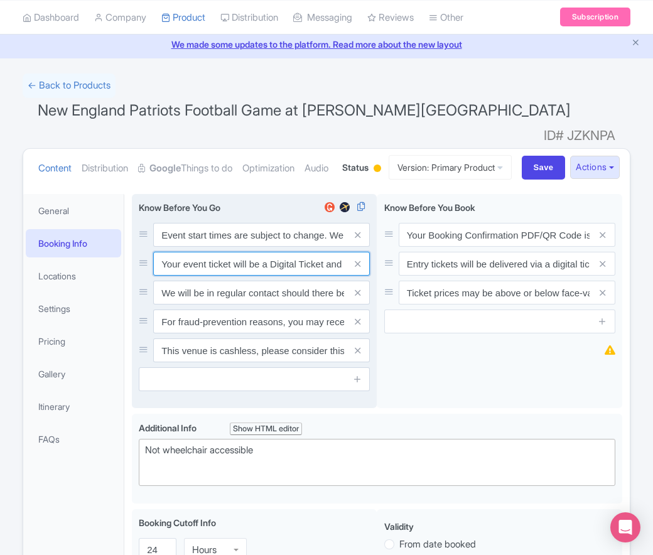
click at [224, 276] on input "Your event ticket will be a Digital Ticket and is separate from your booking co…" at bounding box center [261, 264] width 217 height 24
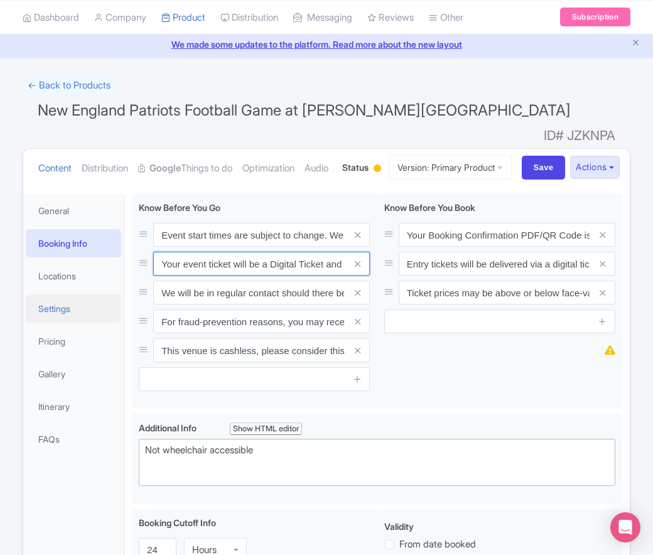
paste input "ntry"
type input "Your entry ticket will be a Digital Ticket and is separate from your booking co…"
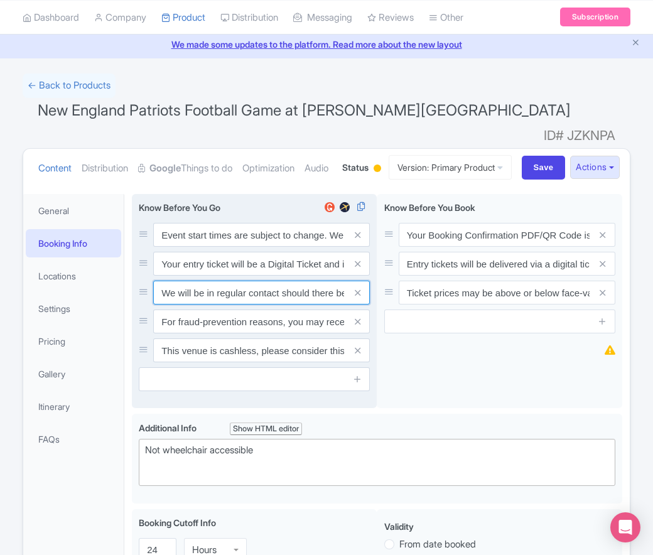
click at [215, 305] on input "We will be in regular contact should there be any updates or changes ahead of y…" at bounding box center [261, 293] width 217 height 24
paste input "For fraud-prevention reasons, most tickets are delivered between 1-3 days prior…"
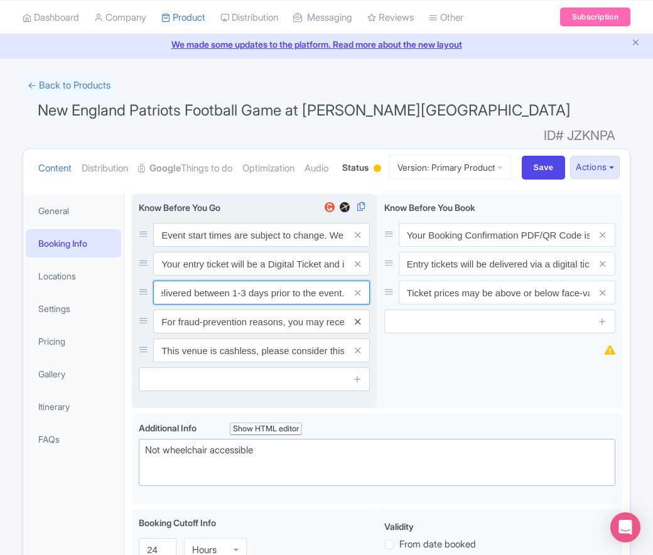
type input "For fraud-prevention reasons, most tickets are delivered between 1-3 days prior…"
click at [356, 327] on icon at bounding box center [358, 321] width 6 height 9
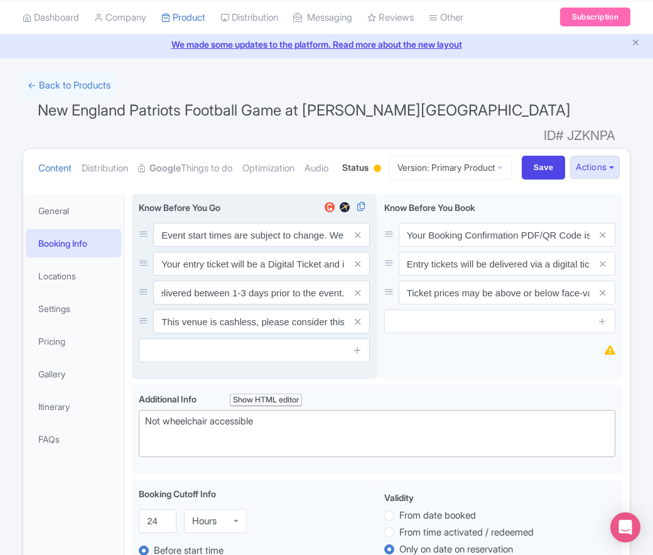
scroll to position [0, 0]
click at [357, 327] on icon at bounding box center [358, 321] width 6 height 9
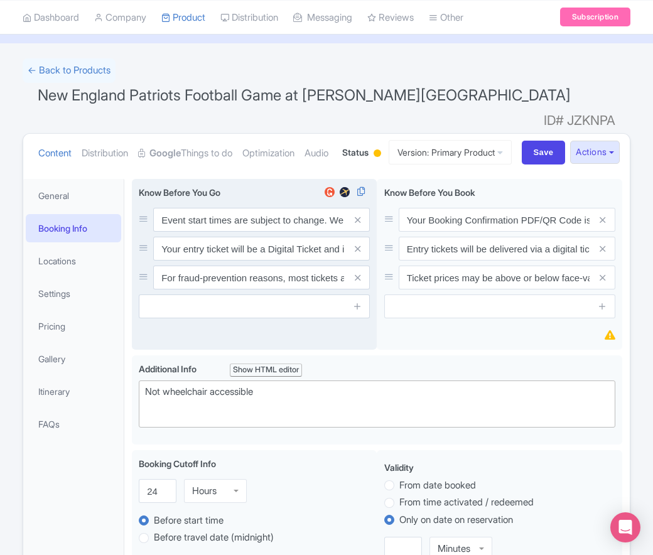
scroll to position [121, 0]
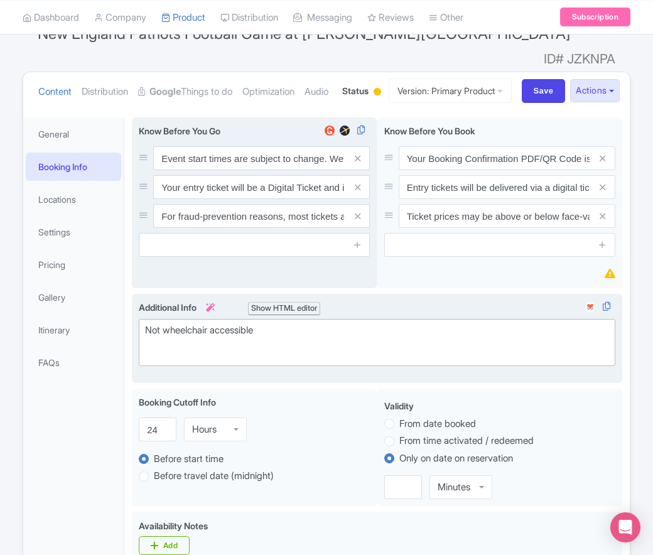
click at [184, 352] on div "Not wheelchair accessible" at bounding box center [377, 337] width 464 height 28
paste trix-editor "Short Side Upper: Located in the outer ring of seating in the higher tiers behi…"
type trix-editor "<div>Short Side Upper: Located in the outer ring of seating in the higher tiers…"
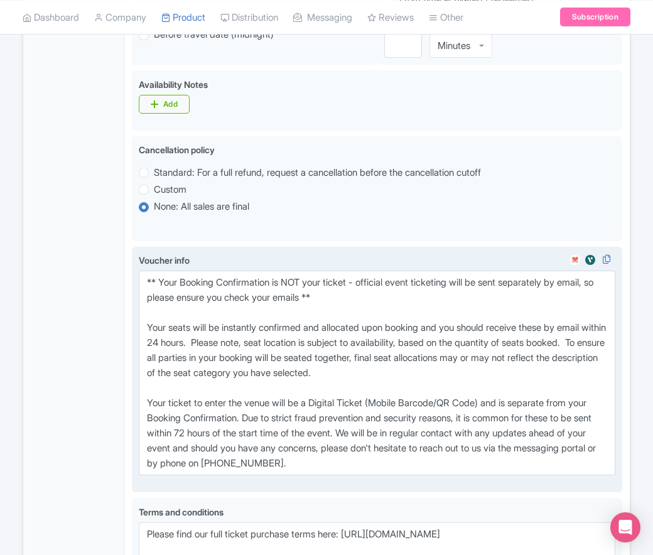
scroll to position [701, 0]
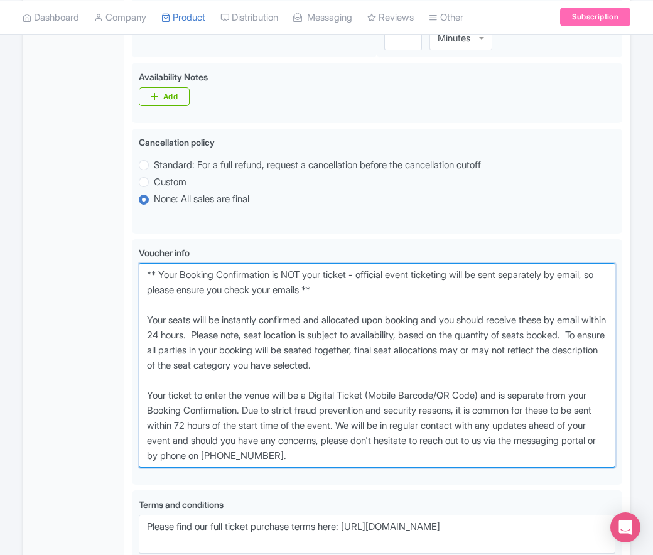
drag, startPoint x: 396, startPoint y: 485, endPoint x: 81, endPoint y: 298, distance: 366.2
click at [81, 298] on div "General Booking Info Locations Settings Pricing Gallery Itinerary FAQs Event st…" at bounding box center [326, 119] width 607 height 1179
paste textarea "entry ticket - official event ticketing will be sent separately by email, so pl…"
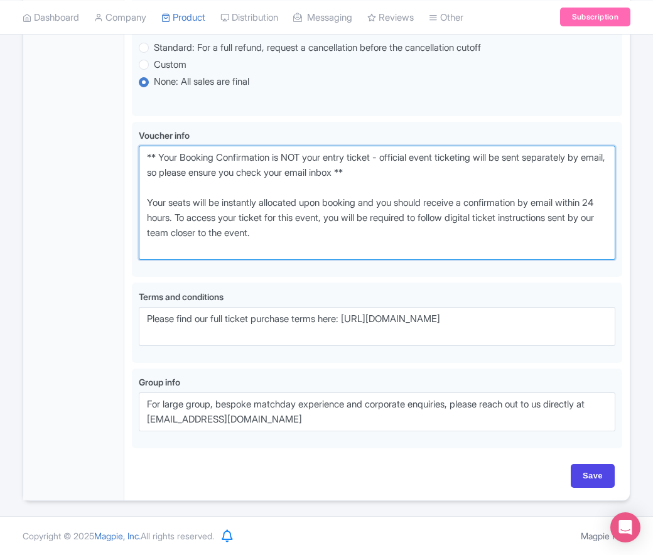
scroll to position [846, 0]
type textarea "** Your Booking Confirmation is NOT your entry ticket - official event ticketin…"
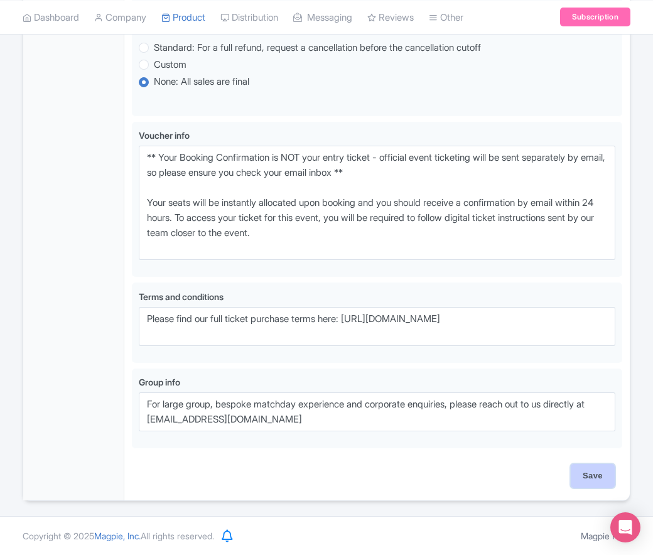
click at [592, 480] on input "Save" at bounding box center [593, 476] width 44 height 24
type input "Saving..."
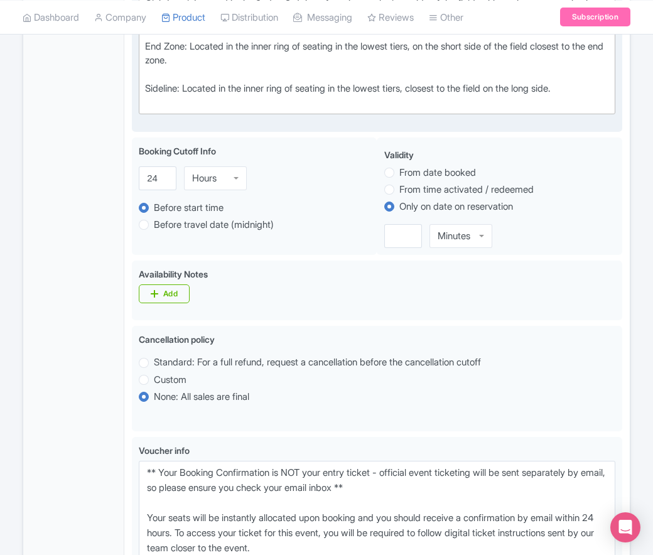
scroll to position [89, 0]
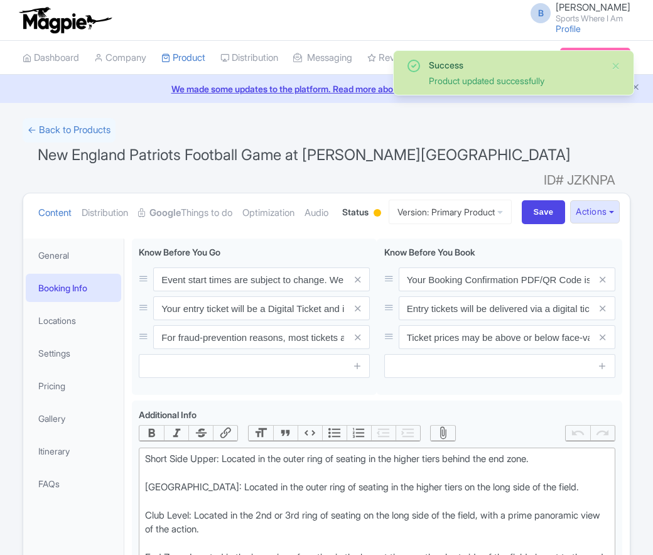
scroll to position [267, 0]
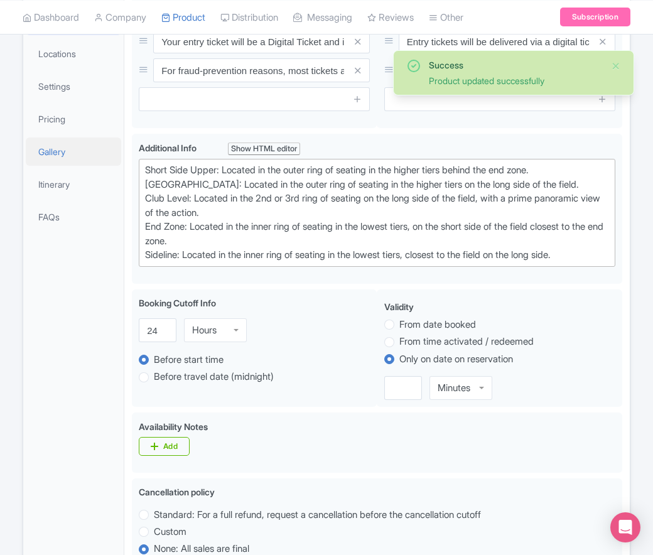
click at [50, 166] on link "Gallery" at bounding box center [73, 152] width 95 height 28
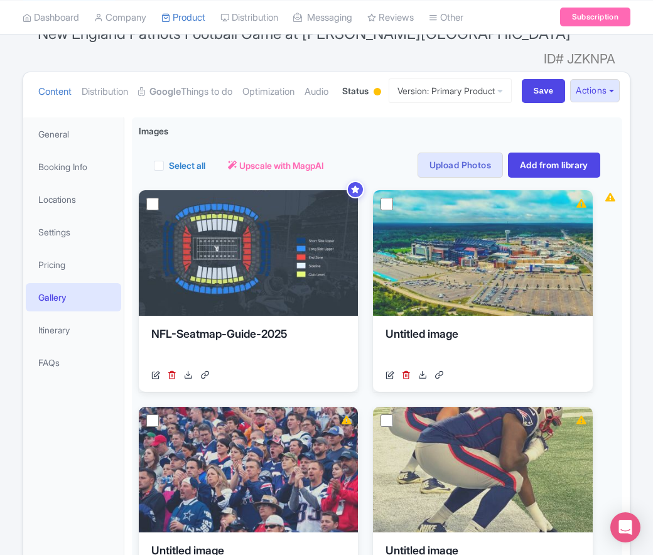
scroll to position [0, 0]
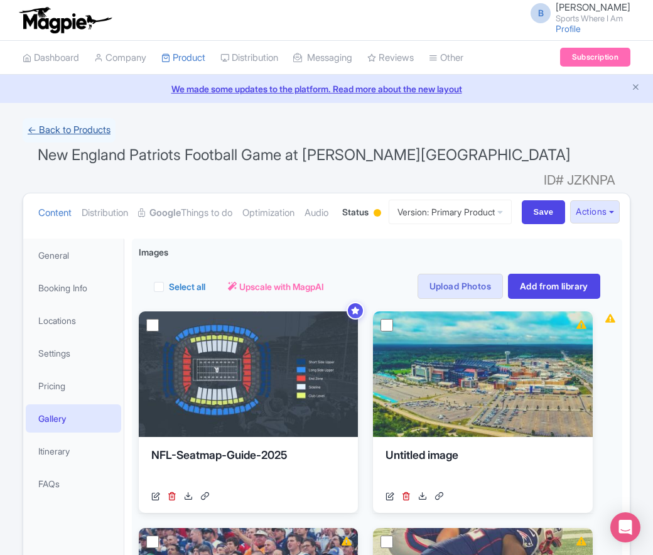
click at [89, 126] on link "← Back to Products" at bounding box center [69, 130] width 93 height 24
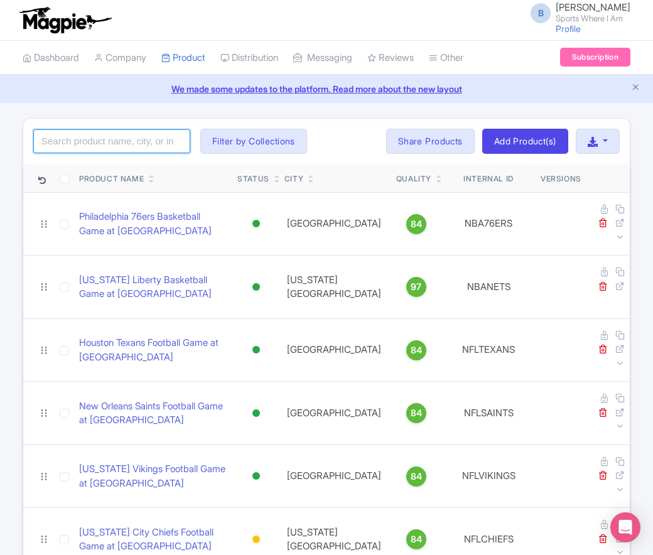
click at [123, 150] on input "search" at bounding box center [111, 141] width 157 height 24
type input "[GEOGRAPHIC_DATA]"
click button "Search" at bounding box center [0, 0] width 0 height 0
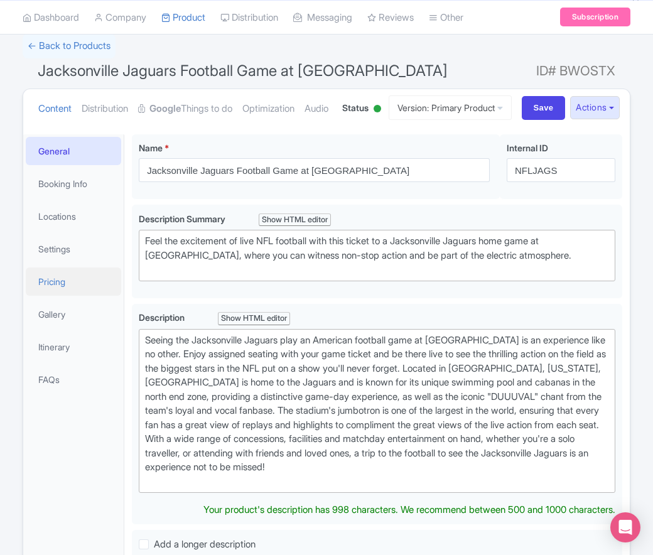
scroll to position [92, 0]
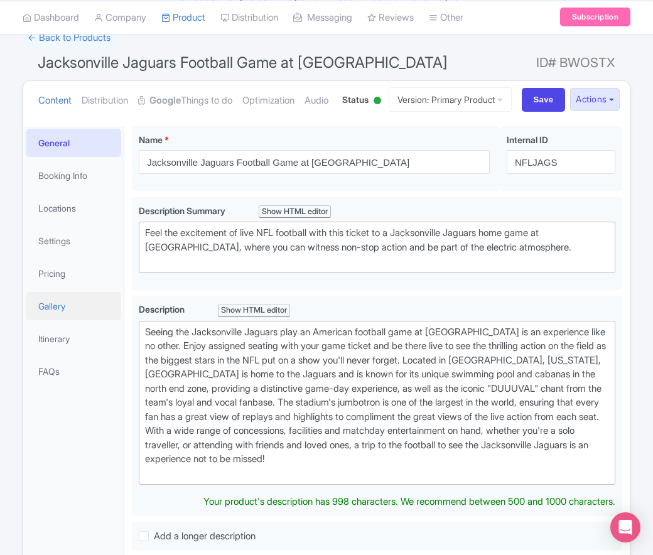
click at [67, 320] on link "Gallery" at bounding box center [73, 306] width 95 height 28
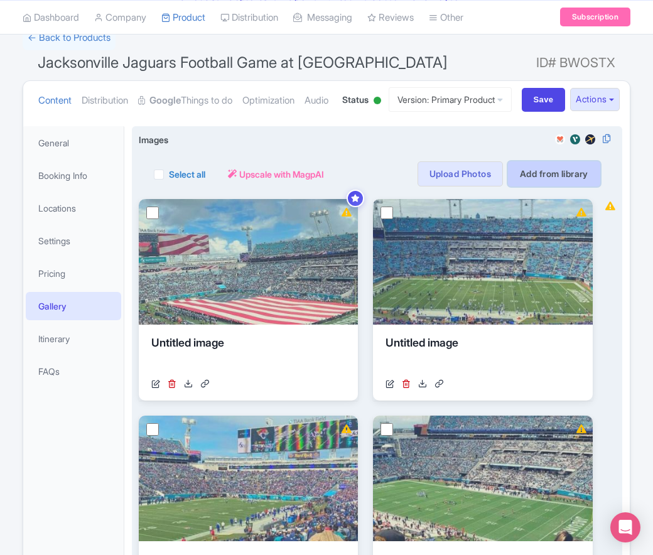
click at [557, 186] on link "Add from library" at bounding box center [554, 173] width 92 height 25
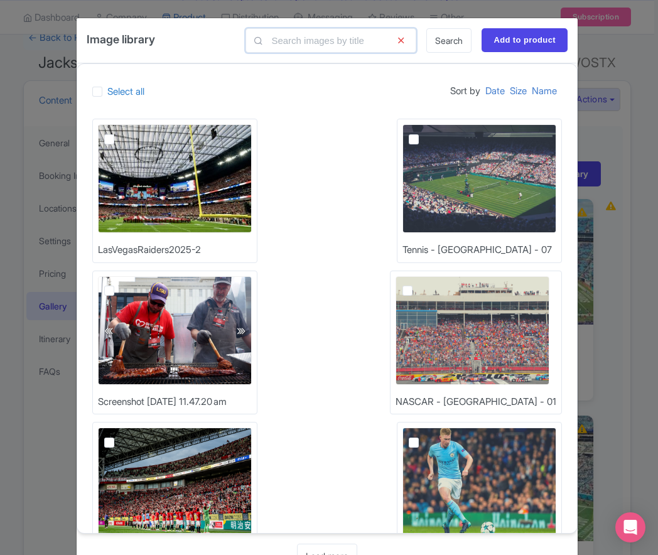
click at [378, 42] on input "text" at bounding box center [331, 40] width 171 height 24
type input "nfl"
click at [441, 45] on link "Search" at bounding box center [448, 40] width 45 height 24
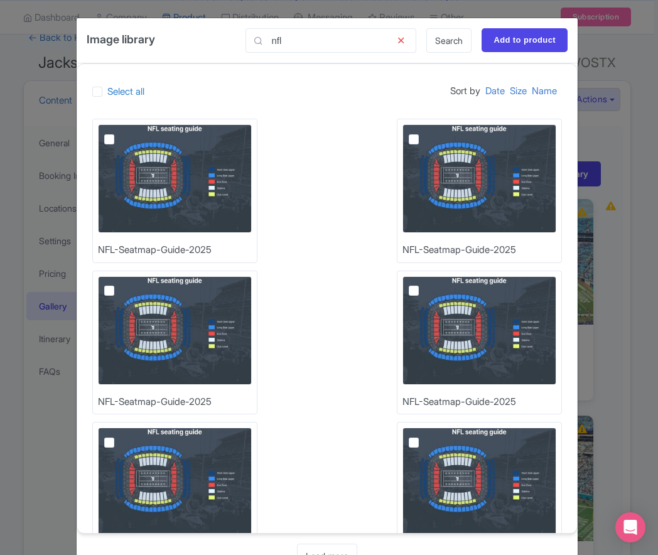
click at [119, 132] on label at bounding box center [119, 132] width 0 height 0
click at [119, 132] on input "checkbox" at bounding box center [123, 128] width 8 height 8
checkbox input "true"
click at [500, 35] on input "Add to product" at bounding box center [525, 40] width 86 height 24
type input "Adding..."
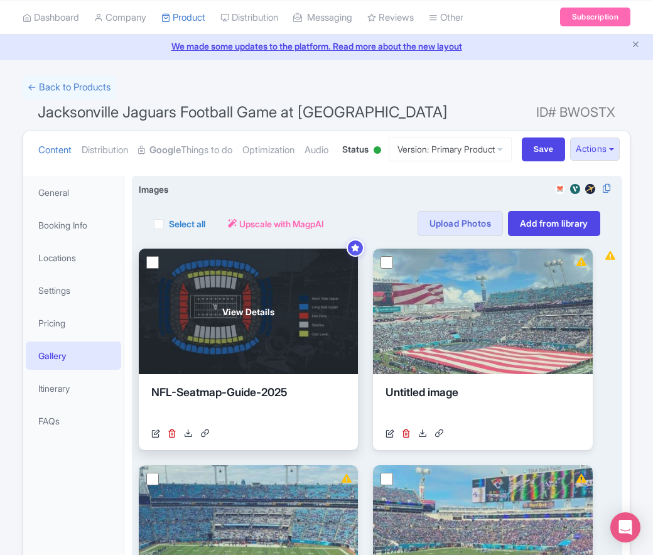
scroll to position [45, 0]
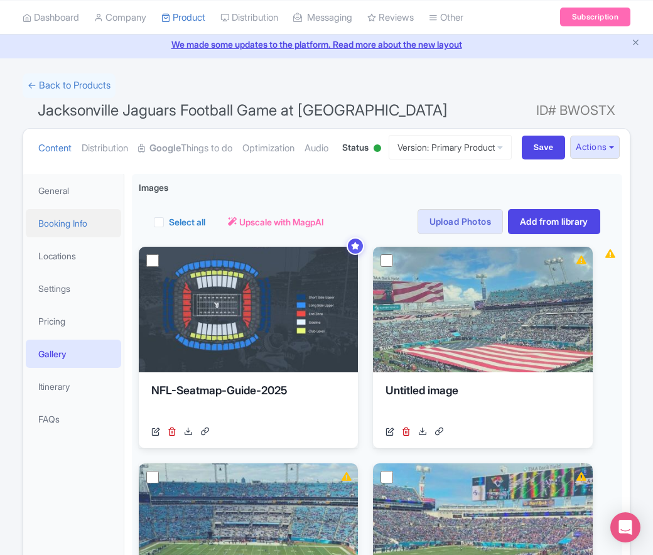
click at [56, 237] on link "Booking Info" at bounding box center [73, 223] width 95 height 28
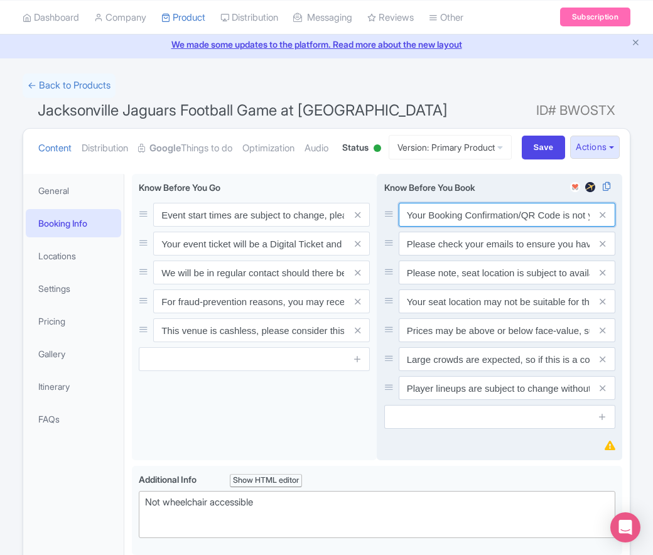
click at [445, 227] on input "Your Booking Confirmation/QR Code is not your entry ticket - your tickets and s…" at bounding box center [507, 215] width 217 height 24
paste input "PDF/QR Code is not your entry ticket - your digital tickets and seating details…"
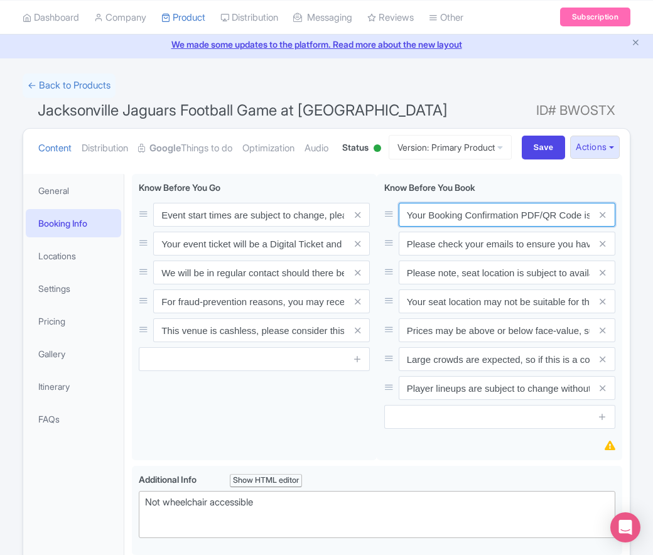
scroll to position [0, 366]
type input "Your Booking Confirmation PDF/QR Code is not your entry ticket - your digital t…"
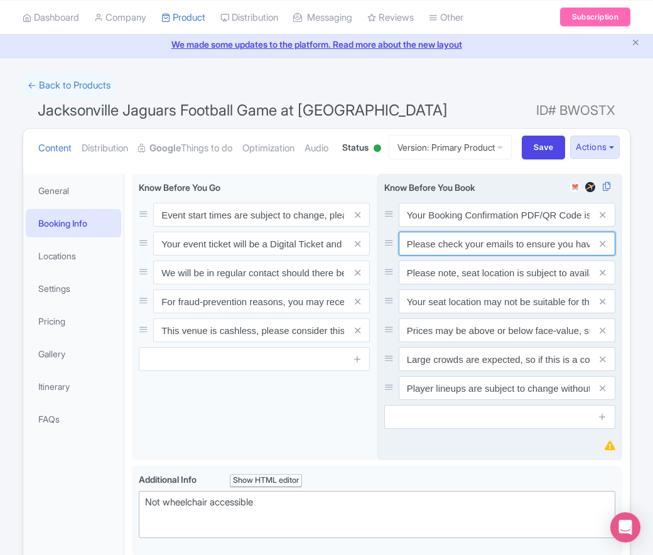
click at [425, 256] on input "Please check your emails to ensure you have accepted your mobile ticket prior t…" at bounding box center [507, 244] width 217 height 24
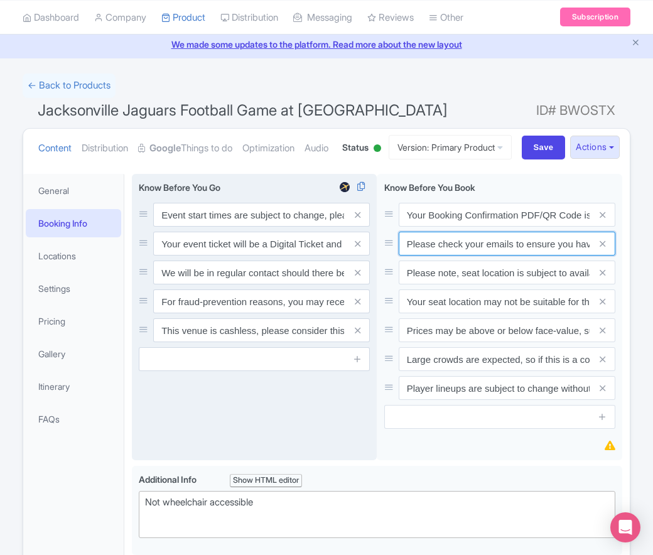
paste input "Entry tickets will be delivered via a digital ticketing provider selected by th…"
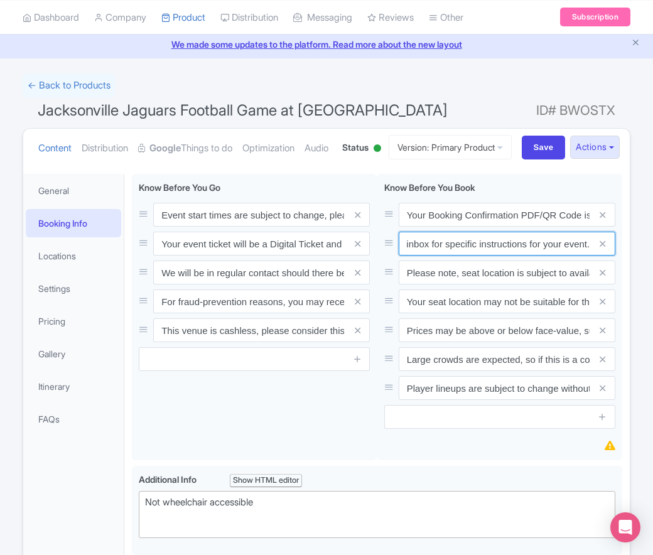
type input "Entry tickets will be delivered via a digital ticketing provider selected by th…"
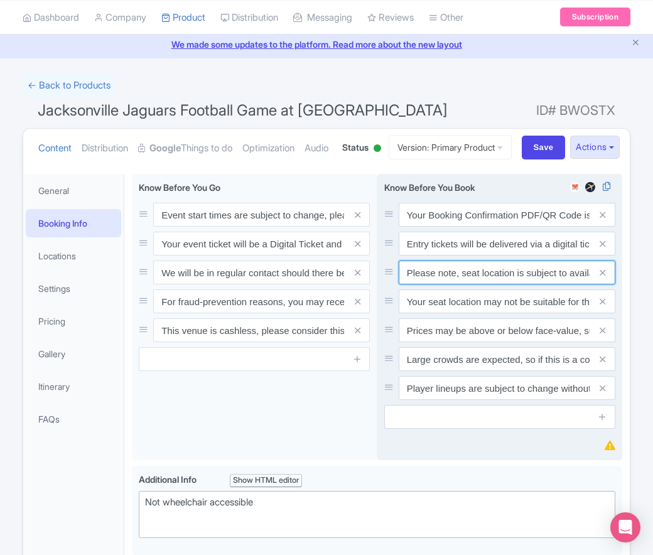
click at [458, 284] on input "Please note, seat location is subject to availability, based on the quantity of…" at bounding box center [507, 273] width 217 height 24
paste input "Ticket prices may be above or below face-value, subject to the popularity of th…"
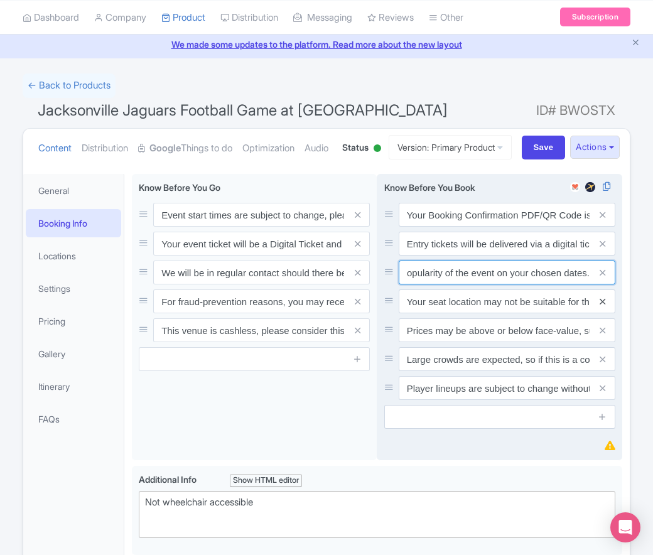
type input "Ticket prices may be above or below face-value, subject to the popularity of th…"
click at [605, 306] on icon at bounding box center [603, 301] width 6 height 9
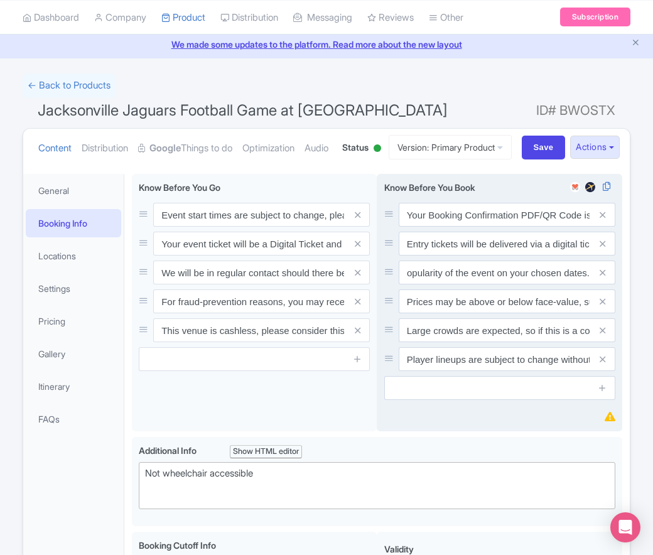
scroll to position [0, 0]
click at [605, 313] on span at bounding box center [602, 301] width 25 height 24
click at [605, 306] on icon at bounding box center [603, 301] width 6 height 9
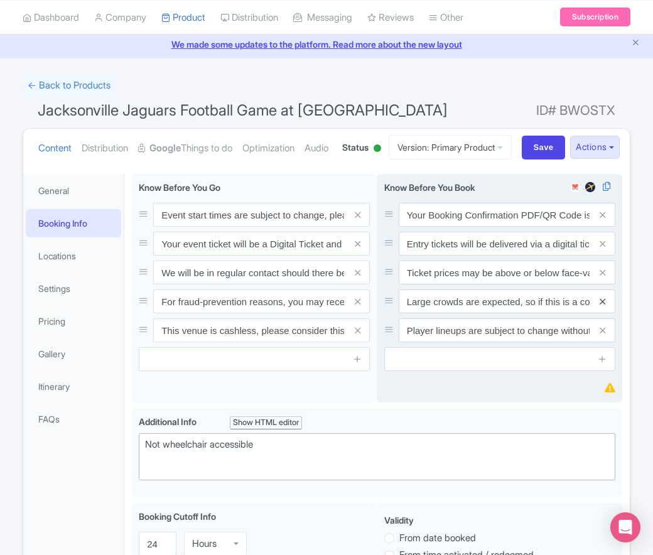
click at [605, 306] on icon at bounding box center [603, 301] width 6 height 9
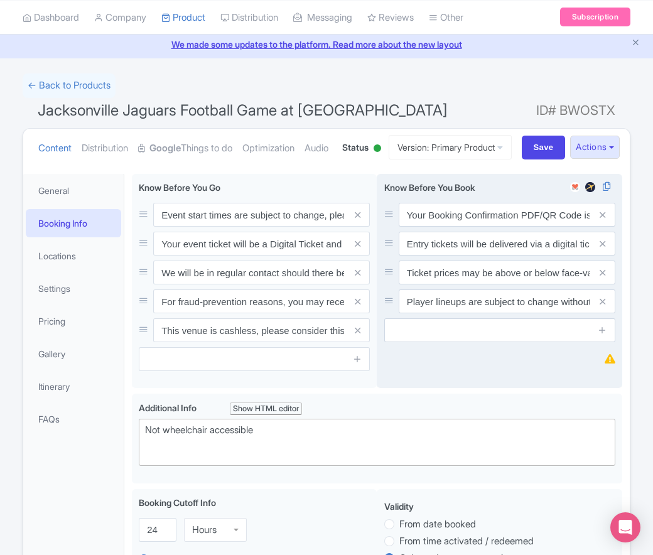
click at [605, 306] on icon at bounding box center [603, 301] width 6 height 9
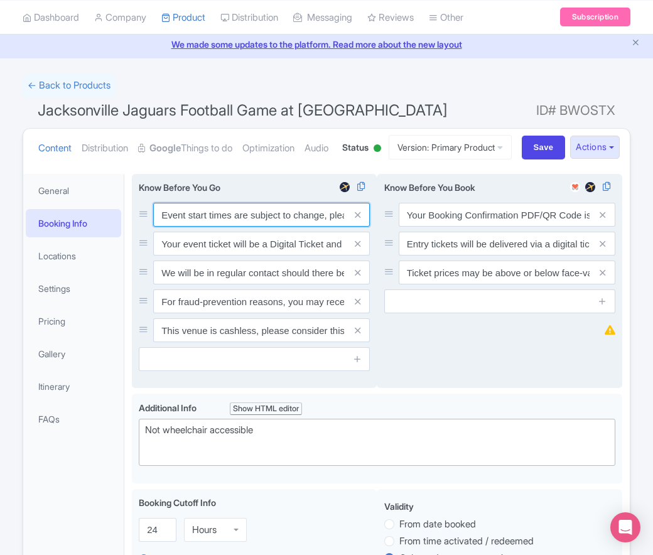
click at [205, 227] on input "Event start times are subject to change, please check these closer to the event…" at bounding box center [261, 215] width 217 height 24
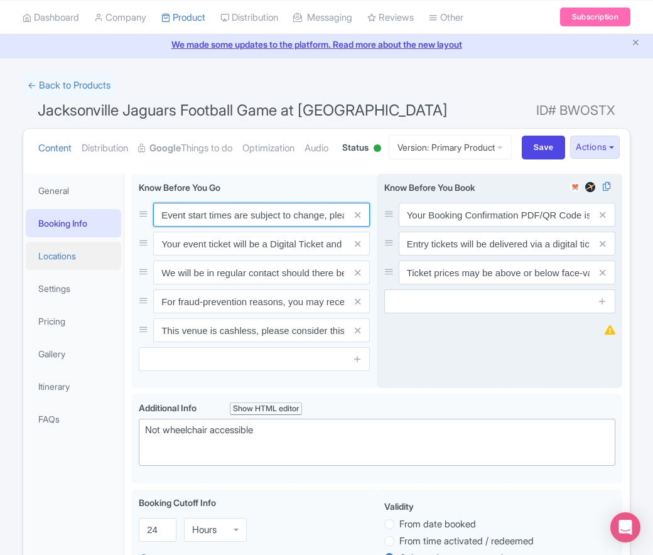
paste input ". We will be in regular contact should there be any updates or changes ahead of…"
type input "Event start times are subject to change. We will be in regular contact should t…"
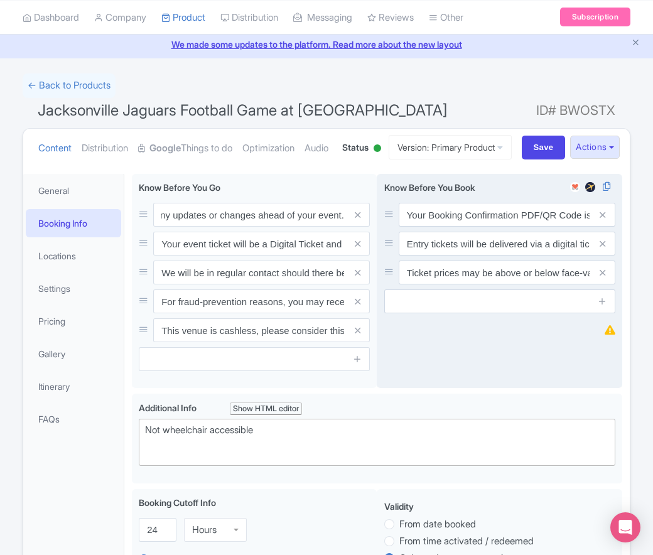
scroll to position [0, 0]
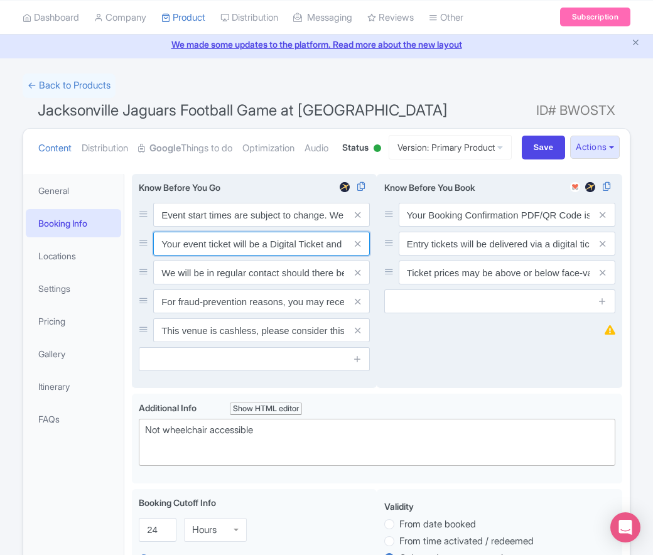
click at [201, 256] on input "Your event ticket will be a Digital Ticket and is separate from your booking co…" at bounding box center [261, 244] width 217 height 24
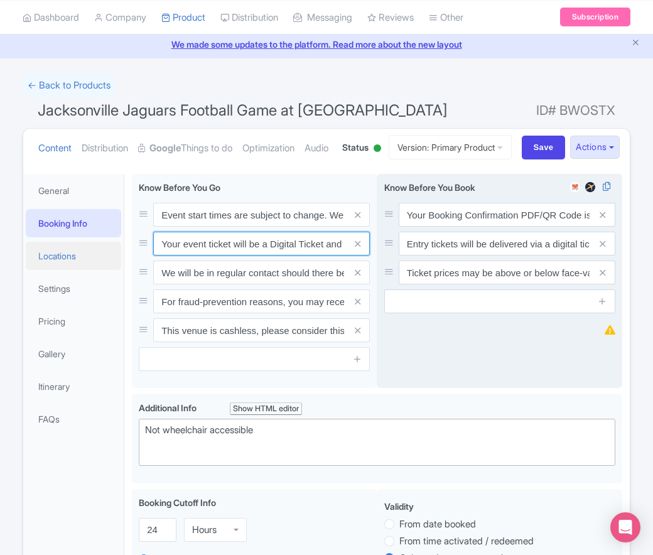
paste input "ntry"
type input "Your entry ticket will be a Digital Ticket and is separate from your booking co…"
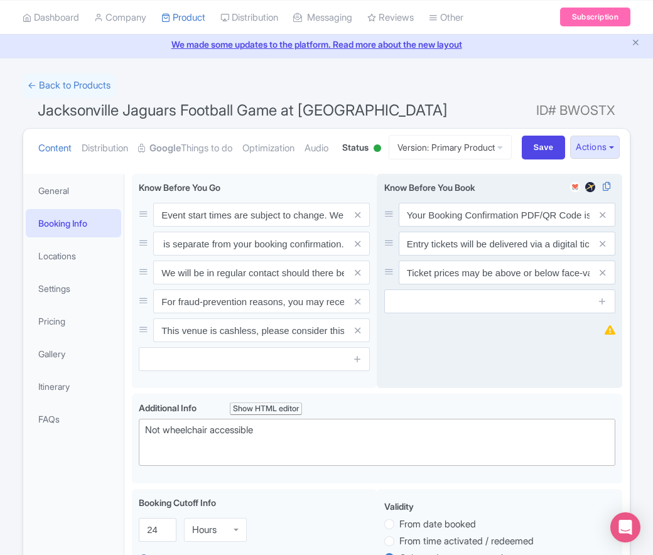
scroll to position [0, 0]
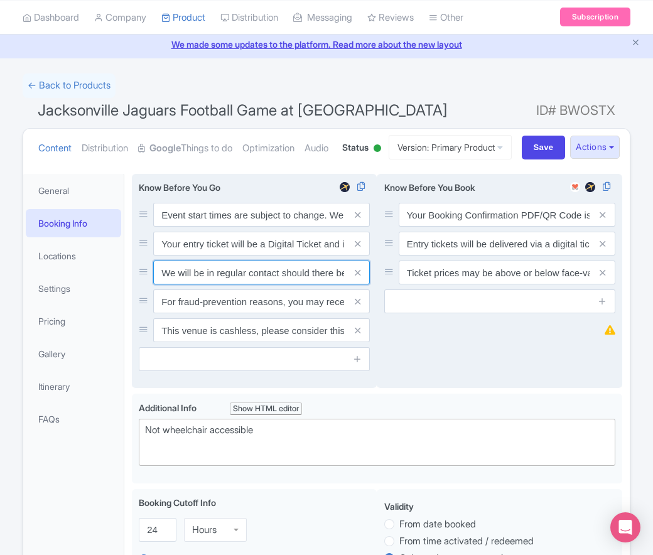
click at [234, 284] on input "We will be in regular contact should there be any updates or changes ahead of y…" at bounding box center [261, 273] width 217 height 24
paste input "For fraud-prevention reasons, most tickets are delivered between 1-3 days prior…"
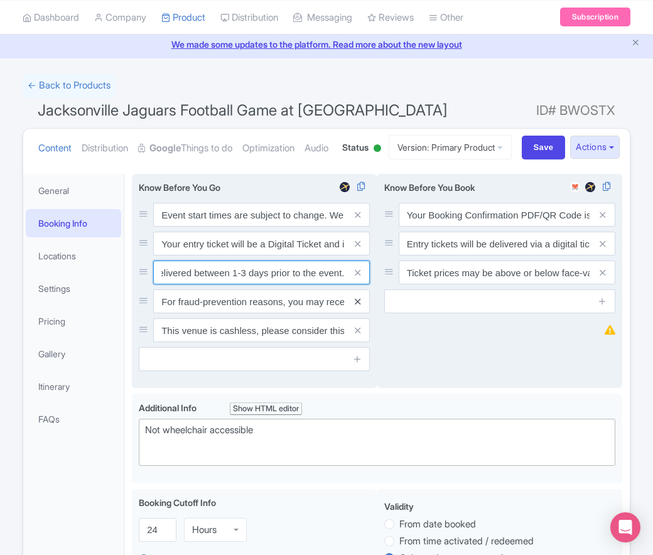
type input "For fraud-prevention reasons, most tickets are delivered between 1-3 days prior…"
click at [355, 306] on icon at bounding box center [358, 301] width 6 height 9
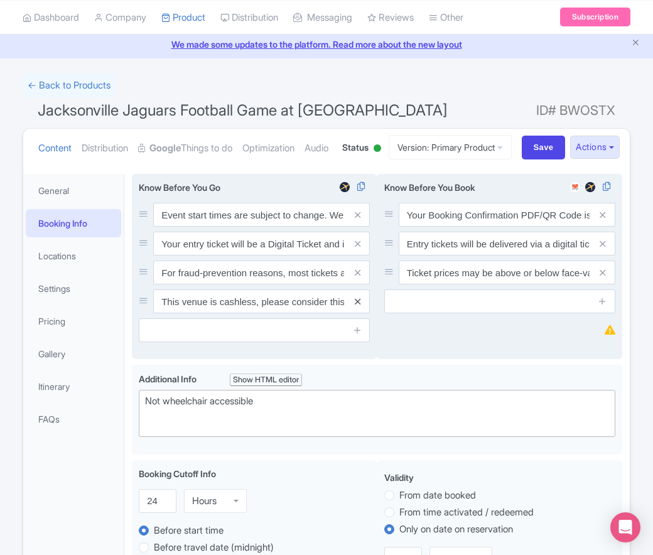
click at [355, 306] on icon at bounding box center [358, 301] width 6 height 9
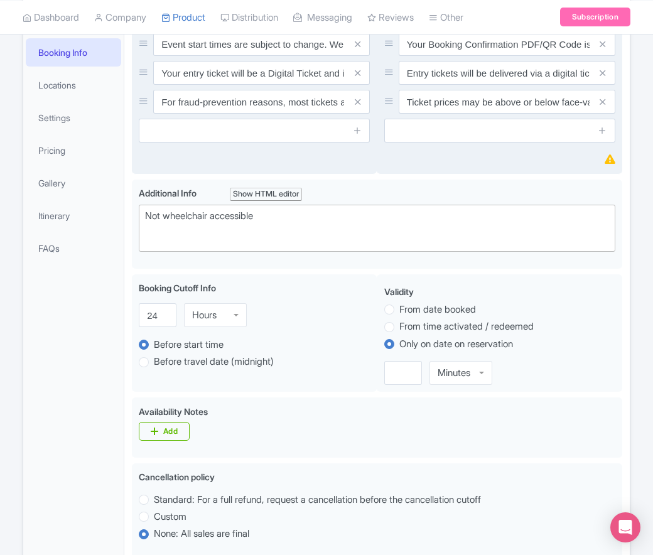
scroll to position [233, 0]
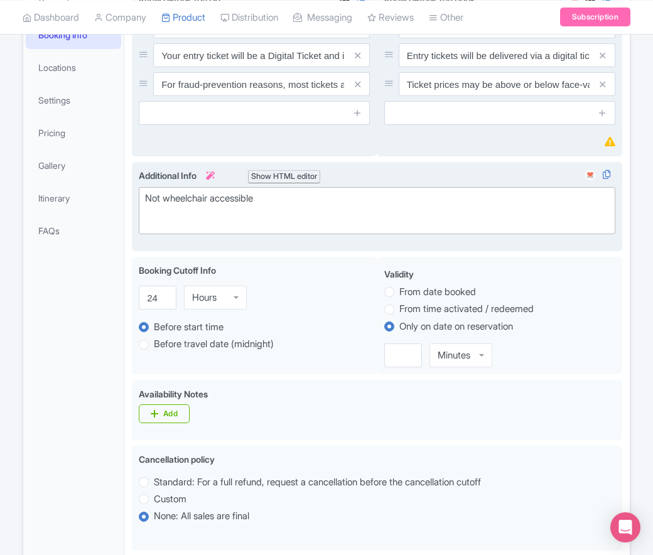
click at [167, 234] on trix-editor "Not wheelchair accessible" at bounding box center [377, 210] width 477 height 47
paste trix-editor "Short Side Upper: Located in the outer ring of seating in the higher tiers behi…"
type trix-editor "<div>Short Side Upper: Located in the outer ring of seating in the higher tiers…"
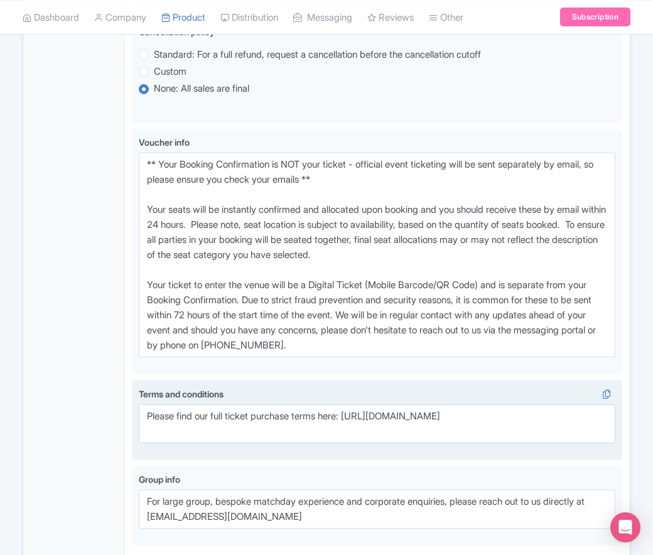
scroll to position [801, 0]
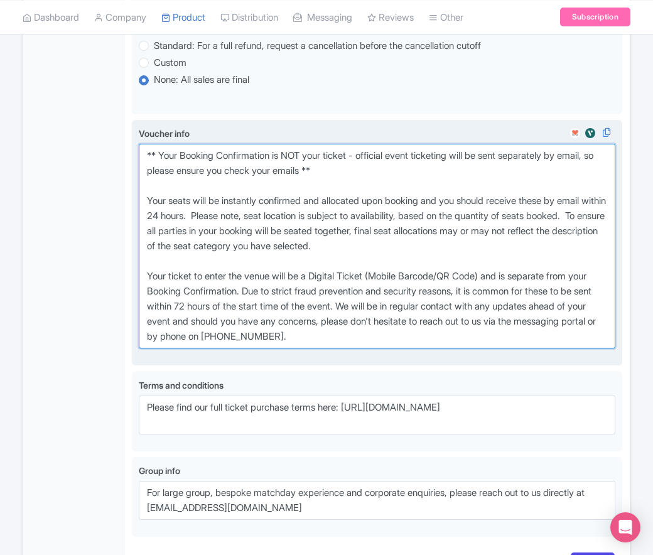
click at [376, 348] on textarea "** Your Booking Confirmation is NOT your ticket - official event ticketing will…" at bounding box center [377, 246] width 477 height 205
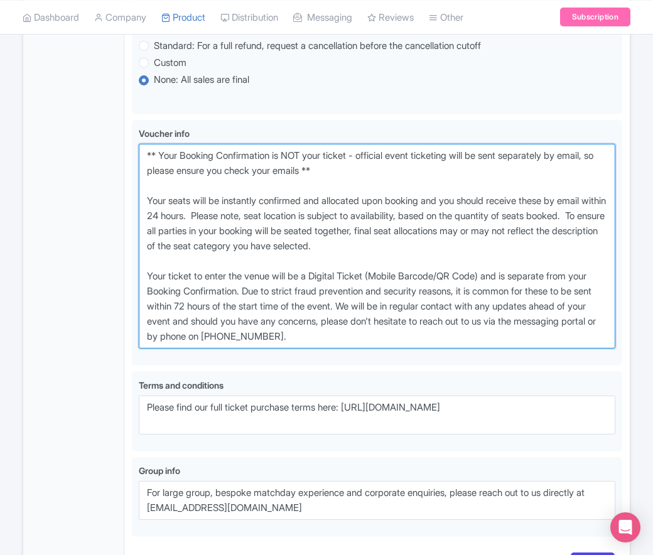
drag, startPoint x: 418, startPoint y: 394, endPoint x: 68, endPoint y: 198, distance: 400.6
click at [68, 198] on div "General Booking Info Locations Settings Pricing Gallery Itinerary FAQs Event st…" at bounding box center [326, -1] width 607 height 1179
paste textarea "entry ticket - official event ticketing will be sent separately by email, so pl…"
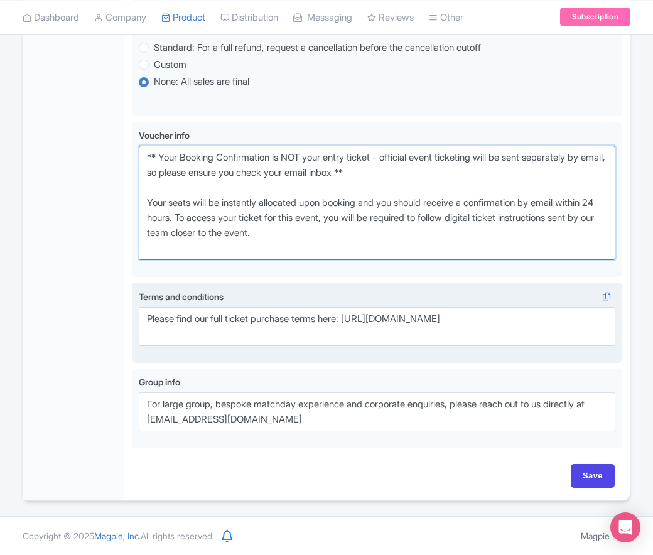
scroll to position [846, 0]
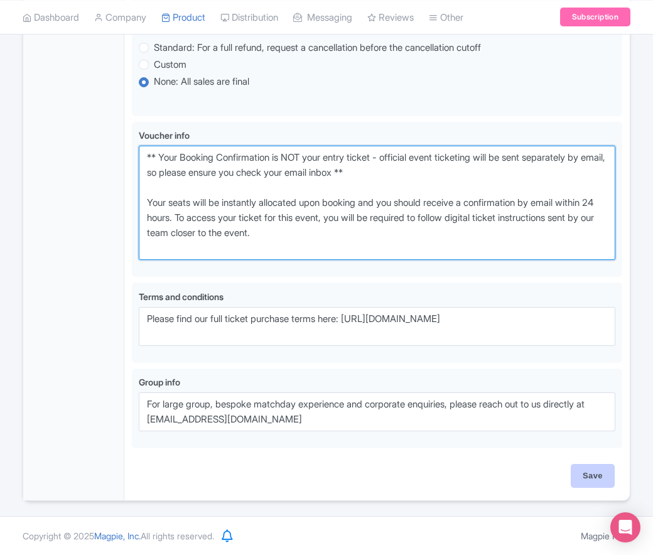
type textarea "** Your Booking Confirmation is NOT your entry ticket - official event ticketin…"
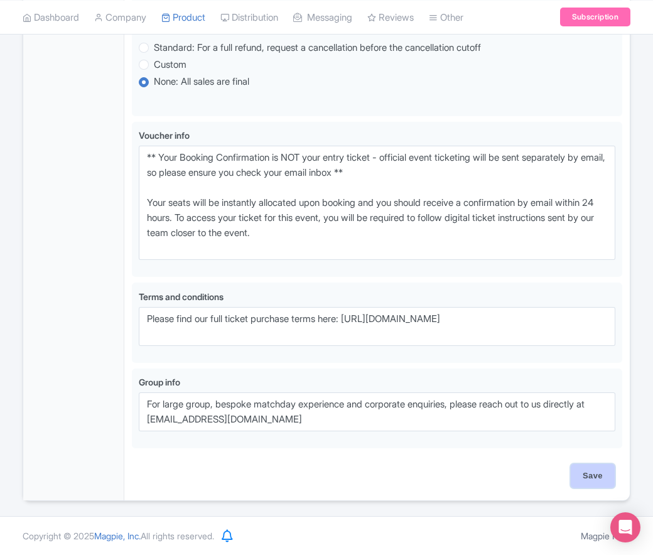
click at [595, 467] on input "Save" at bounding box center [593, 476] width 44 height 24
type input "Saving..."
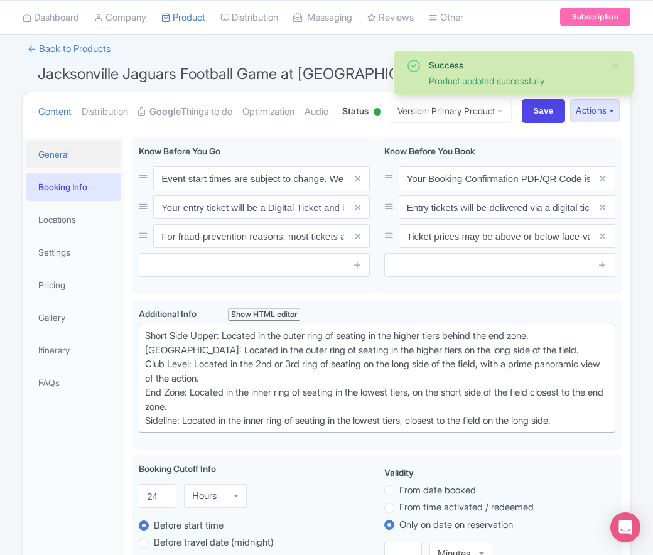
scroll to position [49, 0]
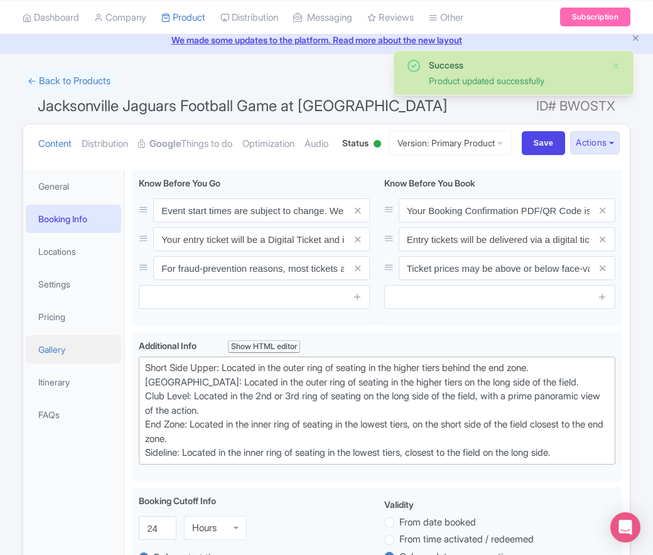
click at [72, 364] on link "Gallery" at bounding box center [73, 349] width 95 height 28
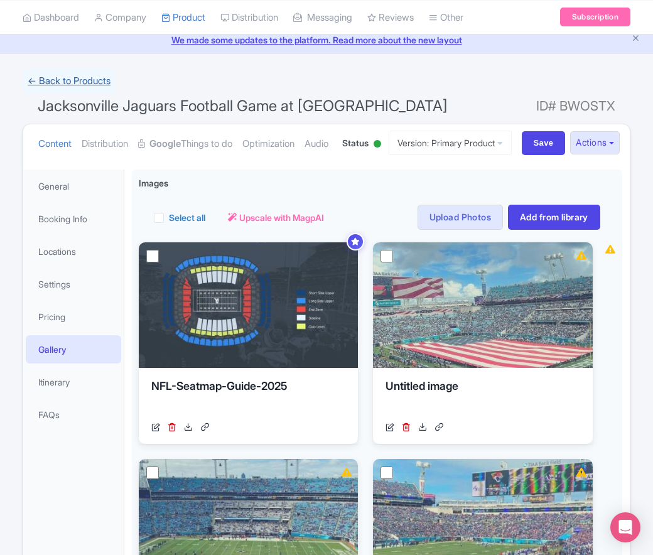
click at [85, 77] on link "← Back to Products" at bounding box center [69, 81] width 93 height 24
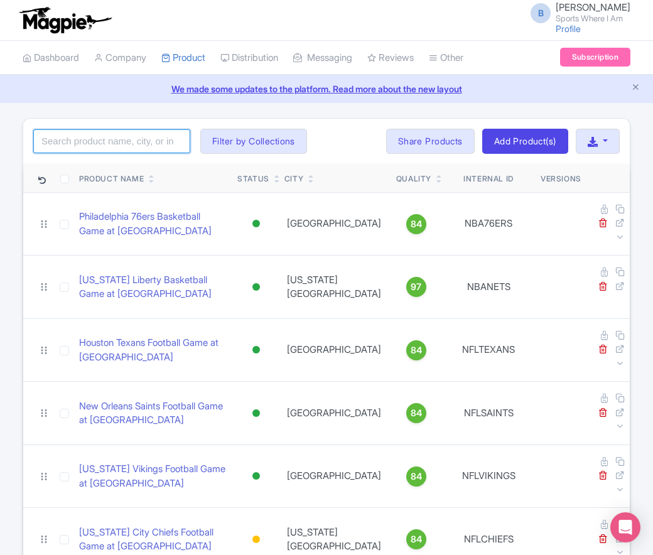
click at [158, 143] on input "search" at bounding box center [111, 141] width 157 height 24
type input "buccaneers"
click button "Search" at bounding box center [0, 0] width 0 height 0
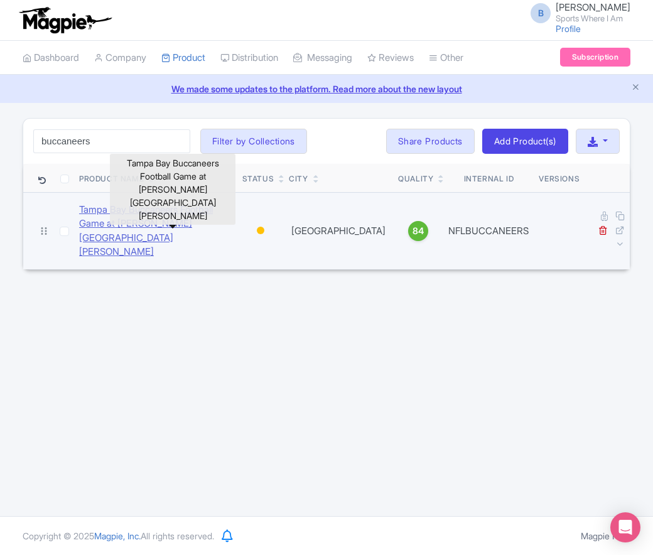
click at [159, 210] on link "Tampa Bay Buccaneers Football Game at [PERSON_NAME][GEOGRAPHIC_DATA][PERSON_NAM…" at bounding box center [155, 231] width 153 height 57
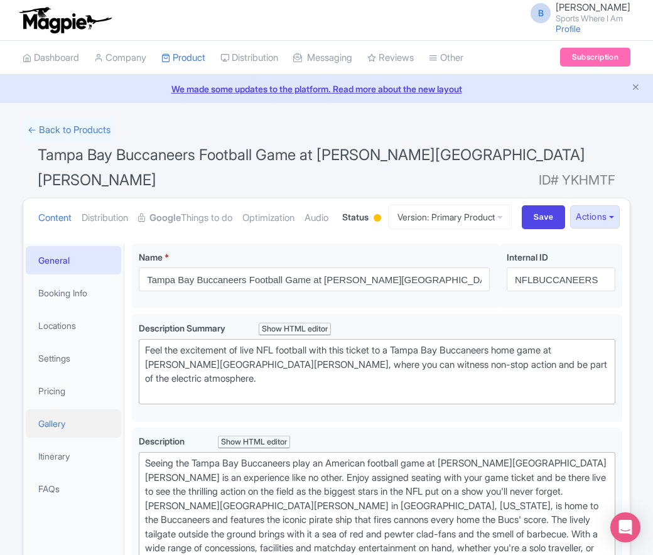
click at [72, 438] on link "Gallery" at bounding box center [73, 423] width 95 height 28
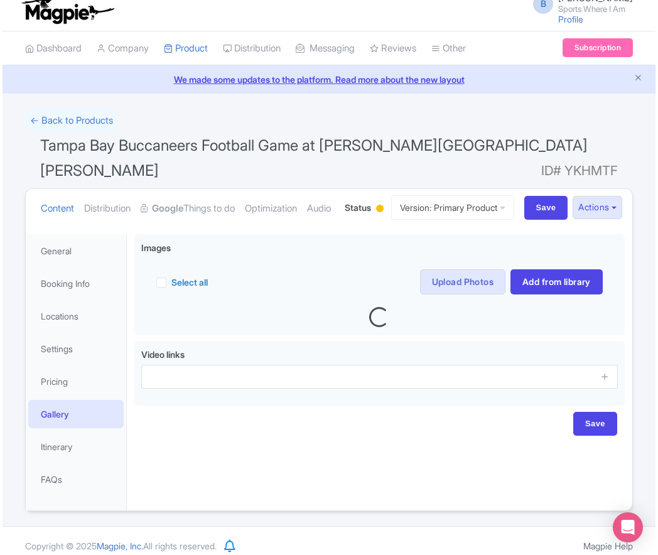
scroll to position [10, 0]
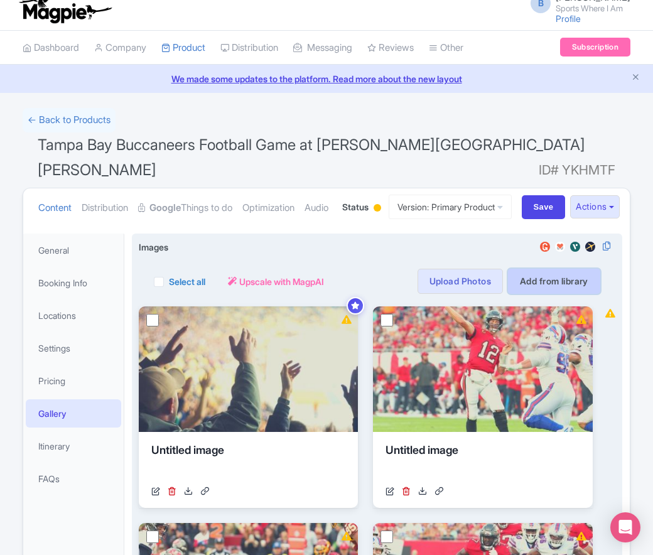
click at [544, 294] on link "Add from library" at bounding box center [554, 281] width 92 height 25
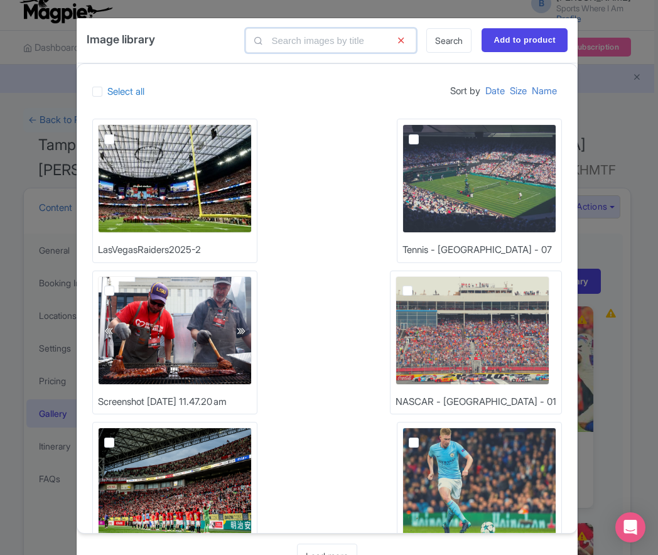
click at [298, 49] on input "text" at bounding box center [331, 40] width 171 height 24
type input "nfl"
click at [458, 46] on link "Search" at bounding box center [448, 40] width 45 height 24
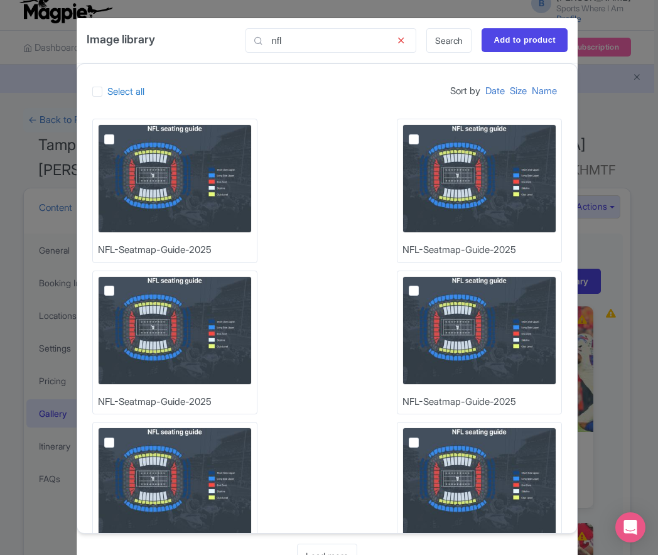
click at [119, 132] on label at bounding box center [119, 132] width 0 height 0
click at [119, 132] on input "checkbox" at bounding box center [123, 128] width 8 height 8
checkbox input "true"
click at [514, 42] on input "Add to product" at bounding box center [525, 40] width 86 height 24
type input "Adding..."
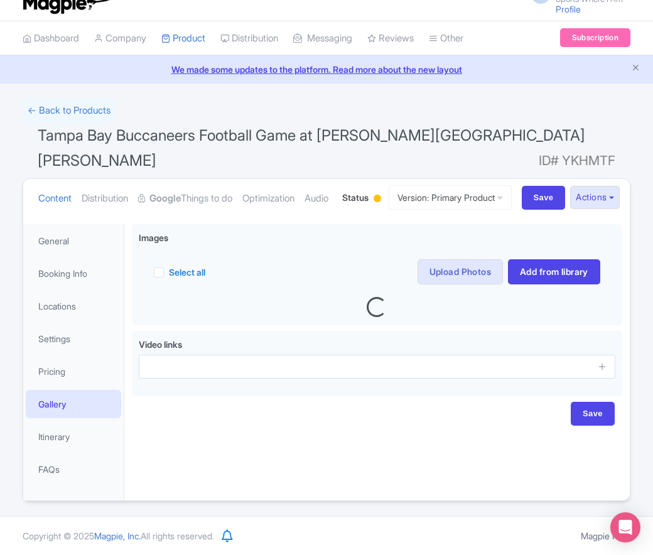
scroll to position [45, 0]
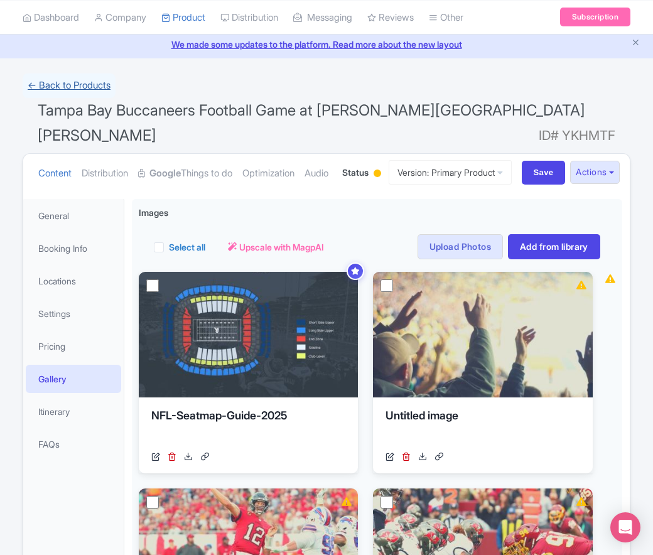
click at [60, 89] on link "← Back to Products" at bounding box center [69, 85] width 93 height 24
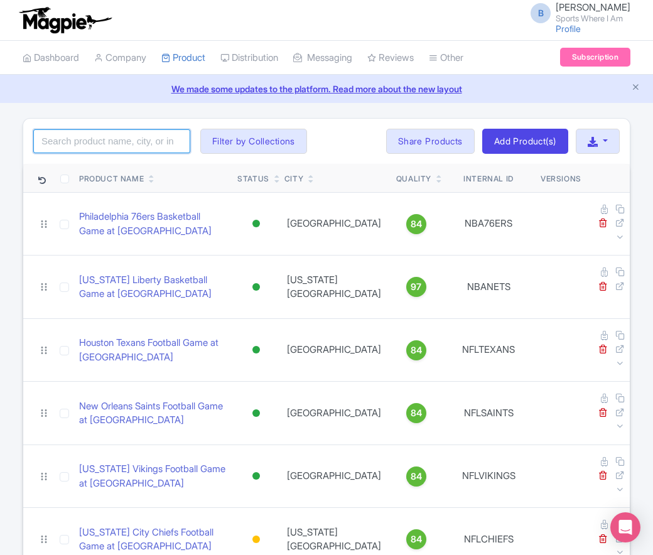
click at [89, 136] on input "search" at bounding box center [111, 141] width 157 height 24
type input "eagles"
click button "Search" at bounding box center [0, 0] width 0 height 0
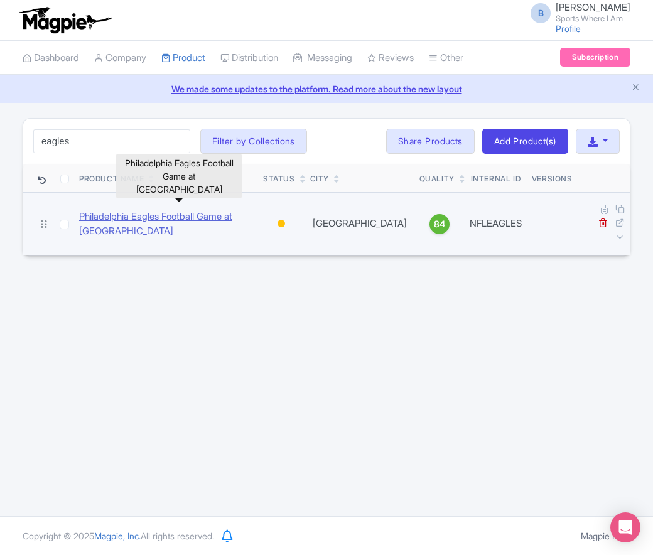
click at [143, 210] on link "Philadelphia Eagles Football Game at [GEOGRAPHIC_DATA]" at bounding box center [166, 224] width 174 height 28
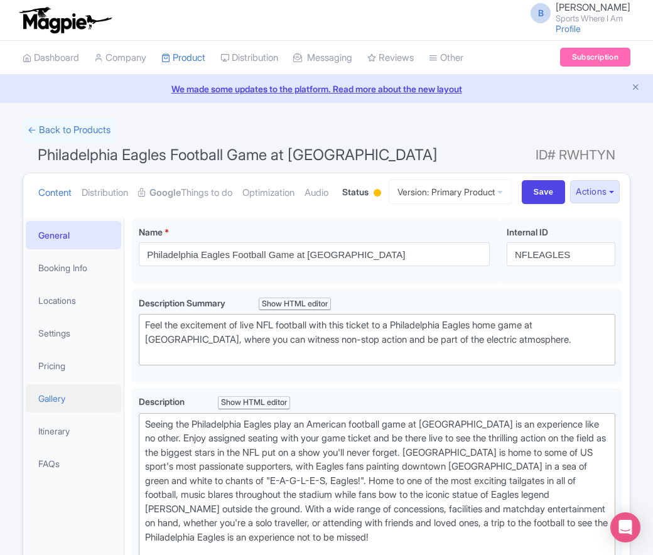
click at [64, 413] on link "Gallery" at bounding box center [73, 398] width 95 height 28
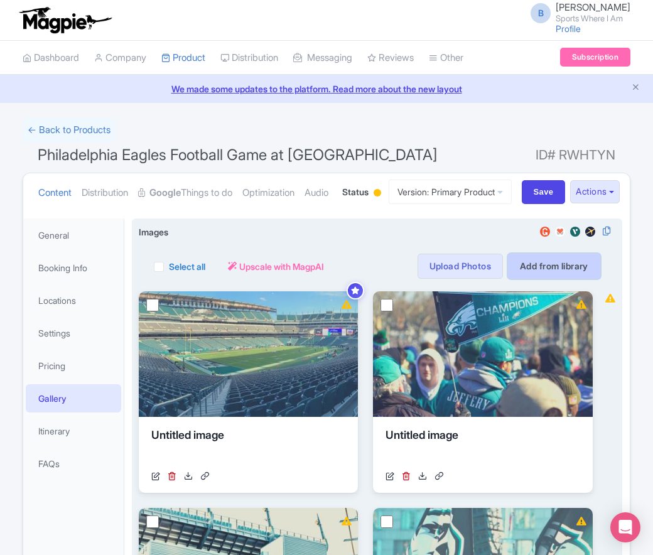
click at [550, 279] on link "Add from library" at bounding box center [554, 266] width 92 height 25
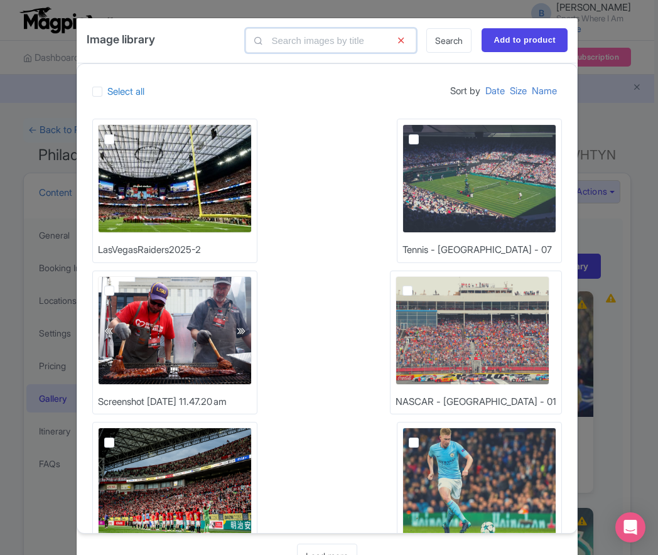
click at [360, 37] on input "text" at bounding box center [331, 40] width 171 height 24
type input "nfl"
click at [439, 40] on link "Search" at bounding box center [448, 40] width 45 height 24
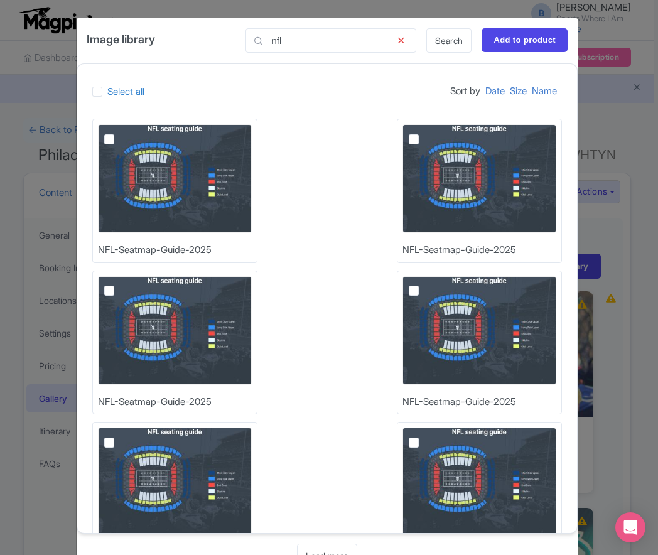
click at [119, 132] on label at bounding box center [119, 132] width 0 height 0
click at [119, 132] on input "checkbox" at bounding box center [123, 128] width 8 height 8
checkbox input "true"
click at [533, 43] on input "Add to product" at bounding box center [525, 40] width 86 height 24
type input "Adding..."
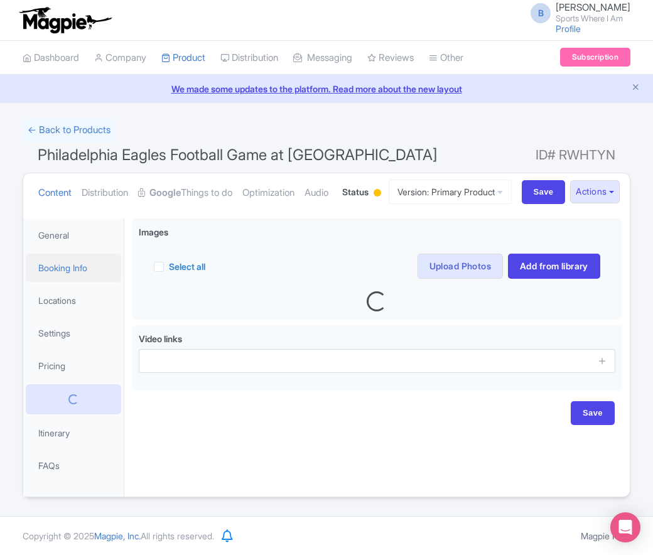
click at [63, 267] on link "Booking Info" at bounding box center [73, 268] width 95 height 28
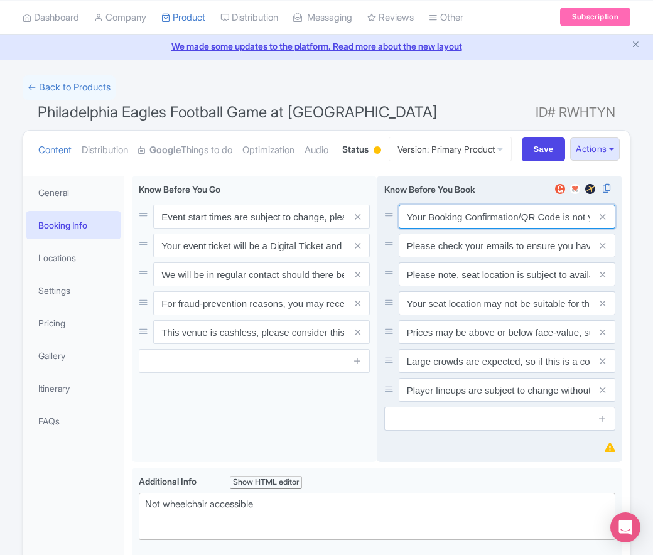
click at [456, 229] on input "Your Booking Confirmation/QR Code is not your entry ticket - your tickets and s…" at bounding box center [507, 217] width 217 height 24
click at [454, 229] on input "Your Booking Confirmation/QR Code is not your entry ticket - your tickets and s…" at bounding box center [507, 217] width 217 height 24
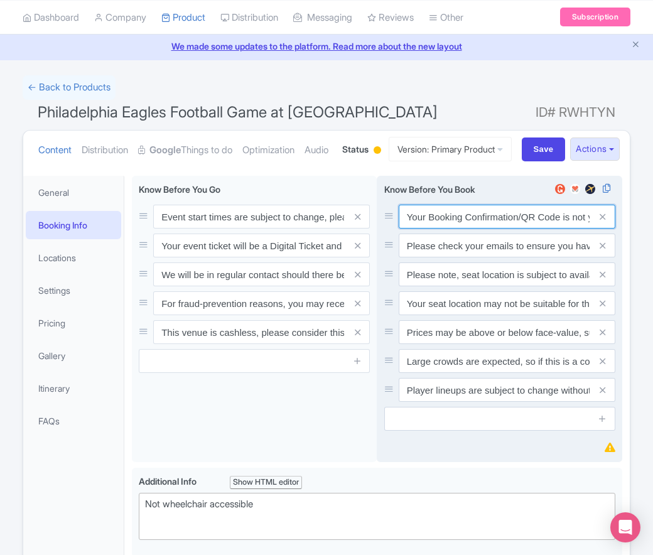
paste input "PDF/QR Code is not your entry ticket - your digital tickets and seating details…"
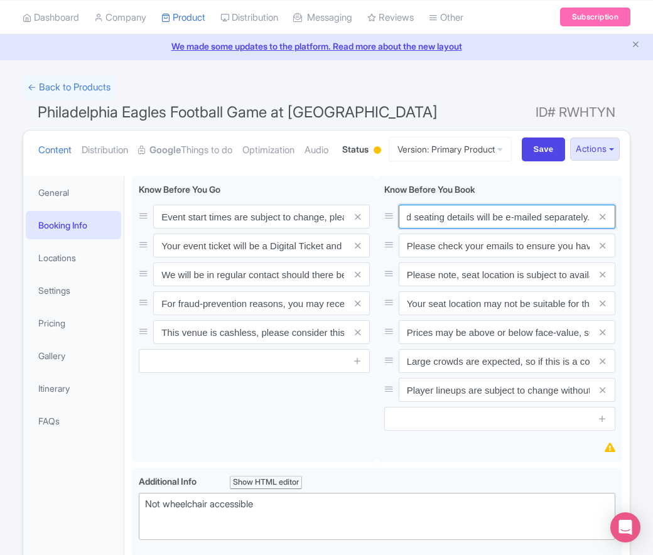
type input "Your Booking Confirmation PDF/QR Code is not your entry ticket - your digital t…"
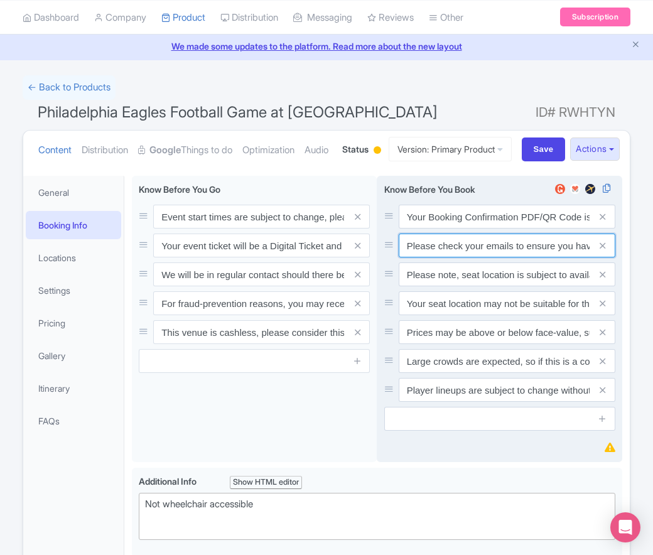
click at [445, 257] on input "Please check your emails to ensure you have accepted your mobile ticket prior t…" at bounding box center [507, 246] width 217 height 24
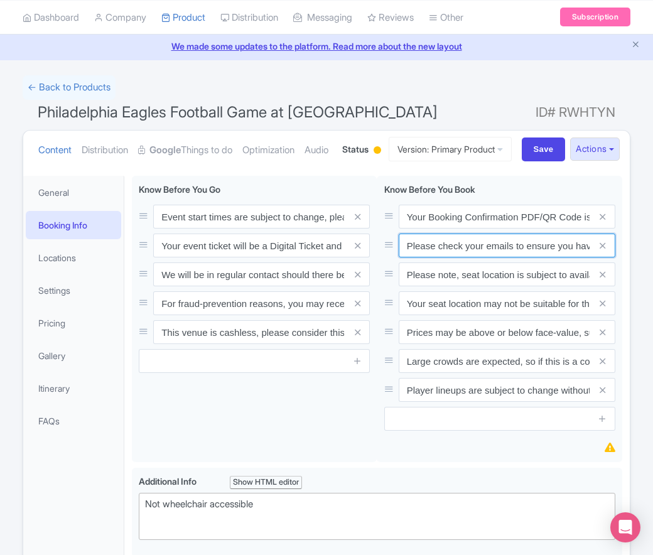
paste input "Entry tickets will be delivered via a digital ticketing provider selected by th…"
type input "Entry tickets will be delivered via a digital ticketing provider selected by th…"
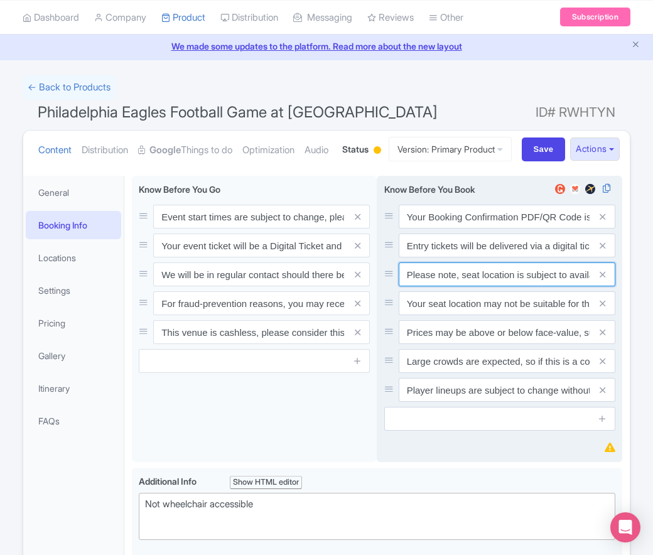
click at [453, 286] on input "Please note, seat location is subject to availability, based on the quantity of…" at bounding box center [507, 274] width 217 height 24
paste input "Ticket prices may be above or below face-value, subject to the popularity of th…"
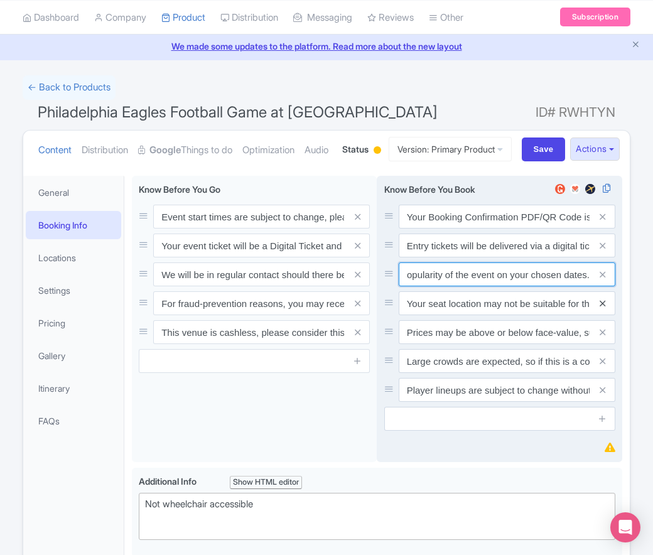
type input "Ticket prices may be above or below face-value, subject to the popularity of th…"
click at [601, 308] on icon at bounding box center [603, 303] width 6 height 9
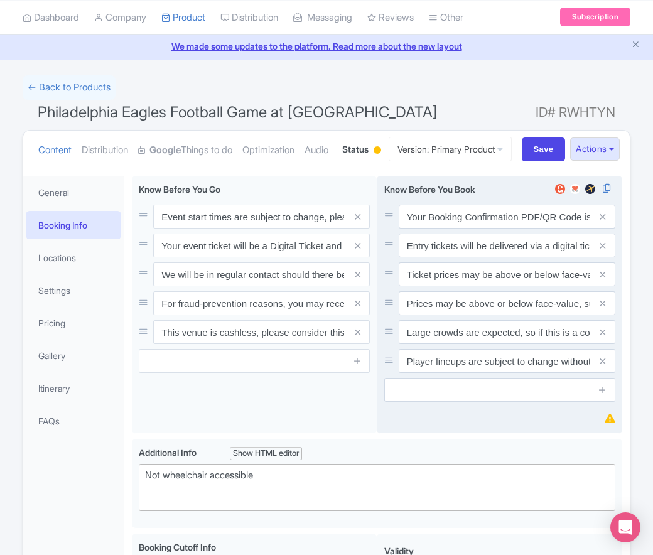
click at [601, 308] on icon at bounding box center [603, 303] width 6 height 9
click at [601, 337] on icon at bounding box center [603, 332] width 6 height 9
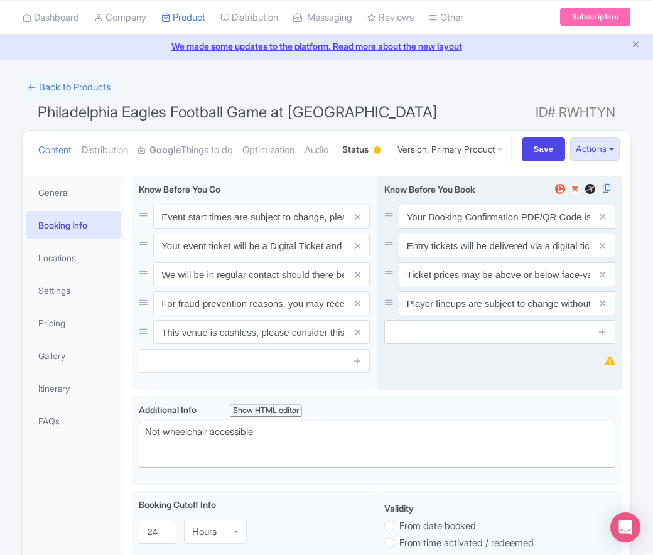
click at [601, 308] on icon at bounding box center [603, 303] width 6 height 9
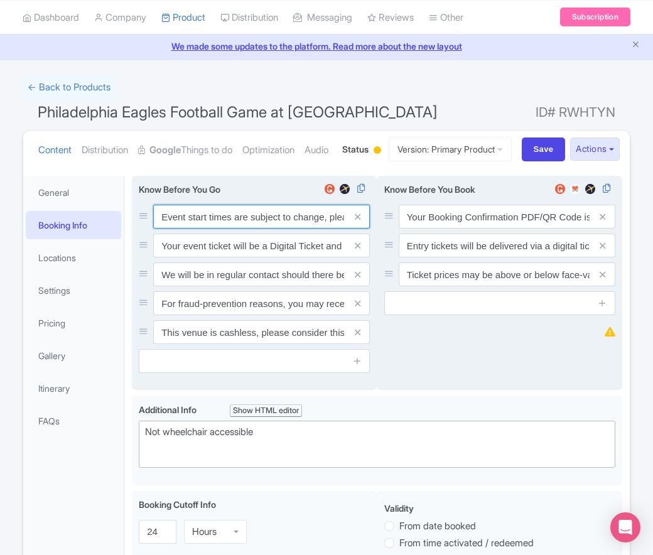
click at [197, 229] on input "Event start times are subject to change, please check these closer to the event…" at bounding box center [261, 217] width 217 height 24
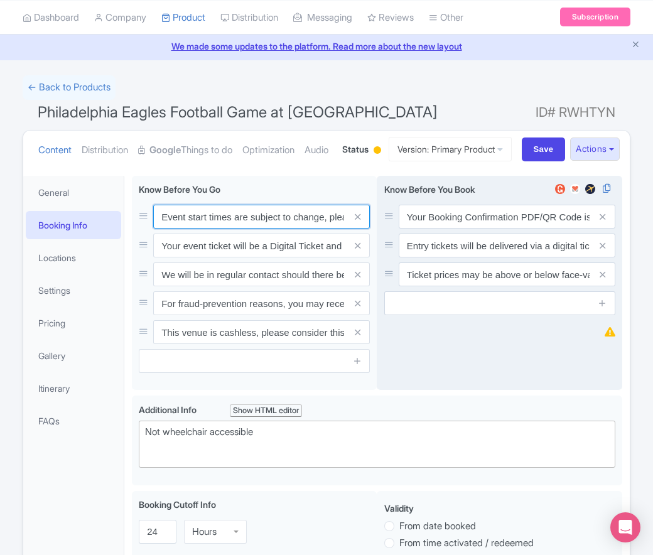
paste input ". We will be in regular contact should there be any updates or changes ahead of…"
type input "Event start times are subject to change. We will be in regular contact should t…"
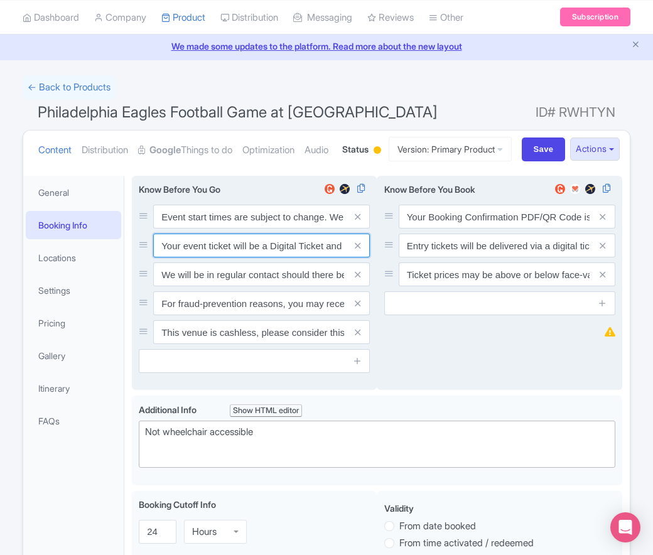
click at [191, 257] on input "Your event ticket will be a Digital Ticket and is separate from your booking co…" at bounding box center [261, 246] width 217 height 24
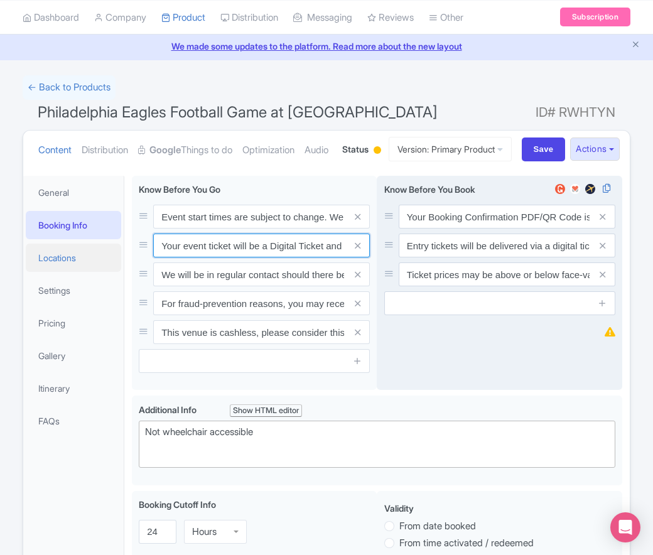
paste input "ntry"
type input "Your entry ticket will be a Digital Ticket and is separate from your booking co…"
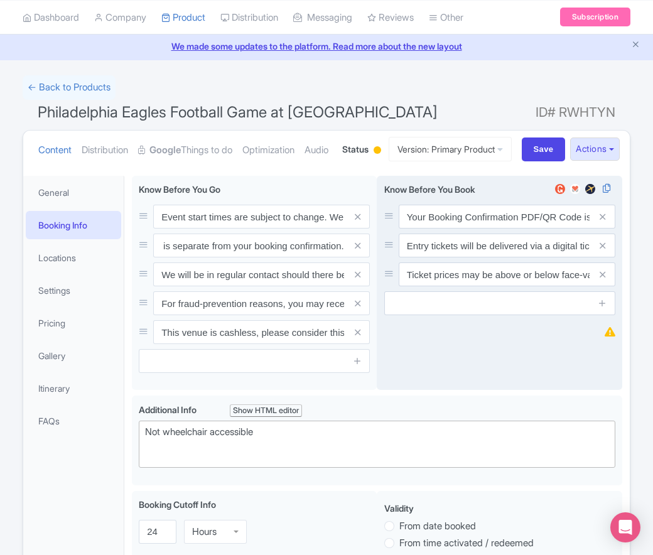
scroll to position [0, 0]
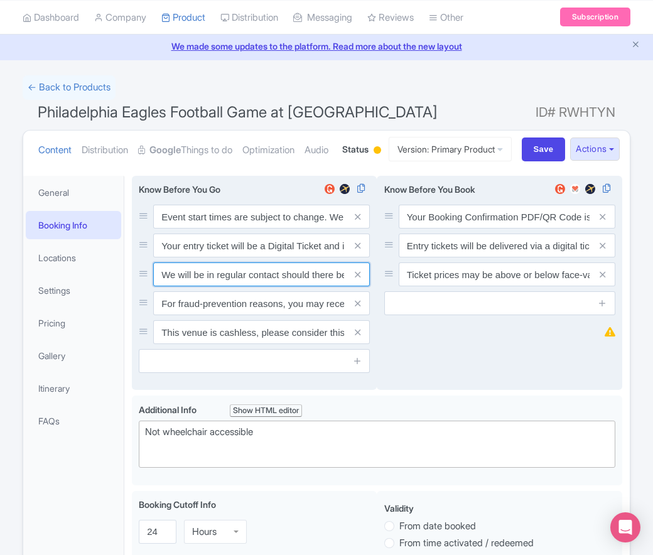
click at [222, 286] on input "We will be in regular contact should there be any updates or changes ahead of y…" at bounding box center [261, 274] width 217 height 24
paste input "For fraud-prevention reasons, most tickets are delivered between 1-3 days prior…"
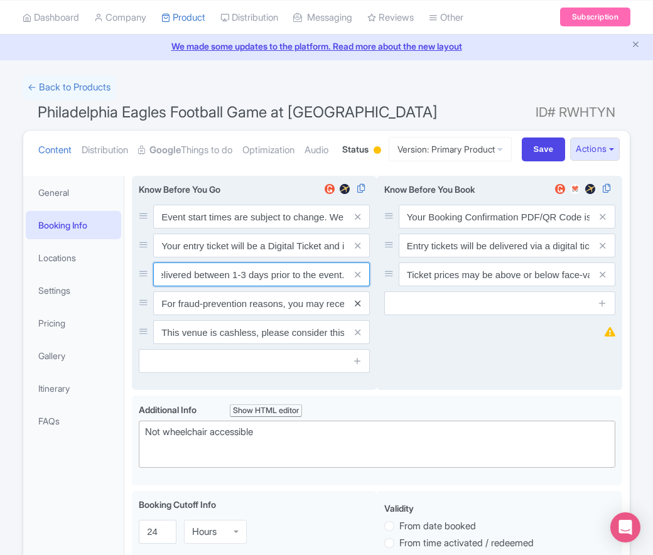
type input "For fraud-prevention reasons, most tickets are delivered between 1-3 days prior…"
click at [357, 308] on icon at bounding box center [358, 303] width 6 height 9
click at [357, 337] on icon at bounding box center [358, 332] width 6 height 9
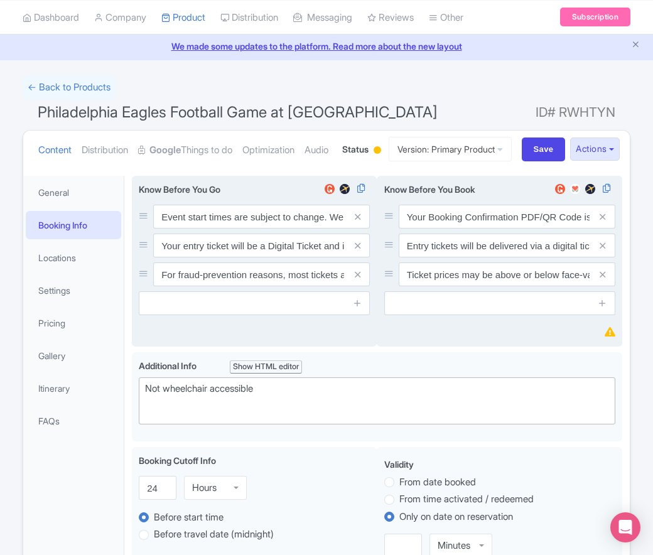
scroll to position [144, 0]
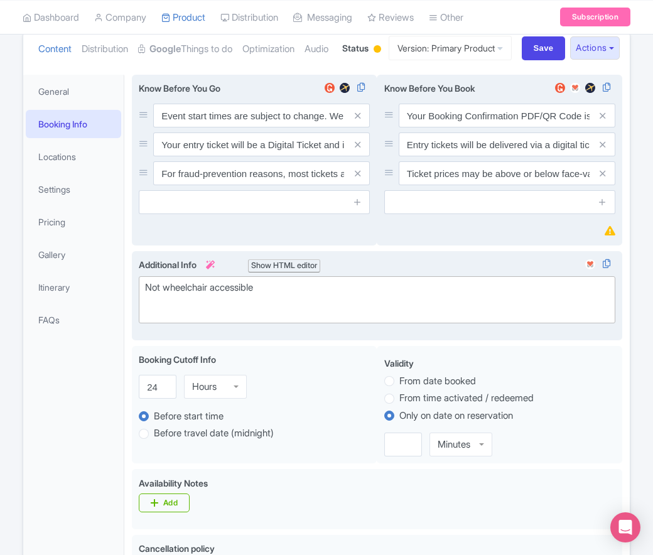
click at [178, 309] on div "Not wheelchair accessible" at bounding box center [377, 295] width 464 height 28
paste trix-editor "Short Side Upper: Located in the outer ring of seating in the higher tiers behi…"
type trix-editor "<div>Short Side Upper: Located in the outer ring of seating in the higher tiers…"
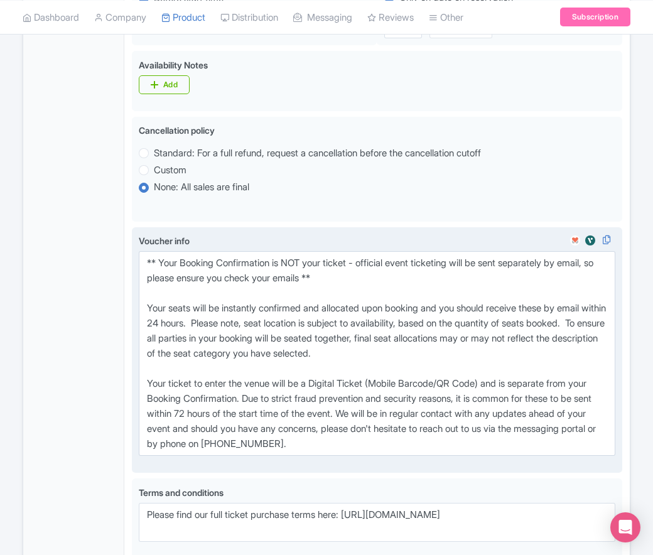
scroll to position [828, 0]
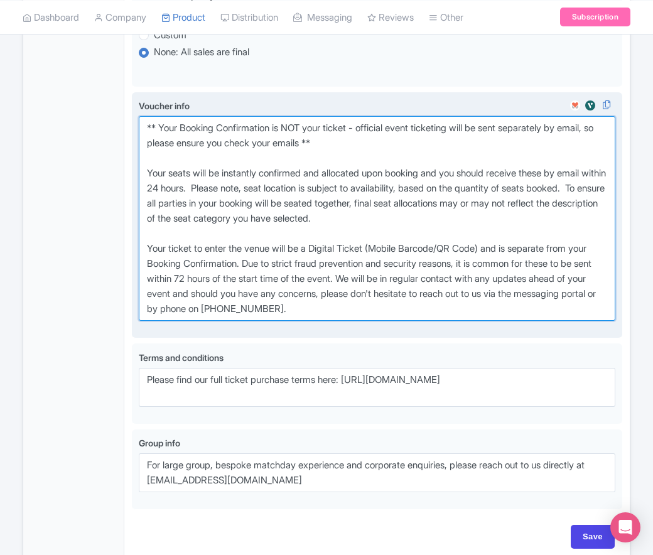
drag, startPoint x: 343, startPoint y: 319, endPoint x: 412, endPoint y: 353, distance: 76.4
click at [344, 320] on textarea "** Your Booking Confirmation is NOT your ticket - official event ticketing will…" at bounding box center [377, 218] width 477 height 205
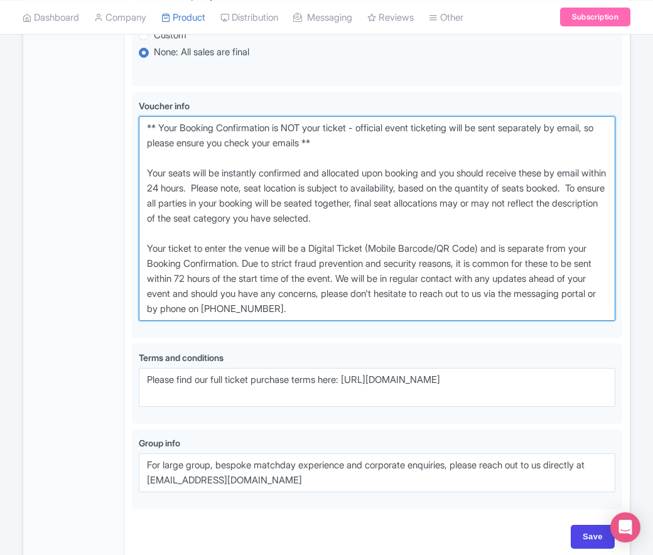
drag, startPoint x: 408, startPoint y: 359, endPoint x: 24, endPoint y: 171, distance: 426.9
paste textarea "entry ticket - official event ticketing will be sent separately by email, so pl…"
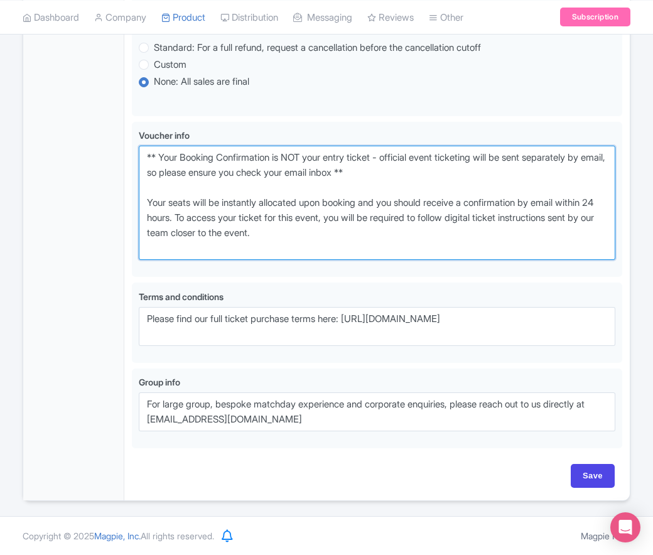
type textarea "** Your Booking Confirmation is NOT your entry ticket - official event ticketin…"
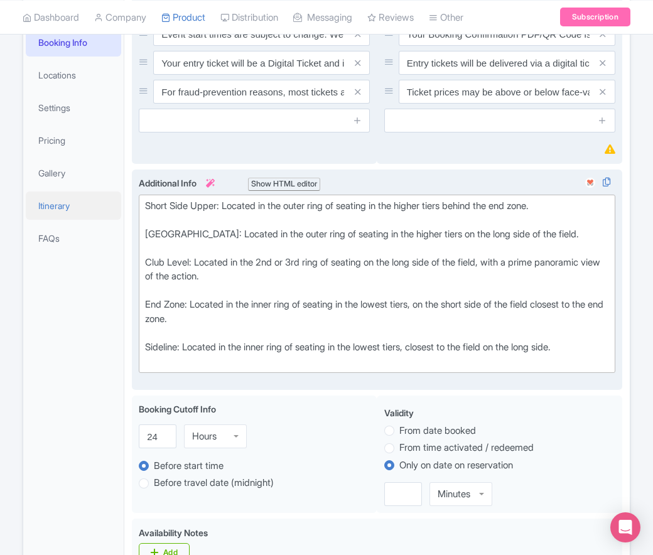
scroll to position [0, 0]
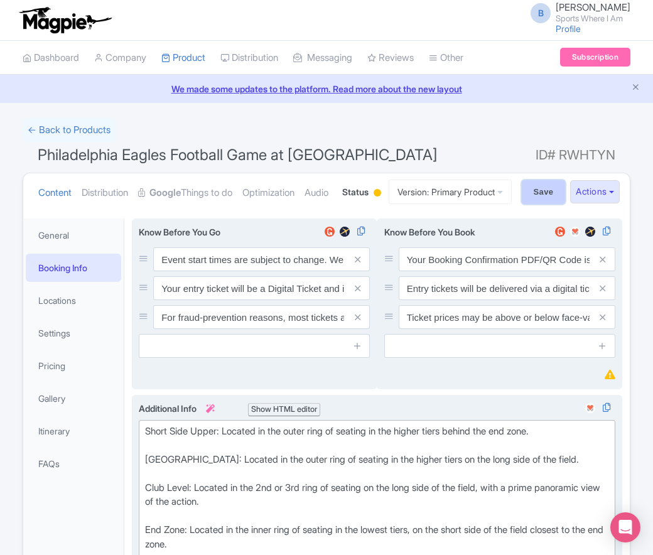
click at [544, 204] on input "Save" at bounding box center [544, 192] width 44 height 24
type input "Saving..."
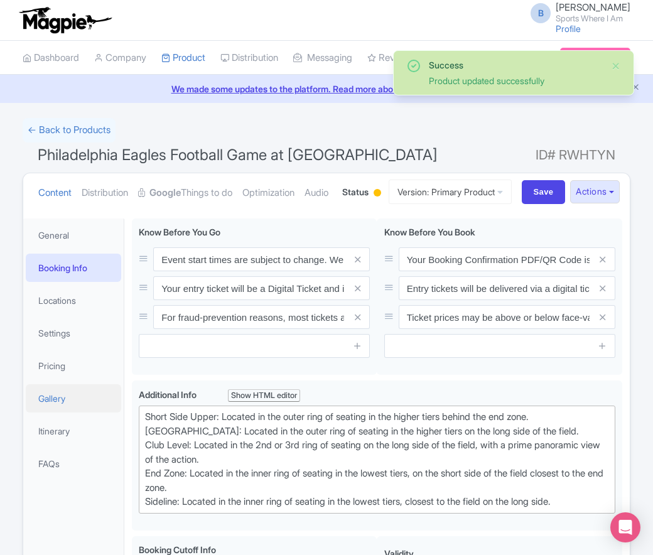
click at [77, 413] on link "Gallery" at bounding box center [73, 398] width 95 height 28
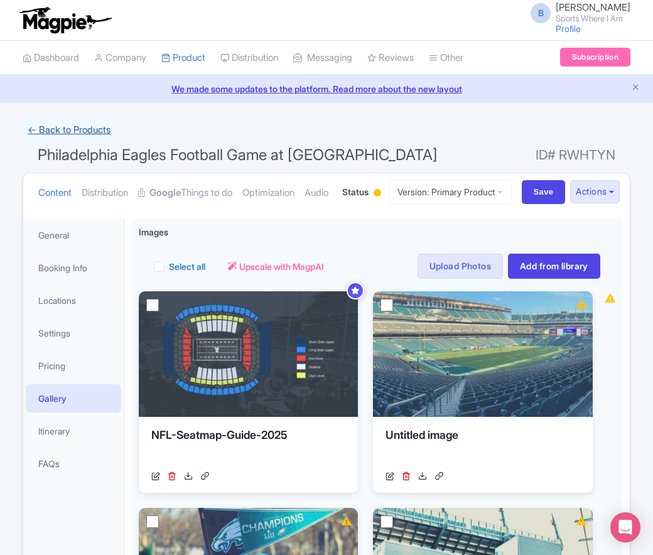
click at [91, 129] on link "← Back to Products" at bounding box center [69, 130] width 93 height 24
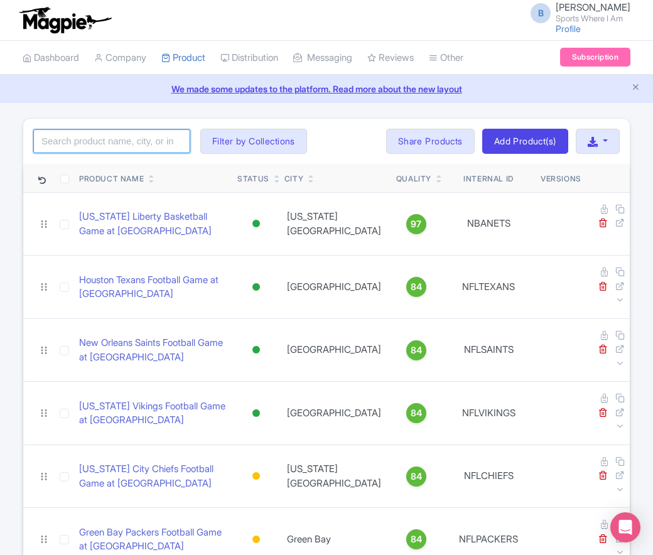
click at [94, 144] on input "search" at bounding box center [111, 141] width 157 height 24
type input "steelers"
click button "Search" at bounding box center [0, 0] width 0 height 0
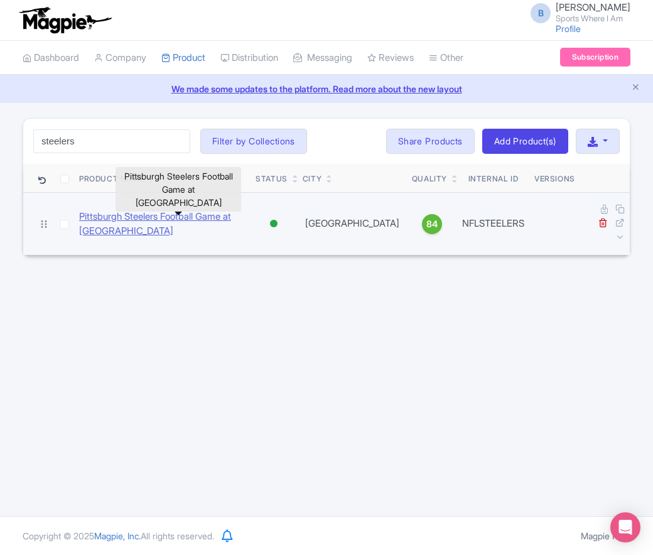
click at [131, 220] on link "Pittsburgh Steelers Football Game at [GEOGRAPHIC_DATA]" at bounding box center [162, 224] width 166 height 28
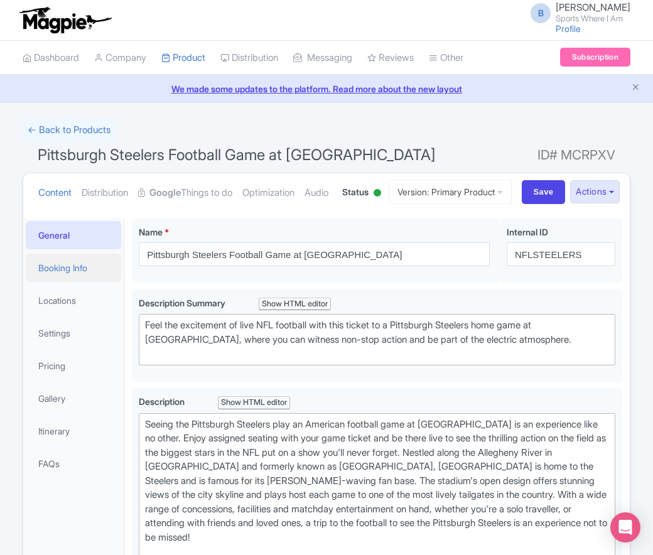
click at [68, 282] on link "Booking Info" at bounding box center [73, 268] width 95 height 28
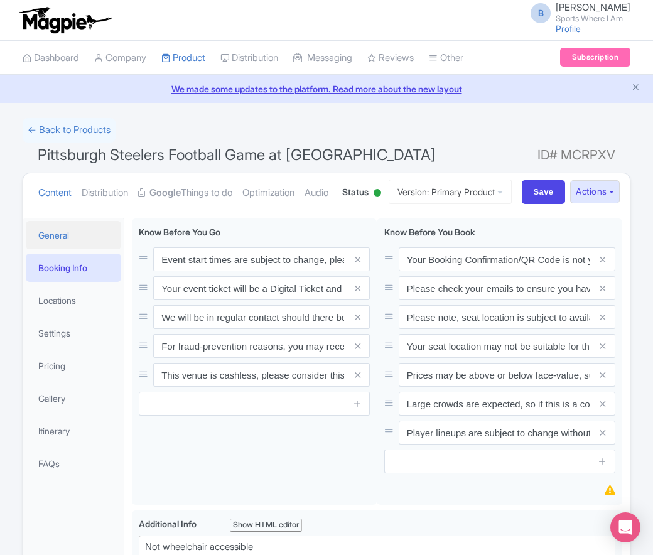
click at [57, 249] on link "General" at bounding box center [73, 235] width 95 height 28
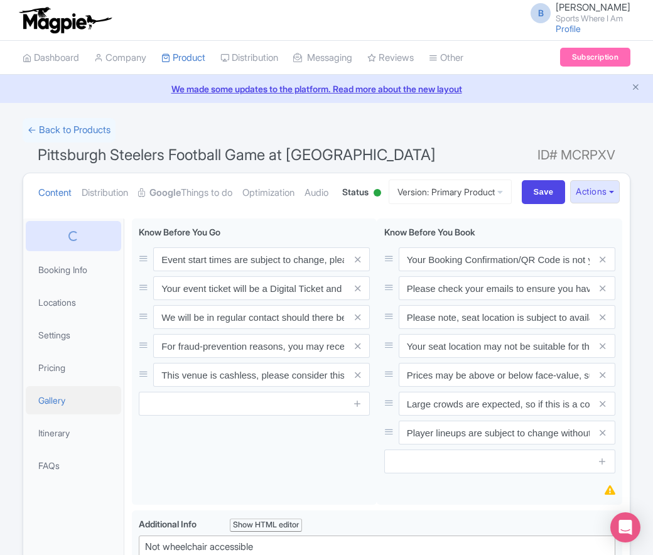
click at [64, 414] on link "Gallery" at bounding box center [73, 400] width 95 height 28
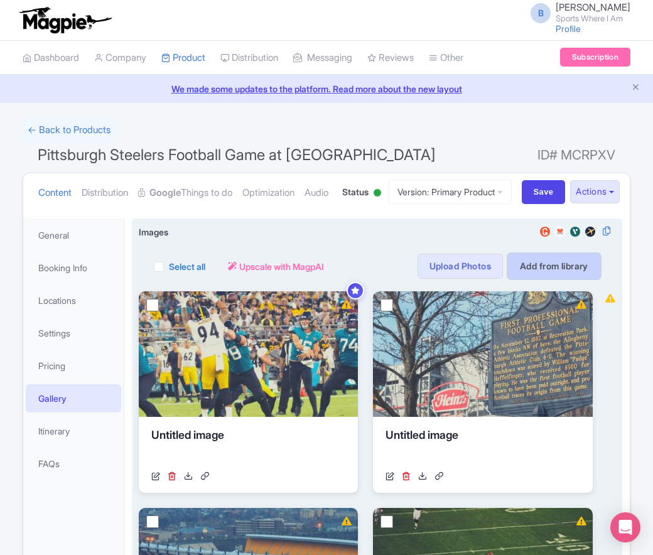
click at [574, 279] on link "Add from library" at bounding box center [554, 266] width 92 height 25
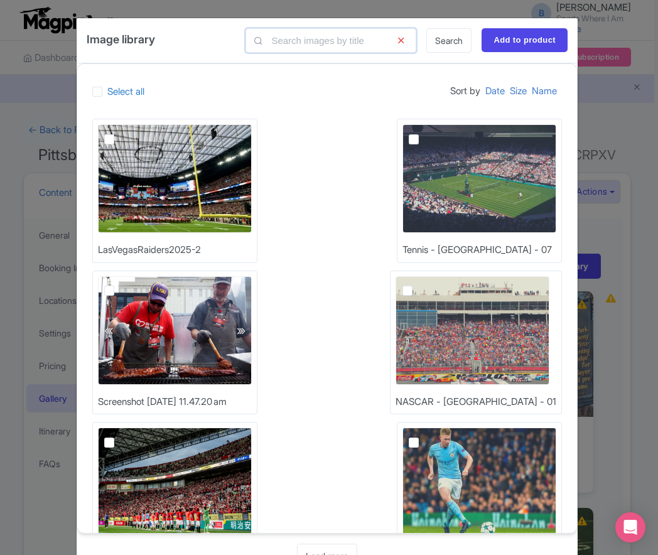
click at [333, 44] on input "text" at bounding box center [331, 40] width 171 height 24
type input "nfl"
click at [443, 38] on link "Search" at bounding box center [448, 40] width 45 height 24
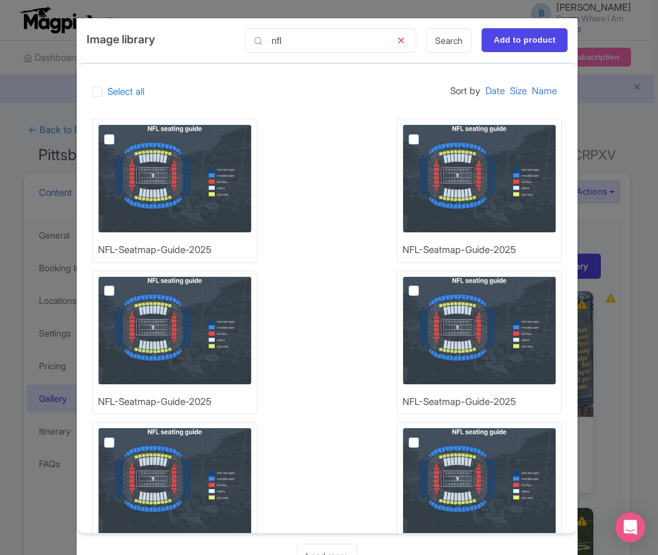
drag, startPoint x: 104, startPoint y: 140, endPoint x: 147, endPoint y: 139, distance: 42.7
click at [119, 132] on label at bounding box center [119, 132] width 0 height 0
click at [119, 132] on input "checkbox" at bounding box center [123, 128] width 8 height 8
checkbox input "true"
click at [521, 35] on input "Add to product" at bounding box center [525, 40] width 86 height 24
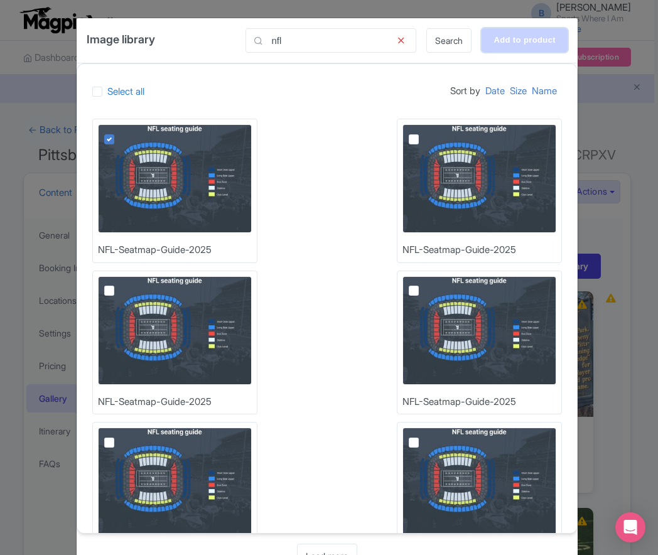
type input "Adding..."
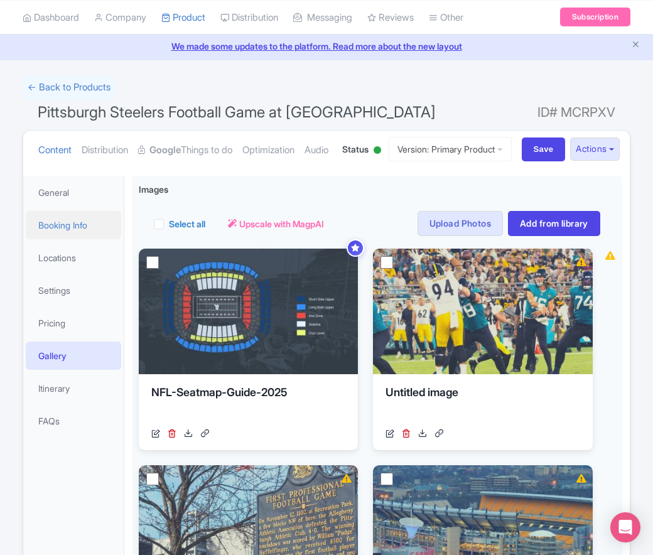
scroll to position [45, 0]
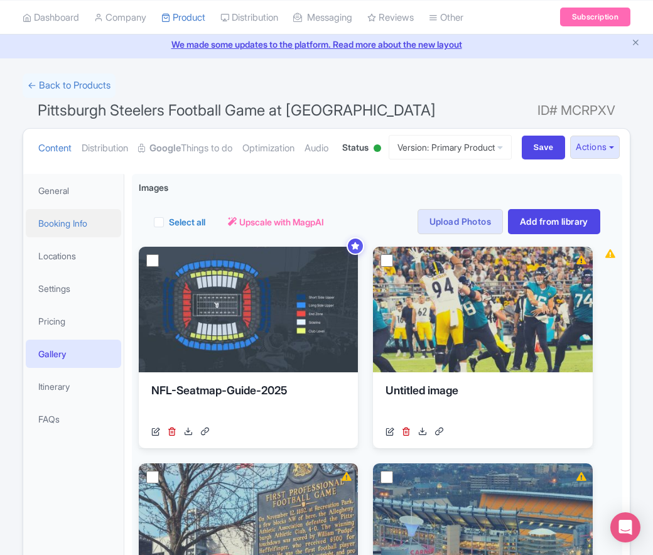
click at [70, 237] on link "Booking Info" at bounding box center [73, 223] width 95 height 28
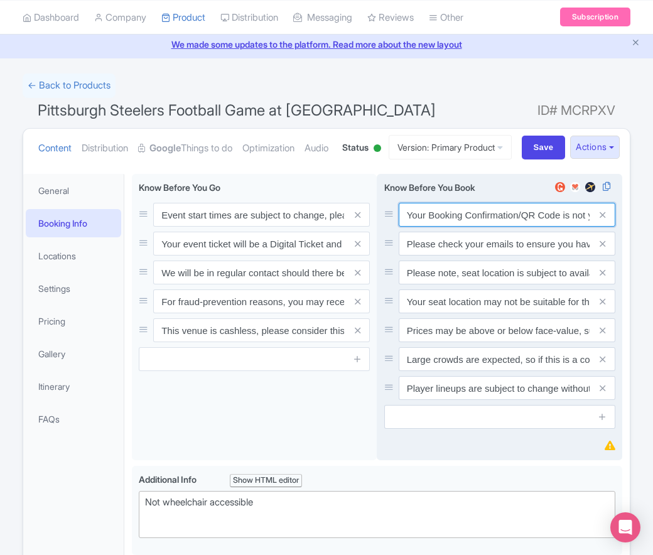
click at [467, 227] on input "Your Booking Confirmation/QR Code is not your entry ticket - your tickets and s…" at bounding box center [507, 215] width 217 height 24
paste input "PDF/QR Code is not your entry ticket - your digital tickets and seating details…"
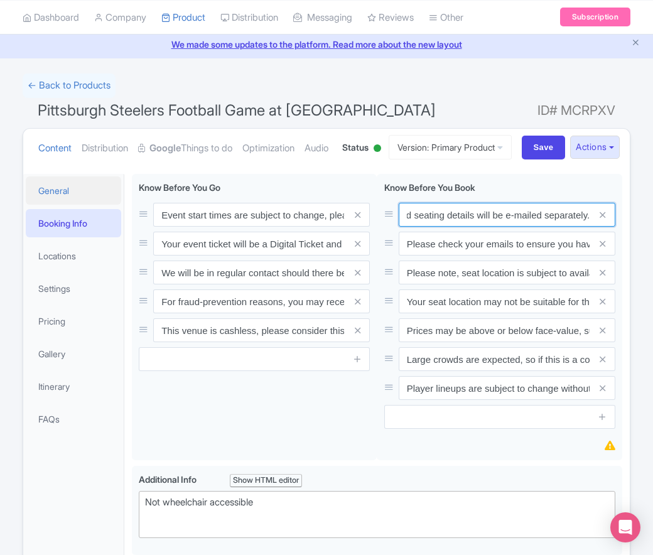
type input "Your Booking Confirmation PDF/QR Code is not your entry ticket - your digital t…"
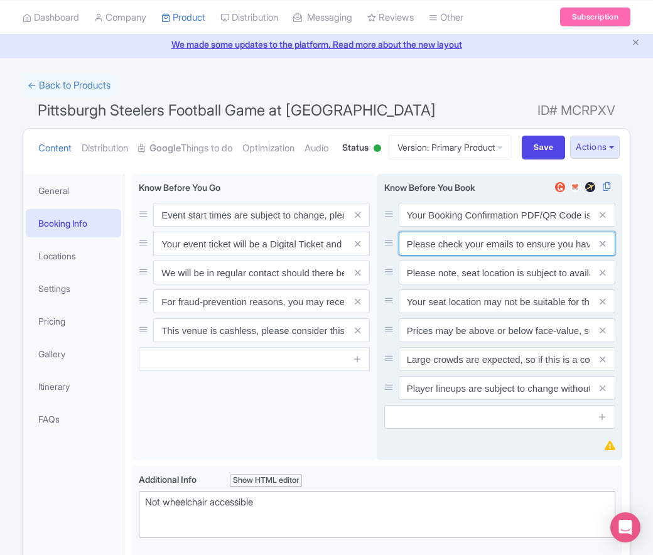
click at [444, 256] on input "Please check your emails to ensure you have accepted your mobile ticket prior t…" at bounding box center [507, 244] width 217 height 24
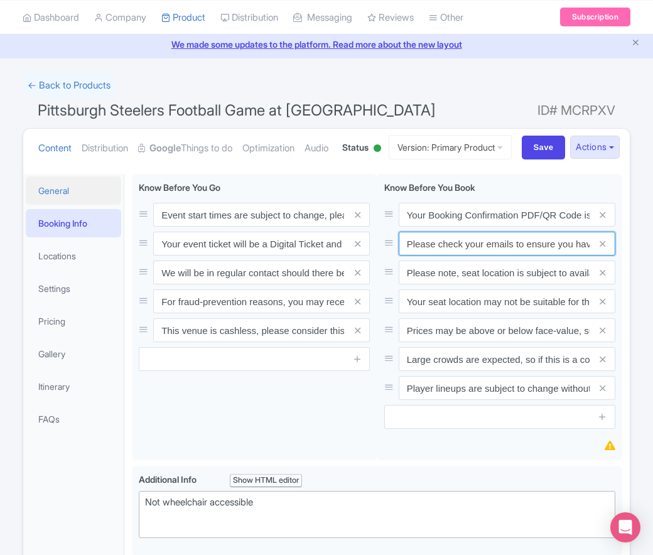
paste input "Entry tickets will be delivered via a digital ticketing provider selected by th…"
type input "Entry tickets will be delivered via a digital ticketing provider selected by th…"
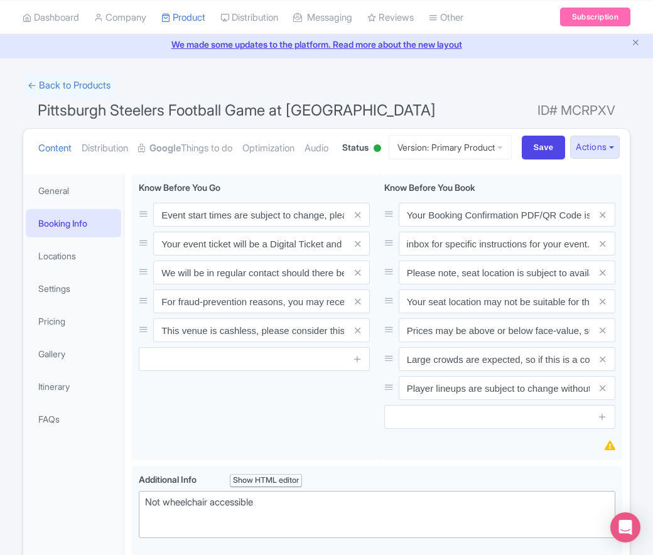
scroll to position [0, 0]
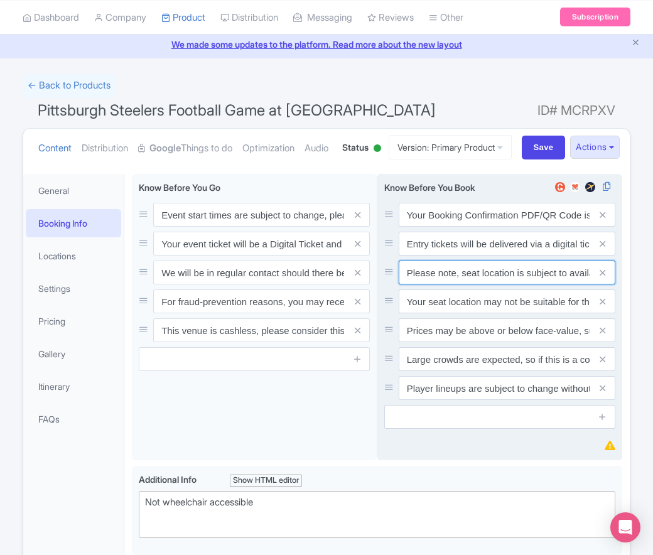
click at [451, 284] on input "Please note, seat location is subject to availability, based on the quantity of…" at bounding box center [507, 273] width 217 height 24
paste input "Ticket prices may be above or below face-value, subject to the popularity of th…"
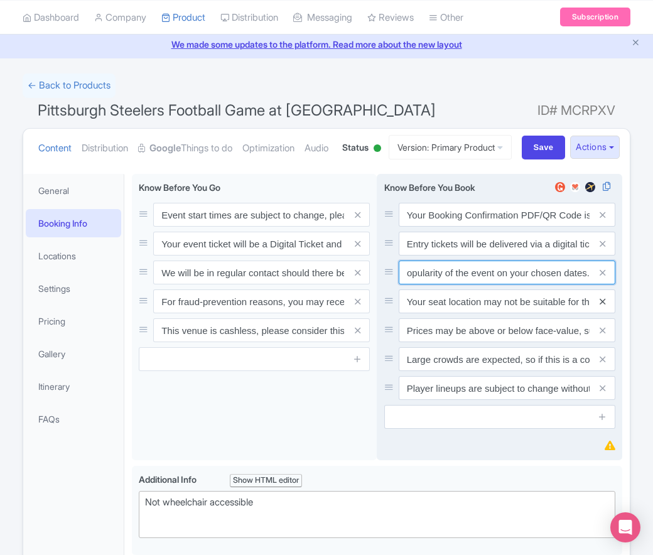
type input "Ticket prices may be above or below face-value, subject to the popularity of th…"
click at [601, 306] on icon at bounding box center [603, 301] width 6 height 9
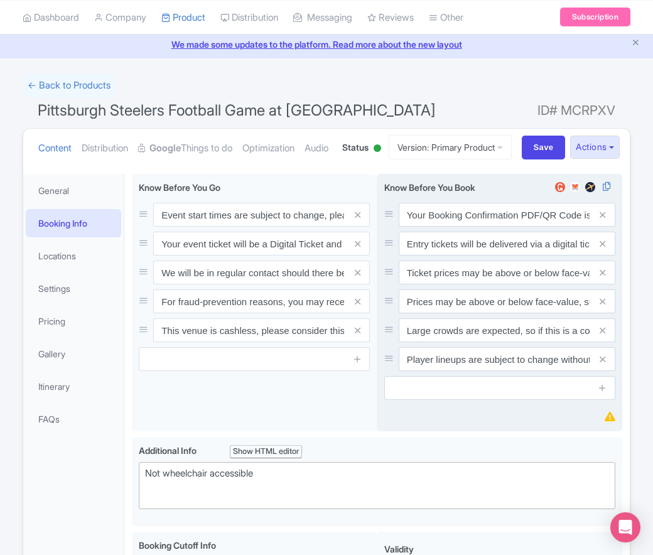
click at [601, 306] on icon at bounding box center [603, 301] width 6 height 9
click at [601, 335] on icon at bounding box center [603, 330] width 6 height 9
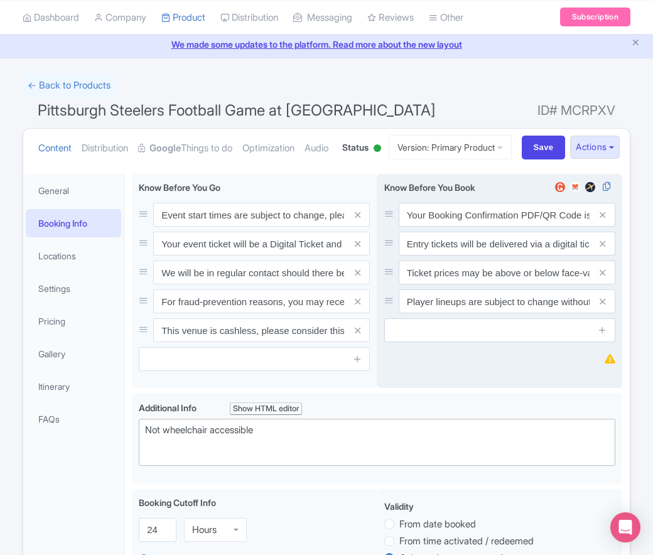
click at [601, 306] on icon at bounding box center [603, 301] width 6 height 9
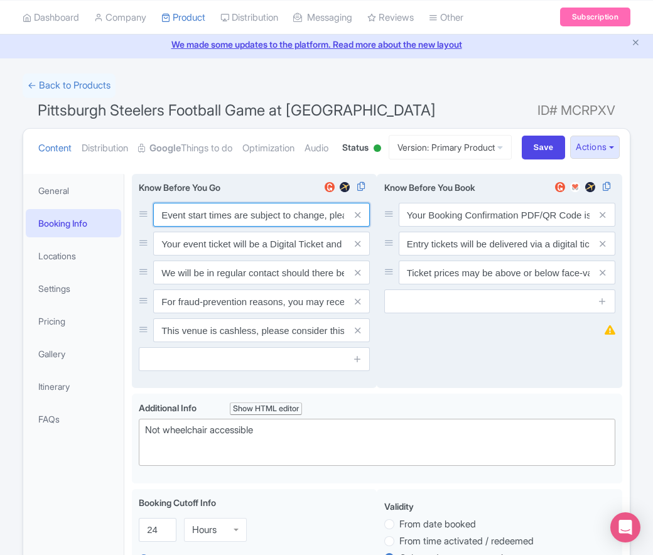
click at [199, 227] on input "Event start times are subject to change, please check these closer to the event…" at bounding box center [261, 215] width 217 height 24
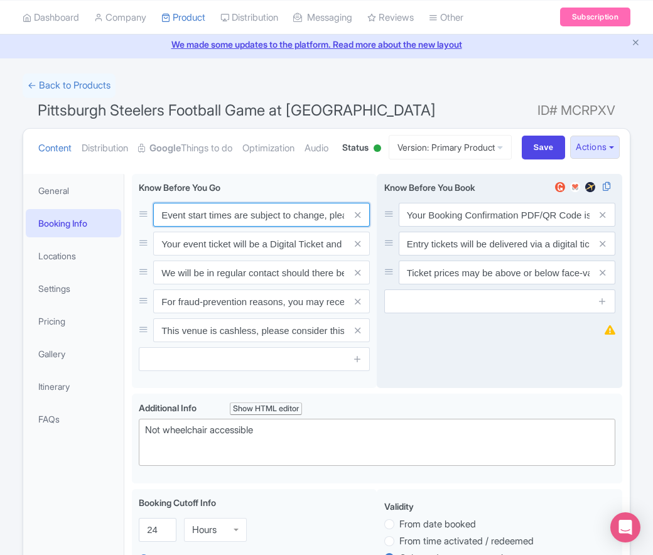
paste input ". We will be in regular contact should there be any updates or changes ahead of…"
type input "Event start times are subject to change. We will be in regular contact should t…"
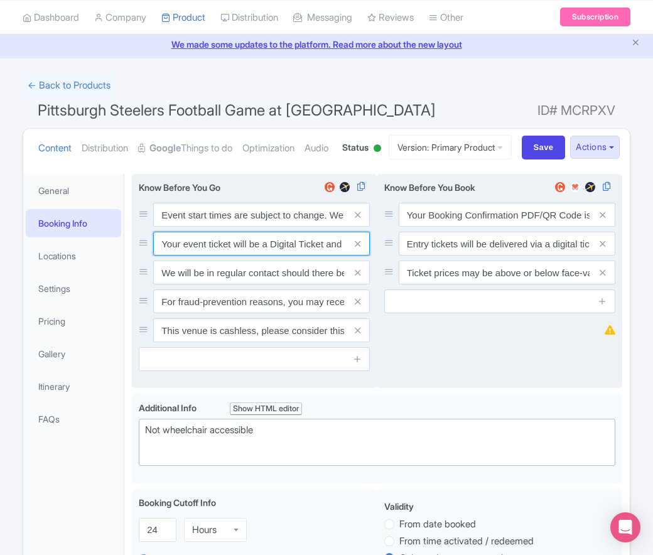
click at [201, 256] on input "Your event ticket will be a Digital Ticket and is separate from your booking co…" at bounding box center [261, 244] width 217 height 24
paste input "ntry"
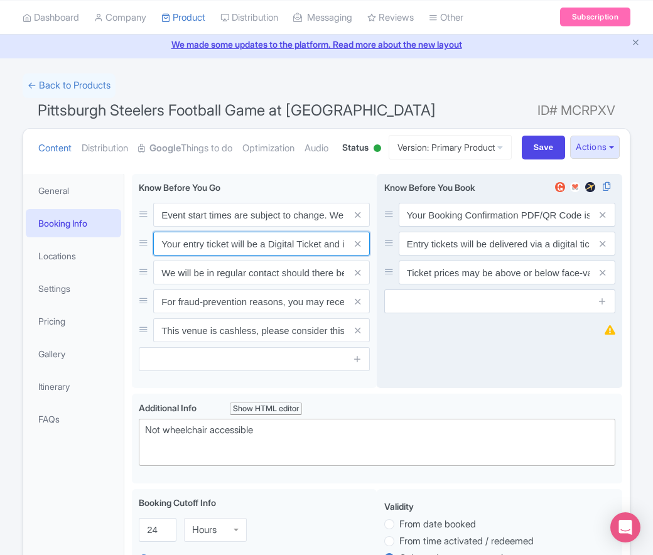
scroll to position [0, 179]
type input "Your entry ticket will be a Digital Ticket and is separate from your booking co…"
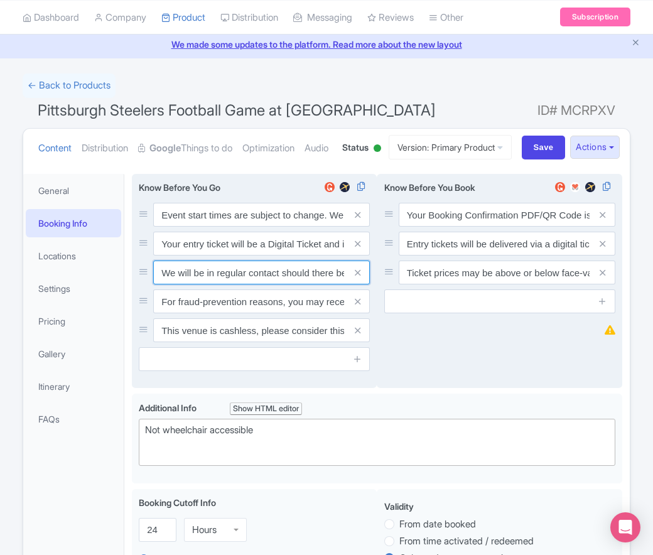
click at [227, 284] on input "We will be in regular contact should there be any updates or changes ahead of y…" at bounding box center [261, 273] width 217 height 24
paste input "For fraud-prevention reasons, most tickets are delivered between 1-3 days prior…"
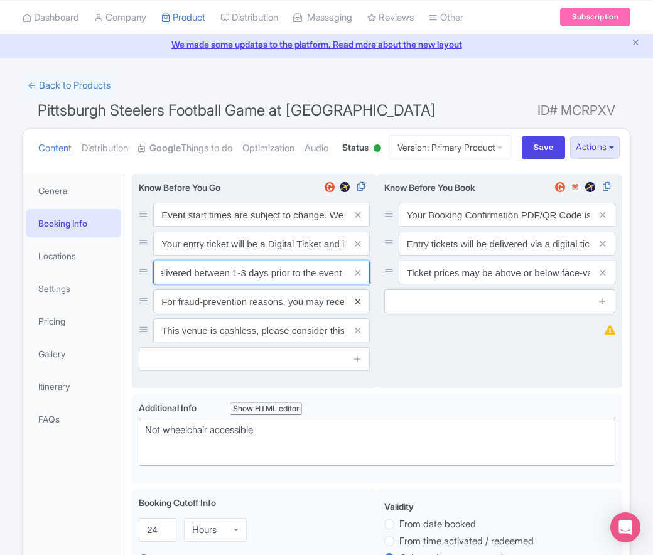
type input "For fraud-prevention reasons, most tickets are delivered between 1-3 days prior…"
click at [355, 306] on icon at bounding box center [358, 301] width 6 height 9
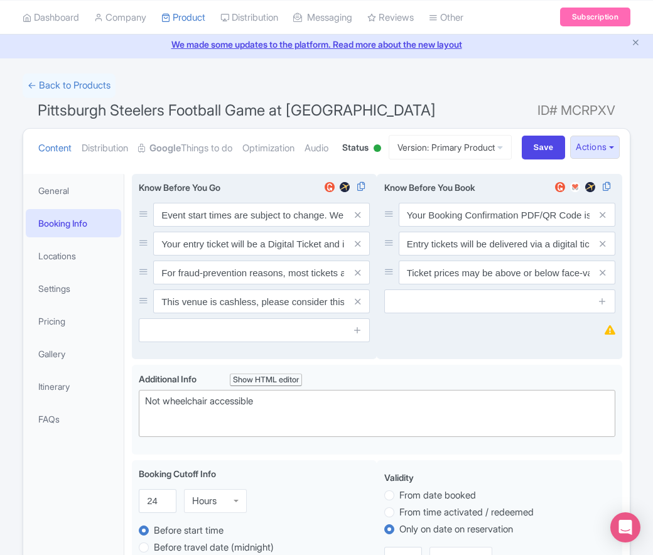
click at [355, 306] on icon at bounding box center [358, 301] width 6 height 9
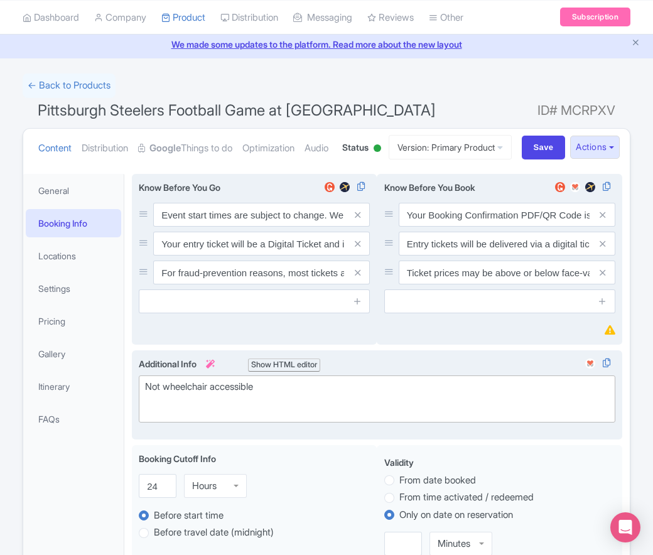
click at [197, 408] on div "Not wheelchair accessible" at bounding box center [377, 394] width 464 height 28
paste trix-editor "Short Side Upper: Located in the outer ring of seating in the higher tiers behi…"
type trix-editor "<div>Short Side Upper: Located in the outer ring of seating in the higher tiers…"
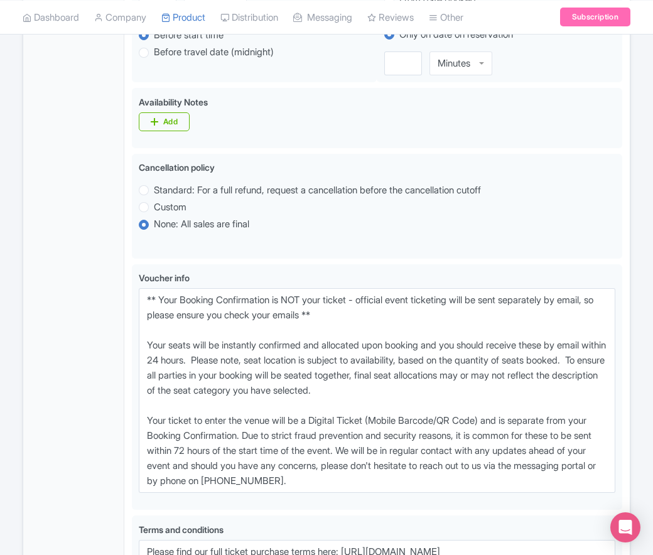
scroll to position [885, 0]
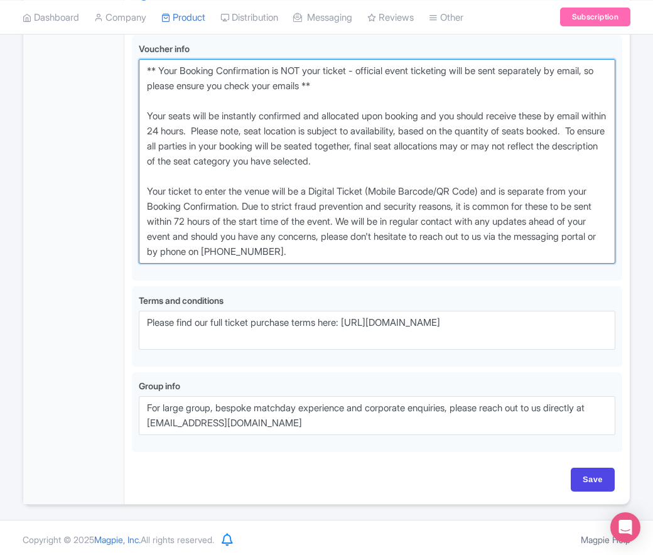
drag, startPoint x: 392, startPoint y: 300, endPoint x: 78, endPoint y: 101, distance: 370.9
paste textarea "entry ticket - official event ticketing will be sent separately by email, so pl…"
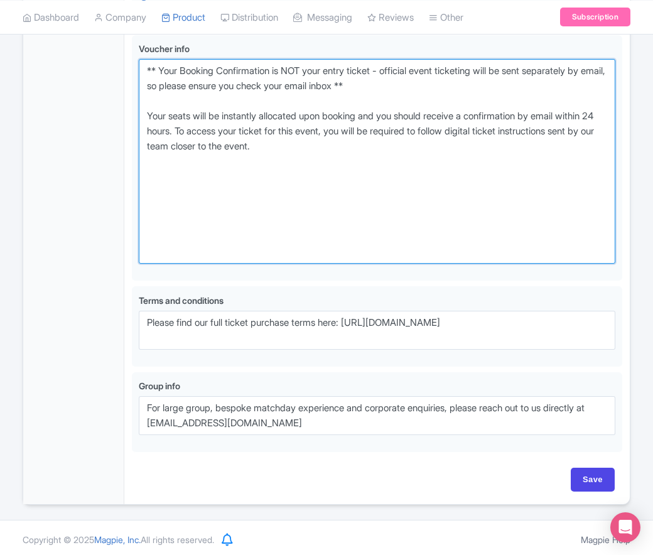
scroll to position [846, 0]
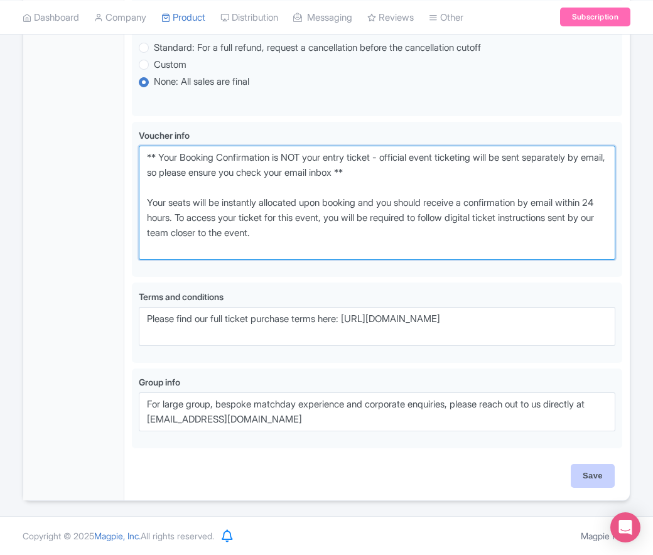
type textarea "** Your Booking Confirmation is NOT your entry ticket - official event ticketin…"
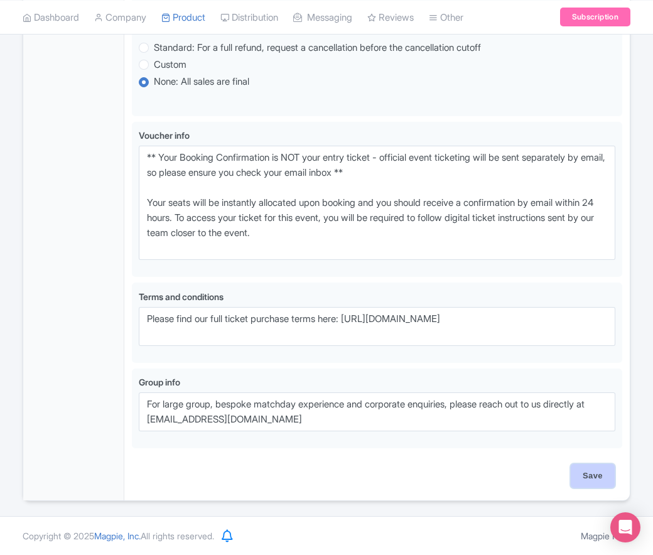
click at [590, 470] on input "Save" at bounding box center [593, 476] width 44 height 24
type input "Saving..."
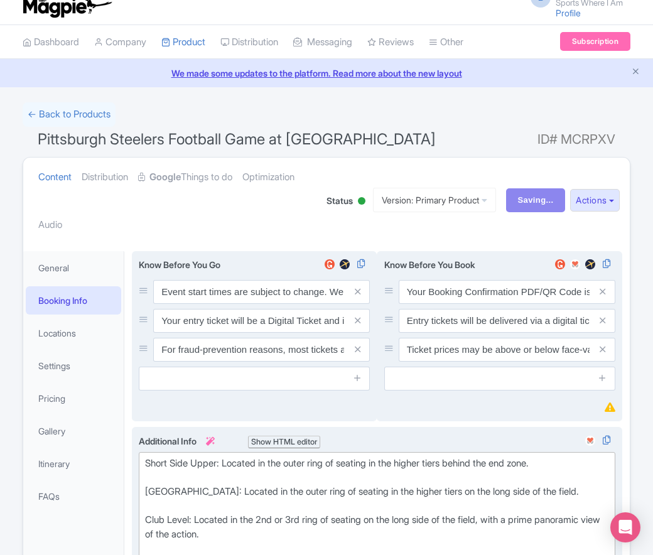
scroll to position [0, 0]
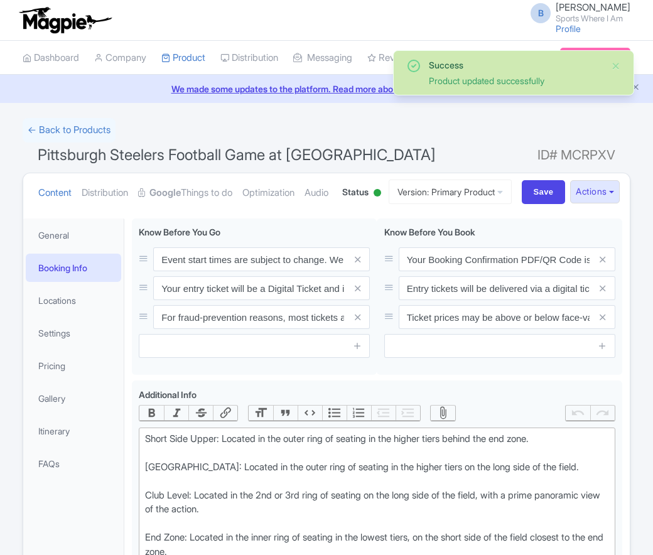
scroll to position [267, 0]
